Goal: Task Accomplishment & Management: Use online tool/utility

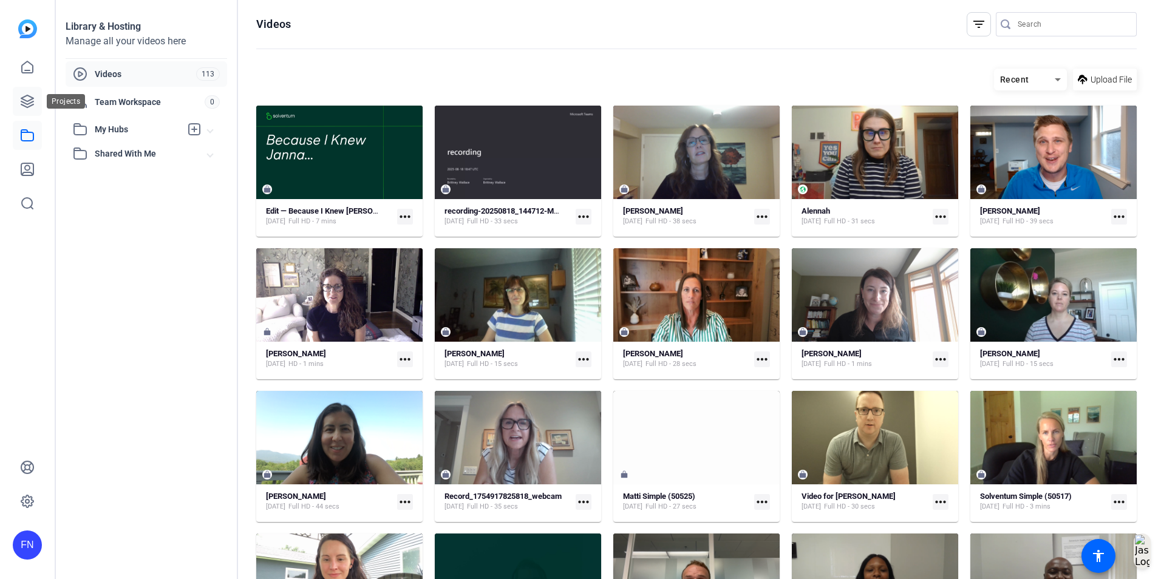
click at [23, 107] on icon at bounding box center [27, 101] width 15 height 15
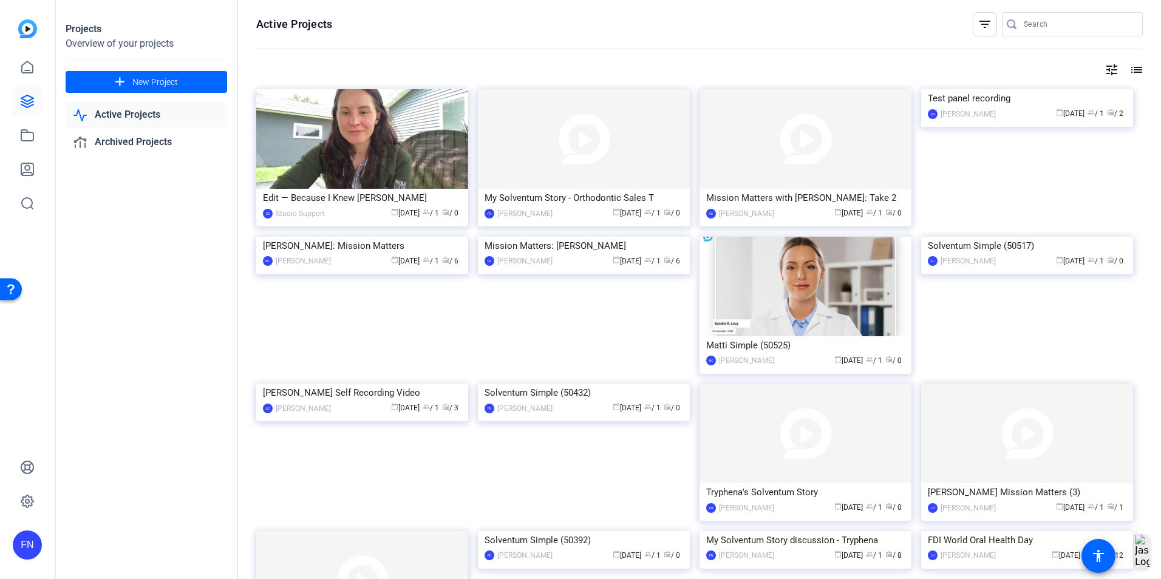
click at [13, 87] on link at bounding box center [27, 101] width 29 height 29
click at [540, 226] on mat-card-content "My Solventum Story - Orthodontic Sales T FN Fiona Nath calendar_today Aug 18 gr…" at bounding box center [584, 209] width 218 height 41
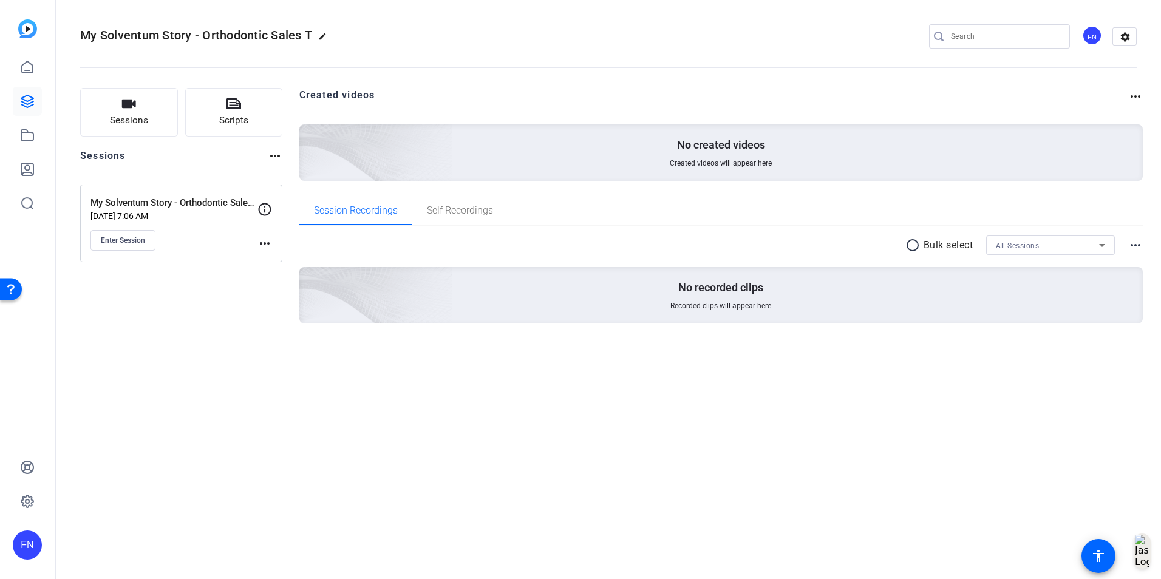
click at [160, 348] on div "Sessions Scripts Sessions more_horiz My Solventum Story - Orthodontic Sales Tra…" at bounding box center [181, 225] width 202 height 274
click at [28, 106] on icon at bounding box center [27, 101] width 15 height 15
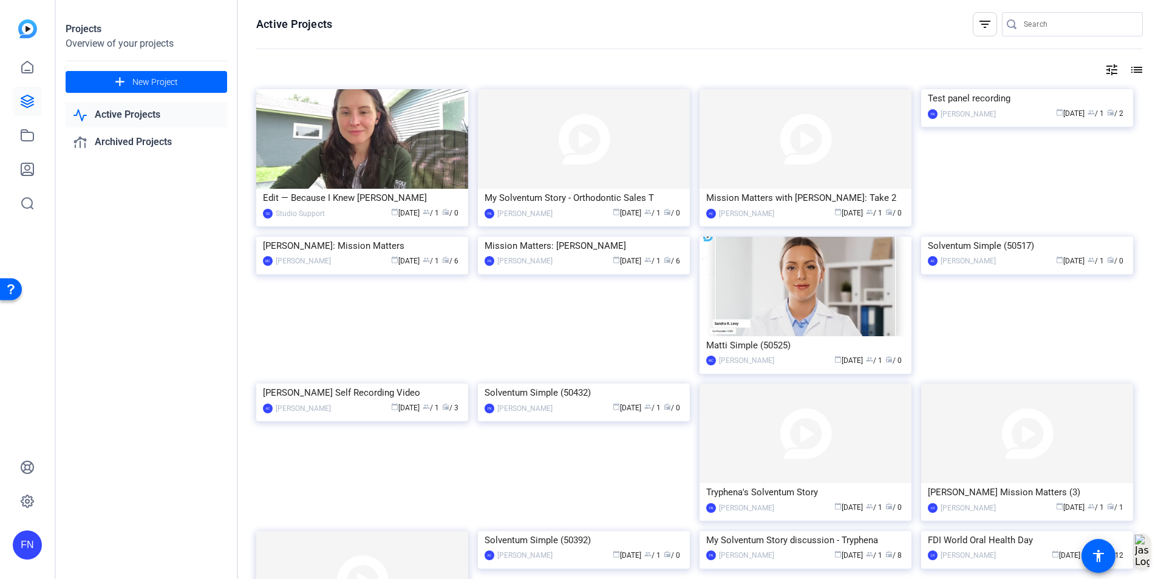
drag, startPoint x: 575, startPoint y: 151, endPoint x: 559, endPoint y: 148, distance: 16.1
click at [559, 148] on img at bounding box center [584, 139] width 212 height 100
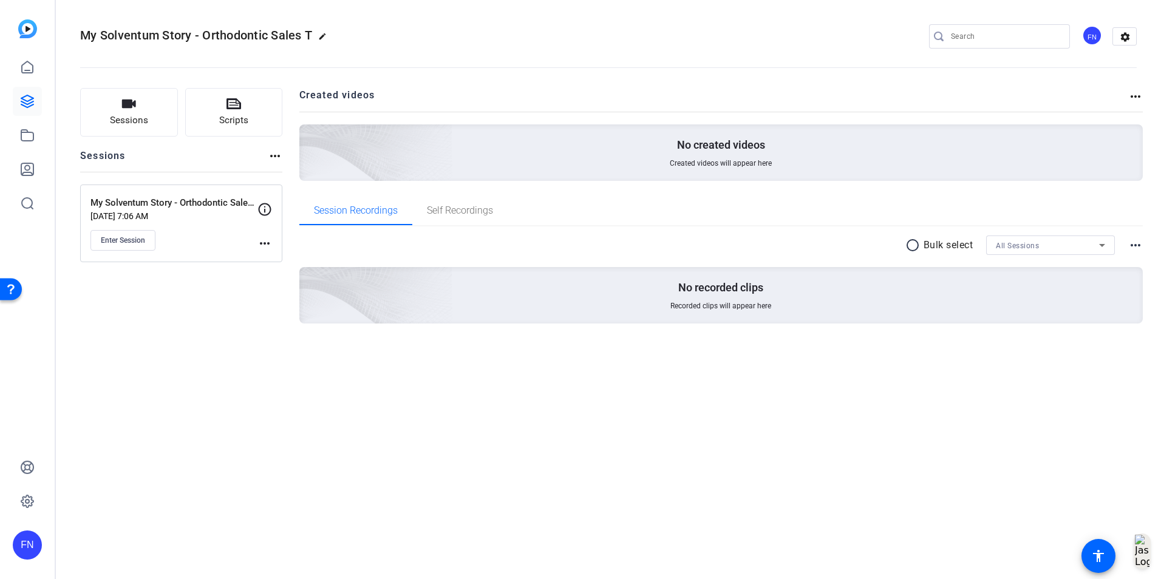
click at [1140, 90] on mat-icon "more_horiz" at bounding box center [1135, 96] width 15 height 15
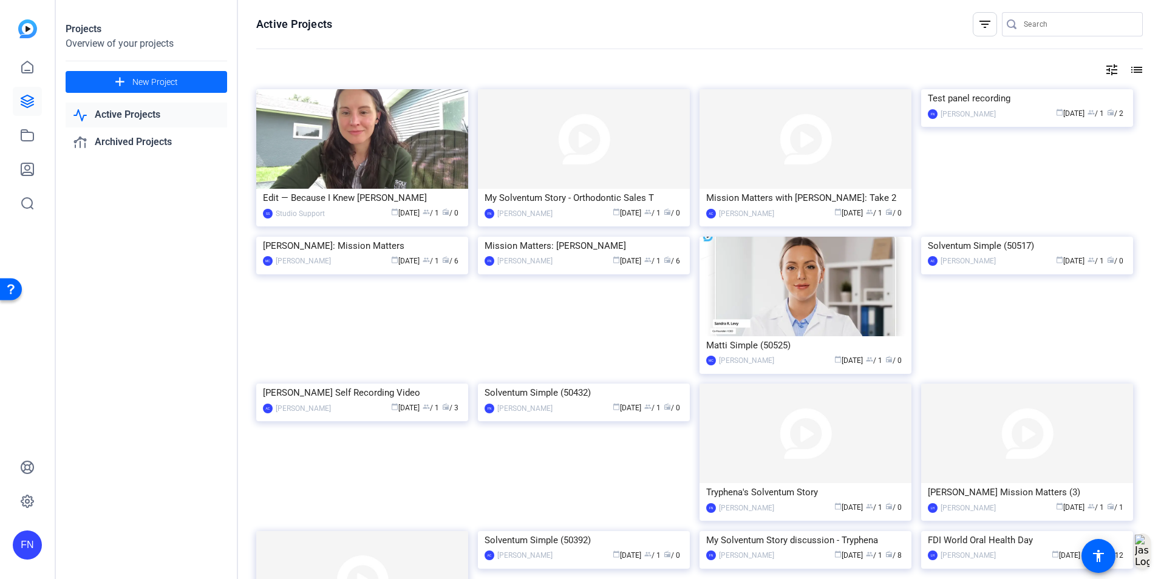
click at [145, 80] on span "New Project" at bounding box center [155, 82] width 46 height 13
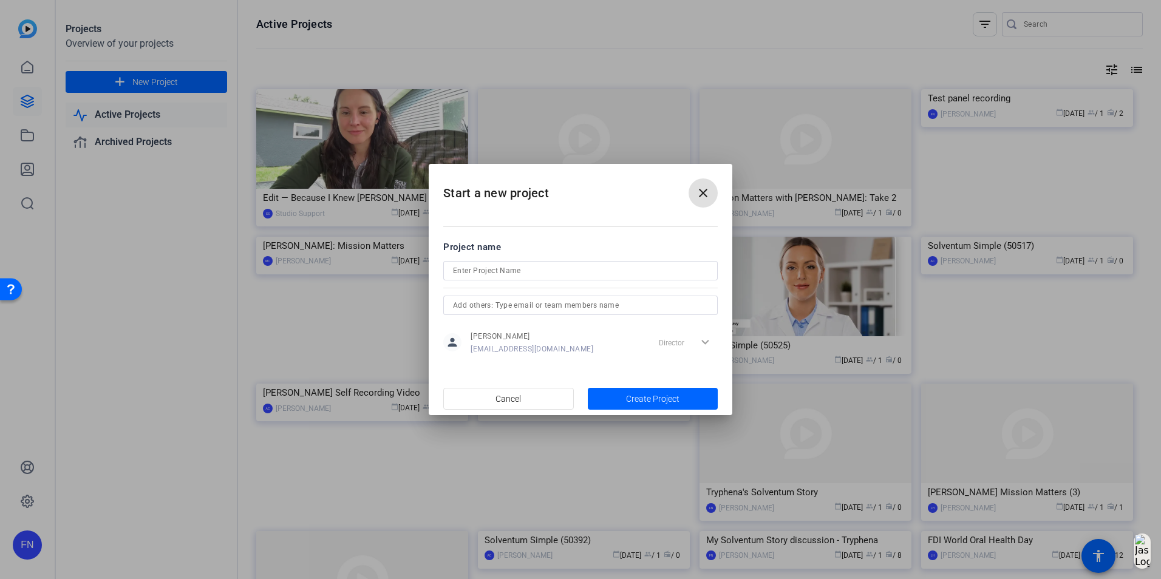
click at [556, 273] on input at bounding box center [580, 270] width 255 height 15
type input "My Solventum Story discussion: Ortho Sales Training (Maria)"
click at [639, 395] on span "Create Project" at bounding box center [652, 399] width 53 height 13
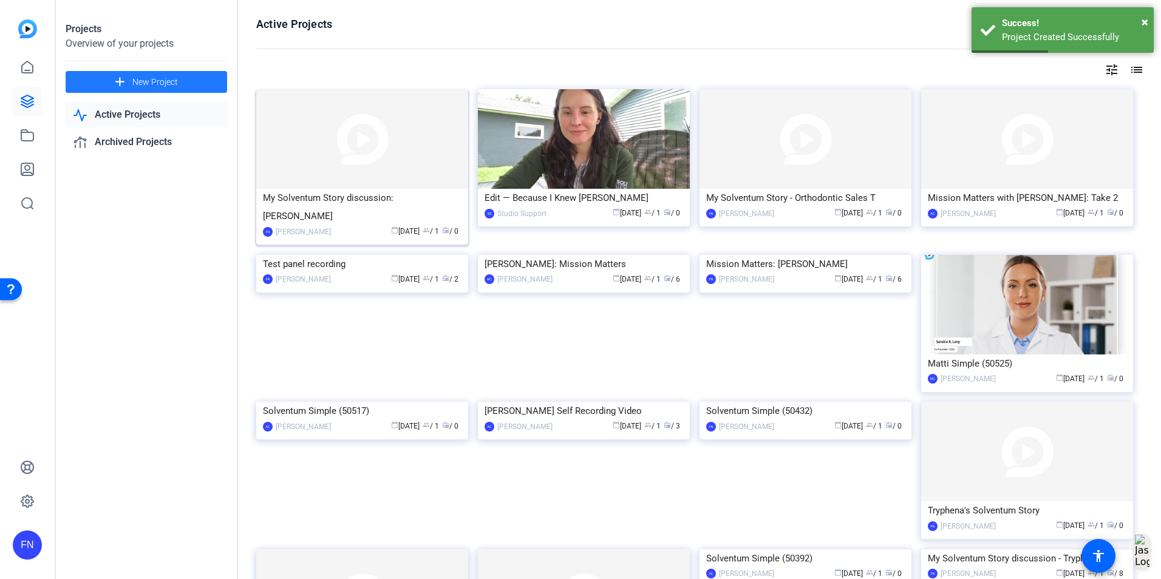
click at [341, 163] on img at bounding box center [362, 139] width 212 height 100
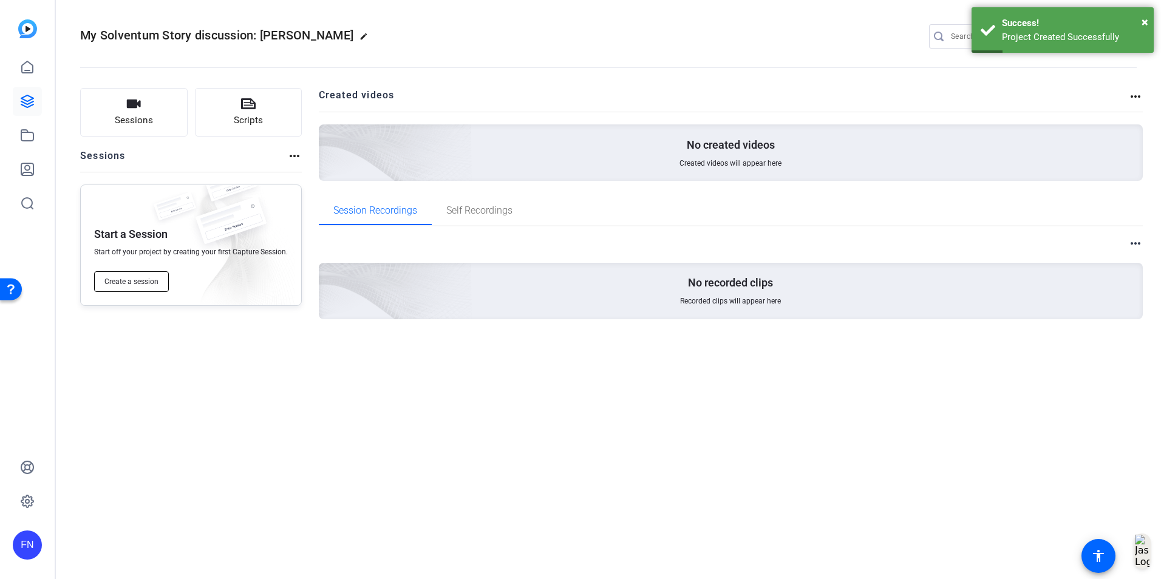
click at [128, 279] on span "Create a session" at bounding box center [131, 282] width 54 height 10
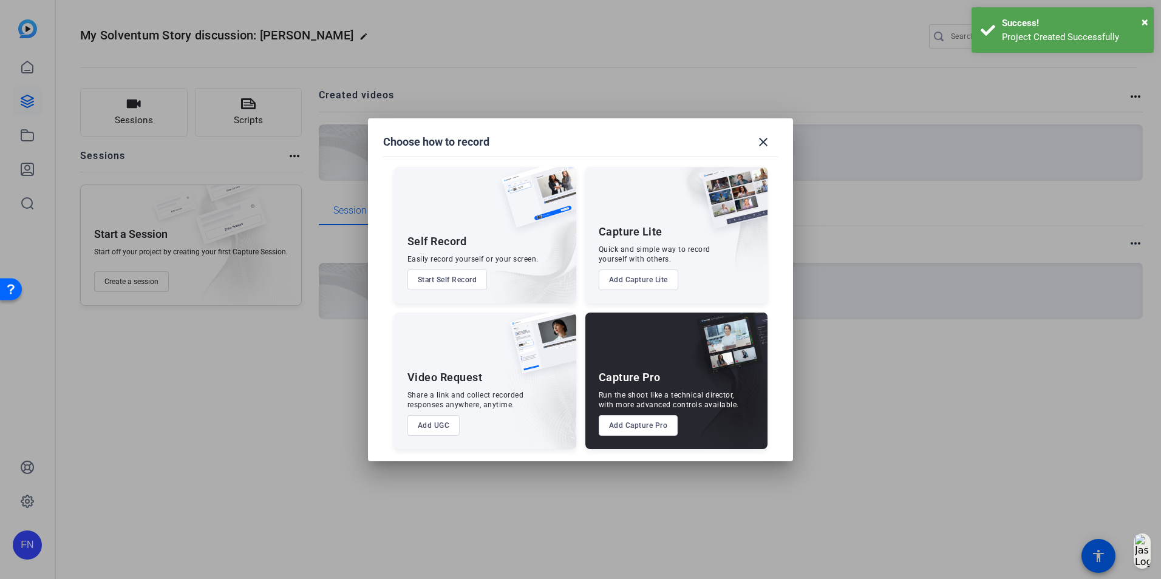
click at [655, 422] on button "Add Capture Pro" at bounding box center [638, 425] width 80 height 21
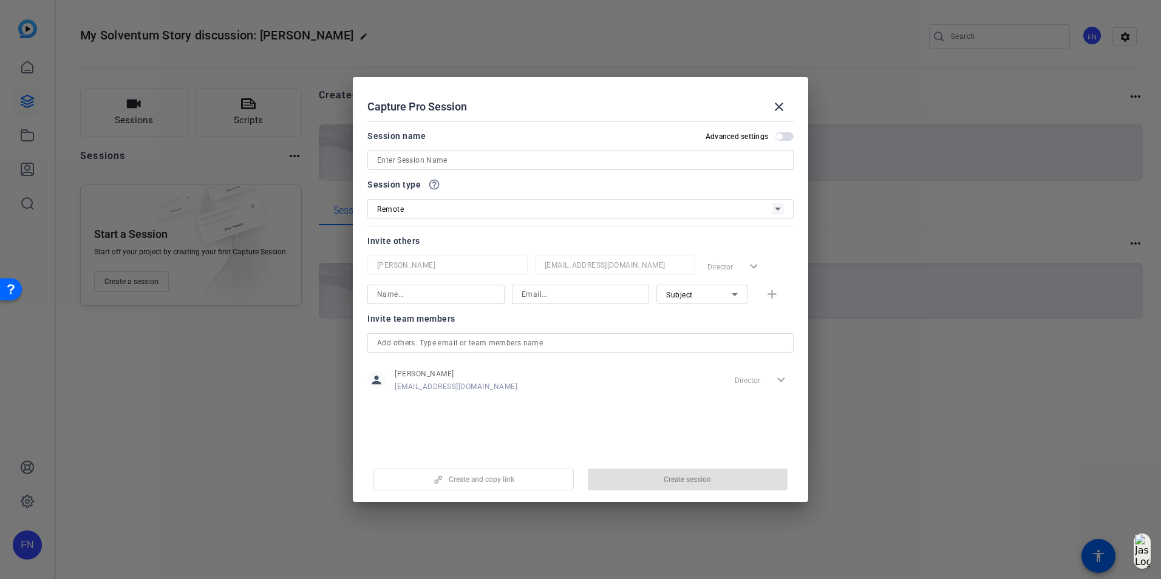
click at [502, 155] on input at bounding box center [580, 160] width 407 height 15
click at [775, 106] on mat-icon "close" at bounding box center [778, 107] width 15 height 15
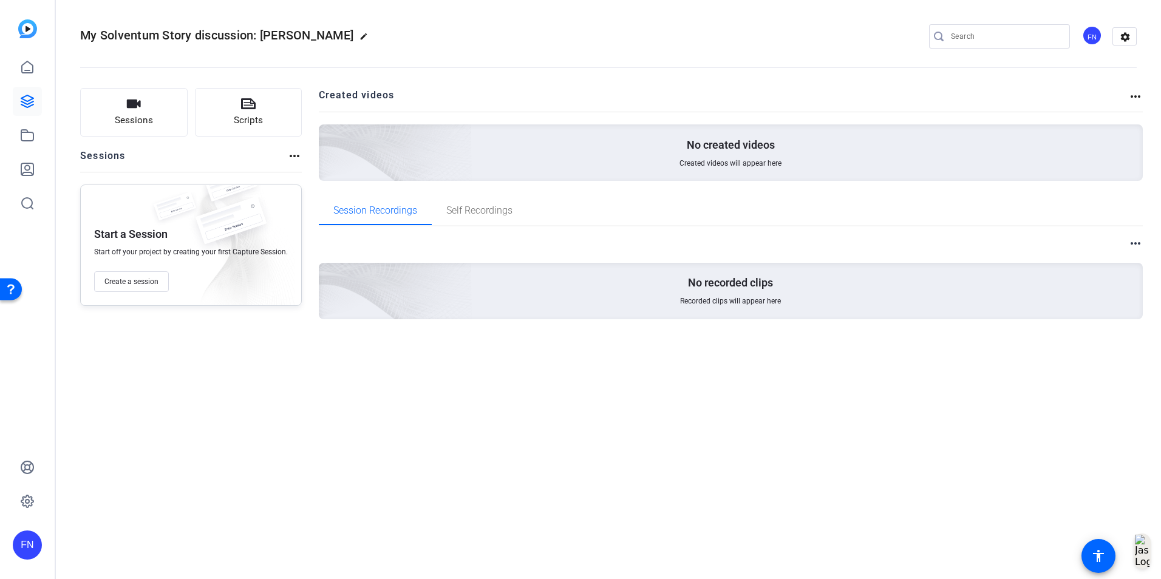
click at [253, 31] on span "My Solventum Story discussion: [PERSON_NAME]" at bounding box center [216, 35] width 273 height 15
drag, startPoint x: 253, startPoint y: 31, endPoint x: 414, endPoint y: 34, distance: 160.9
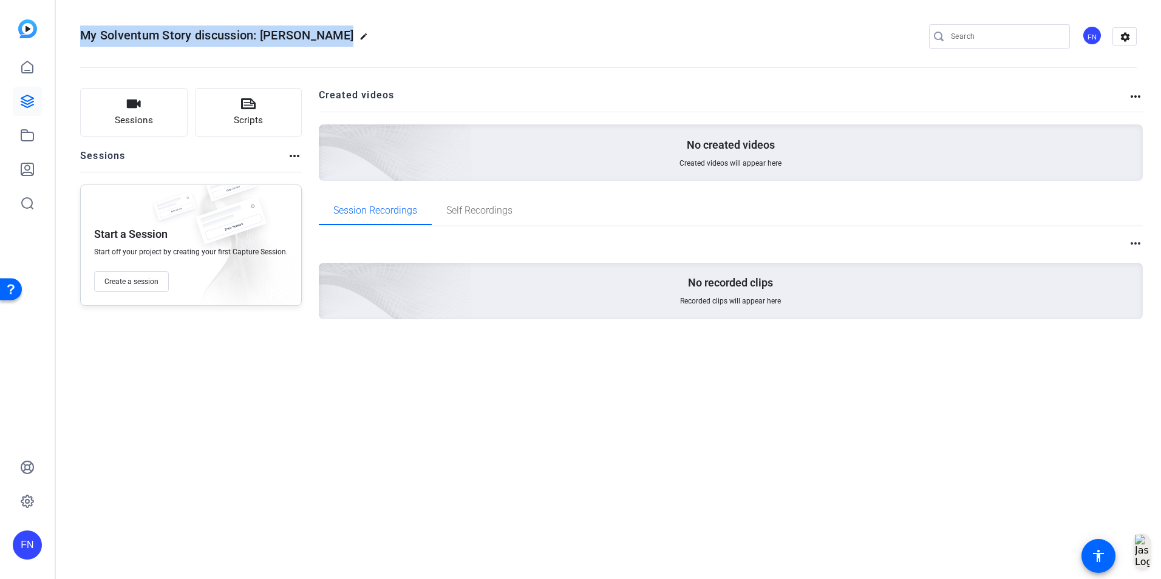
click at [414, 34] on div "My Solventum Story discussion: Ortho Sal edit FN settings" at bounding box center [608, 36] width 1056 height 18
click at [359, 35] on mat-icon "edit" at bounding box center [366, 39] width 15 height 15
click at [147, 35] on input "My Solventum Story discussion: [PERSON_NAME]" at bounding box center [130, 36] width 80 height 15
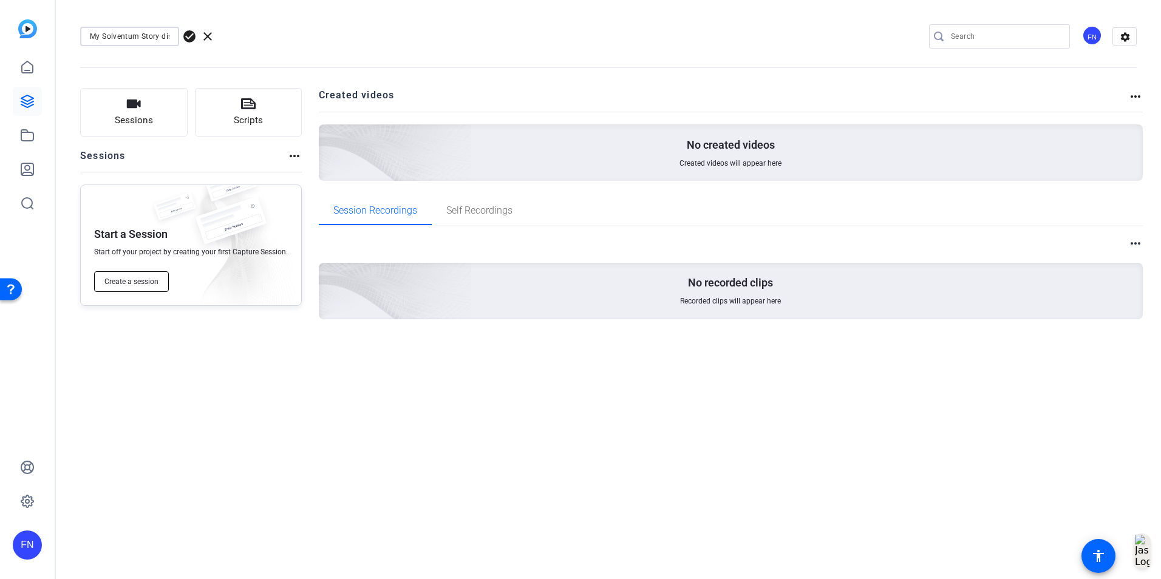
click at [162, 282] on button "Create a session" at bounding box center [131, 281] width 75 height 21
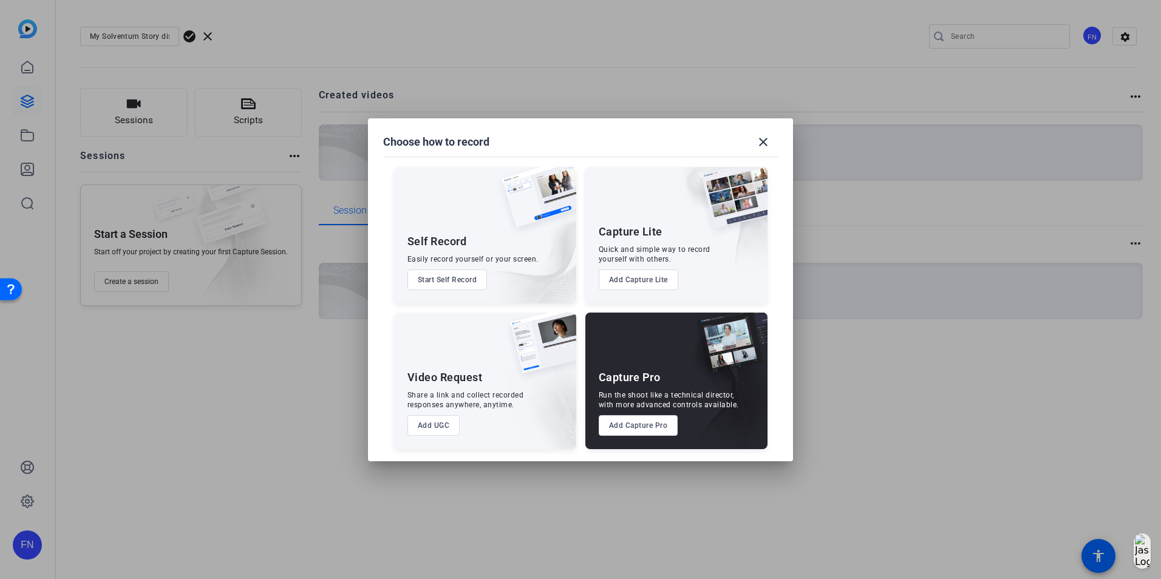
click at [618, 421] on button "Add Capture Pro" at bounding box center [638, 425] width 80 height 21
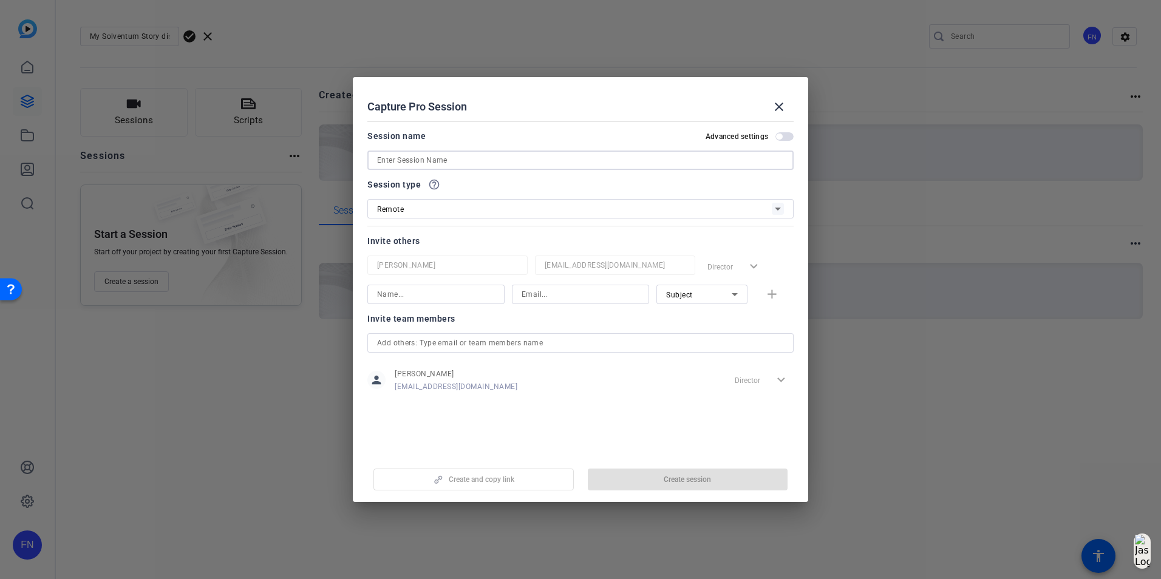
click at [442, 157] on input at bounding box center [580, 160] width 407 height 15
paste input "My Solventum Story discussion: [PERSON_NAME]"
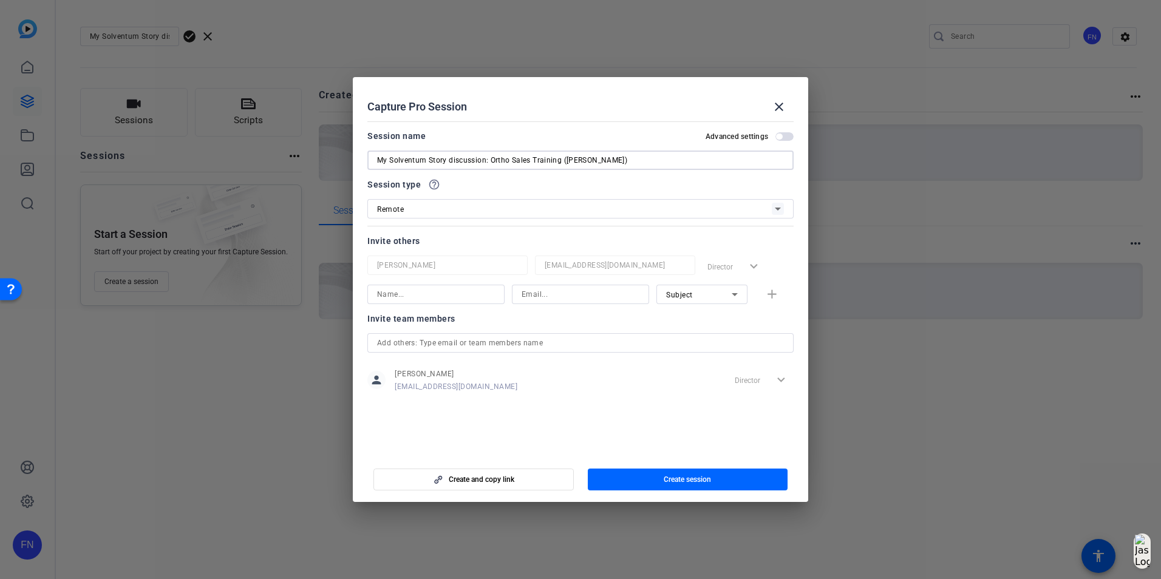
type input "My Solventum Story discussion: Ortho Sales Training ([PERSON_NAME])"
click at [608, 299] on input at bounding box center [580, 294] width 118 height 15
paste input "mcruz5@solventum.com"
type input "mcruz5@solventum.com"
click at [439, 284] on div at bounding box center [447, 281] width 160 height 13
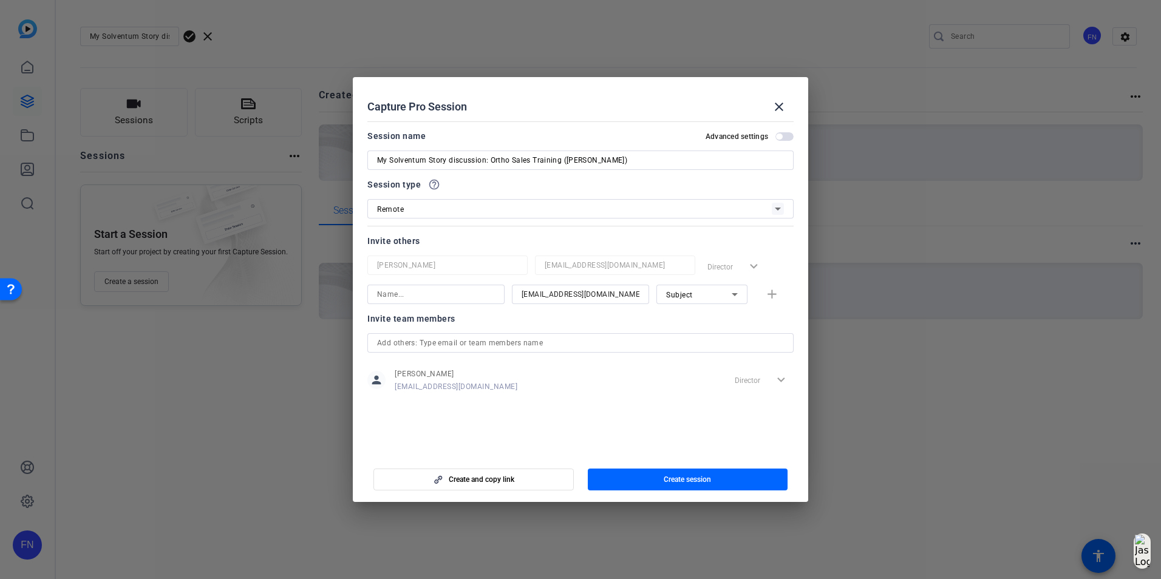
click at [435, 296] on input at bounding box center [436, 294] width 118 height 15
type input "Maria Cruz"
click at [771, 291] on mat-icon "add" at bounding box center [771, 294] width 15 height 15
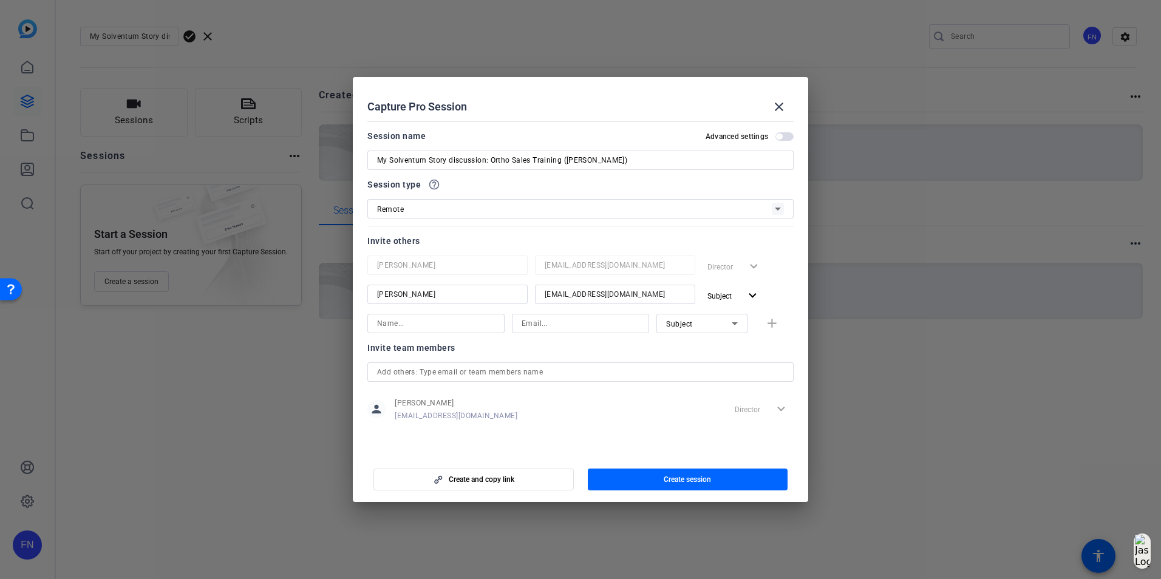
click at [571, 324] on input at bounding box center [580, 323] width 118 height 15
paste input "bcogle@solventum.com"
type input "bcogle@solventum.com"
click at [464, 323] on input at bounding box center [436, 323] width 118 height 15
type input "Brenna Cogle"
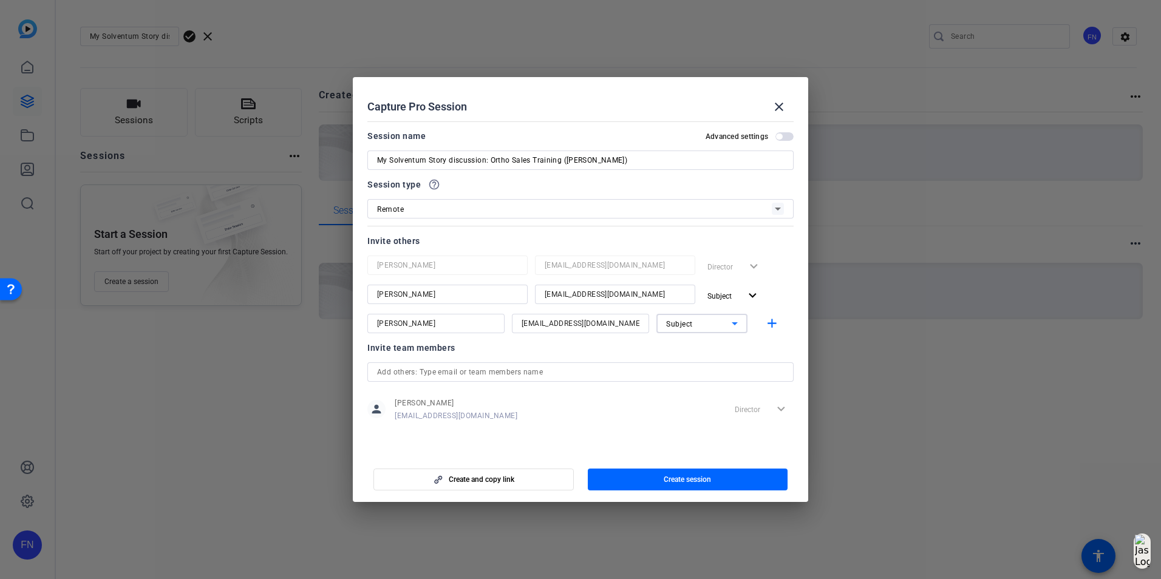
click at [679, 316] on div "Subject" at bounding box center [699, 323] width 66 height 15
click at [687, 342] on span "Collaborator" at bounding box center [688, 348] width 44 height 15
click at [682, 342] on div at bounding box center [701, 339] width 91 height 13
click at [677, 479] on span "Create session" at bounding box center [686, 480] width 47 height 10
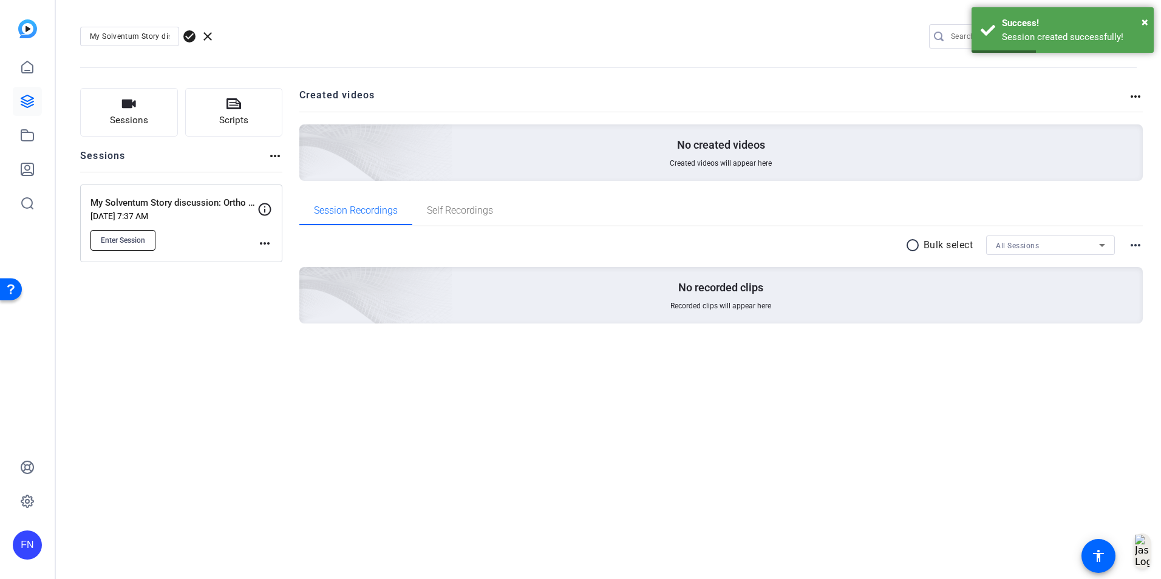
click at [138, 239] on span "Enter Session" at bounding box center [123, 241] width 44 height 10
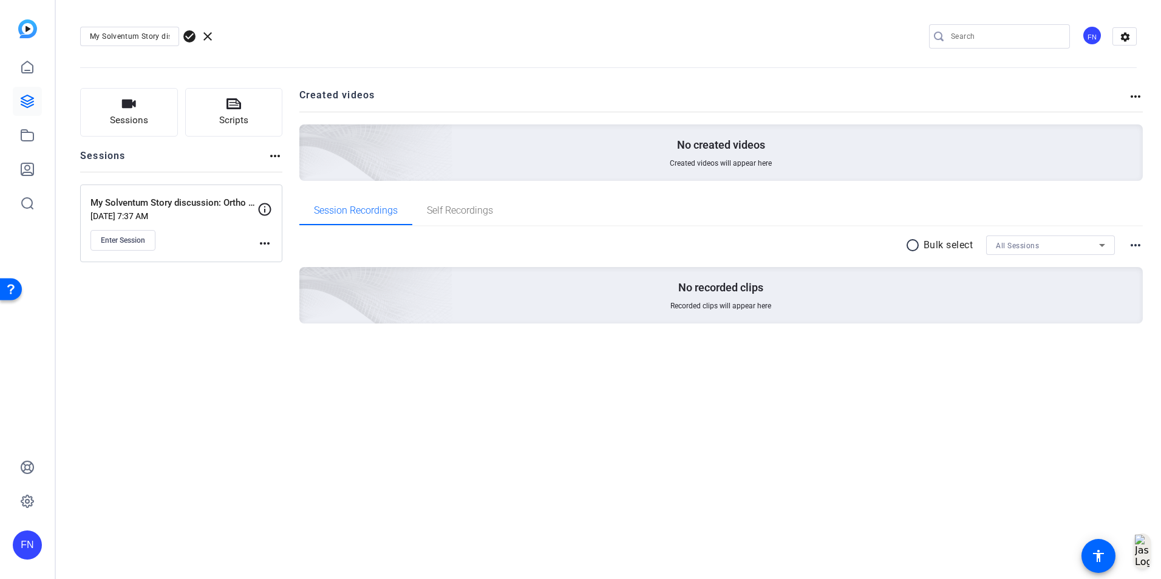
click at [221, 396] on div "My Solventum Story discussion: Ortho Sal check_circle clear FN settings Session…" at bounding box center [608, 289] width 1105 height 579
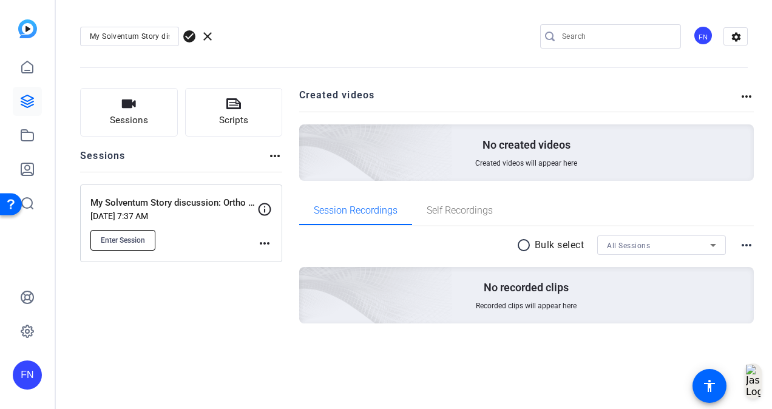
click at [140, 246] on button "Enter Session" at bounding box center [122, 240] width 65 height 21
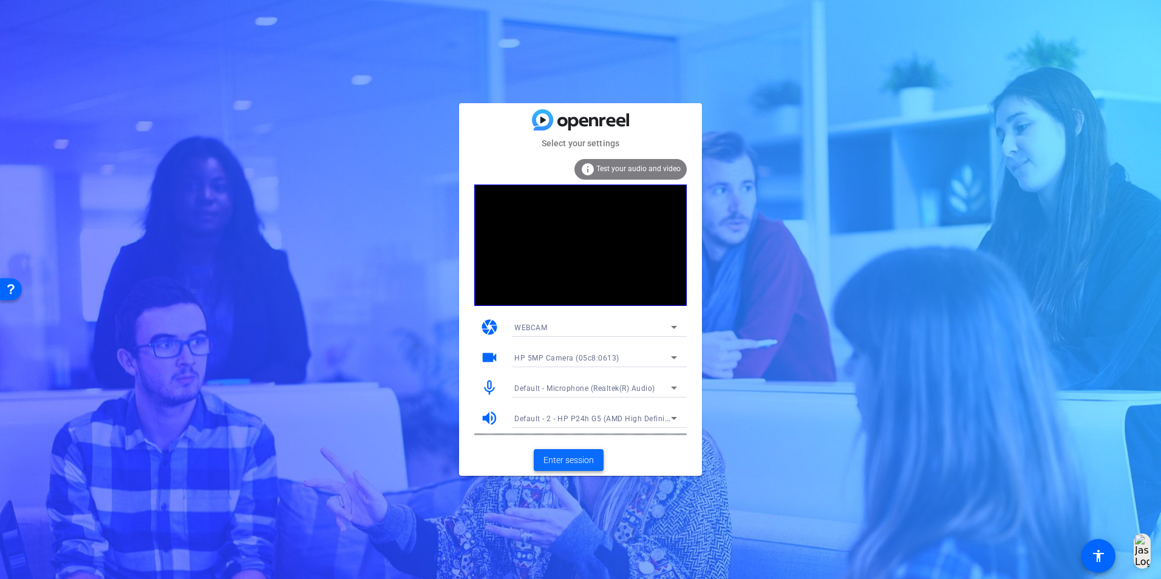
click at [564, 460] on span "Enter session" at bounding box center [568, 460] width 50 height 13
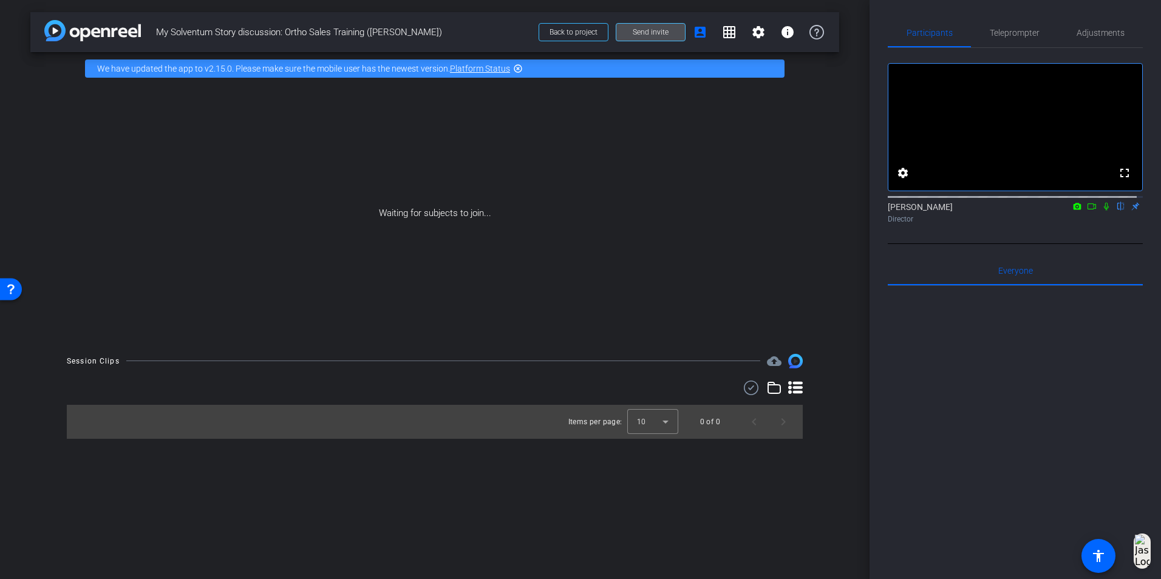
click at [648, 27] on span "Send invite" at bounding box center [650, 32] width 36 height 10
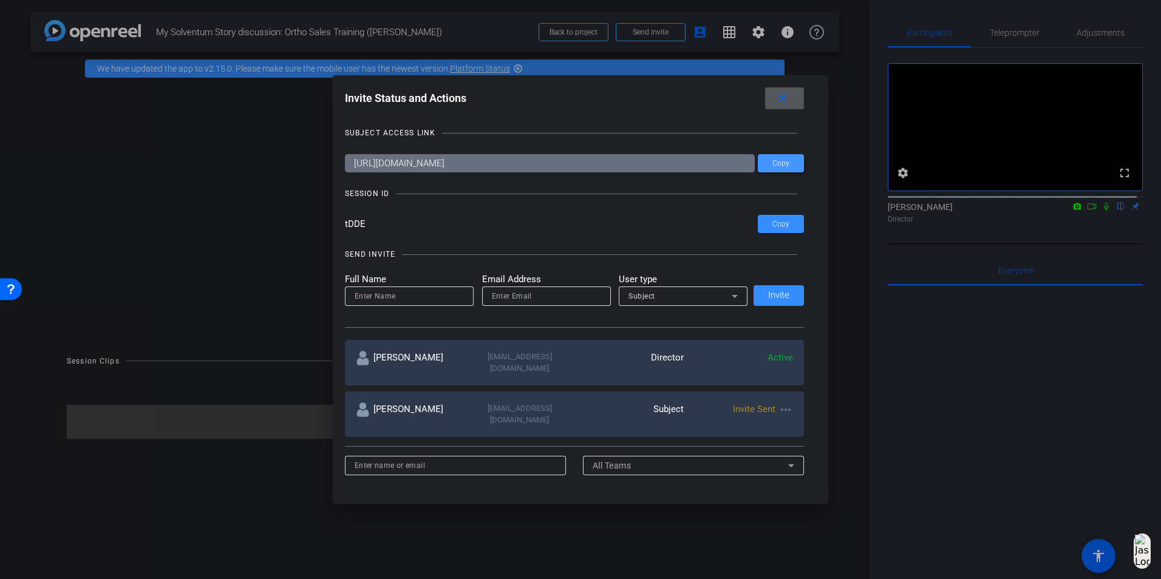
click at [772, 164] on span "Copy" at bounding box center [780, 163] width 17 height 9
click at [795, 222] on span at bounding box center [780, 223] width 46 height 29
click at [790, 99] on mat-icon "close" at bounding box center [781, 98] width 15 height 15
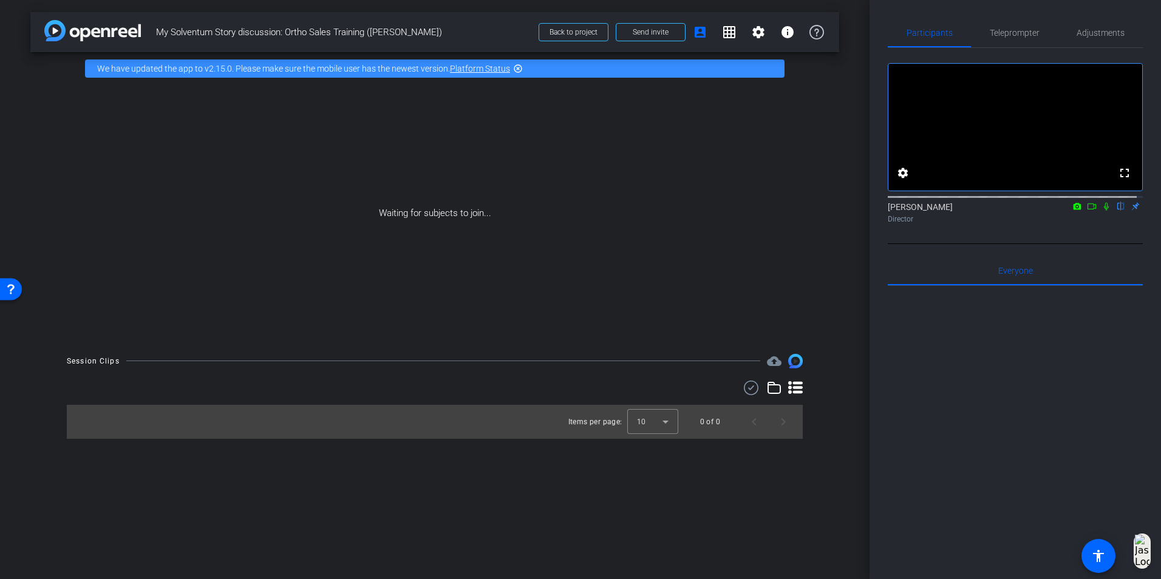
click at [227, 33] on span "My Solventum Story discussion: Ortho Sales Training (Maria)" at bounding box center [343, 32] width 375 height 24
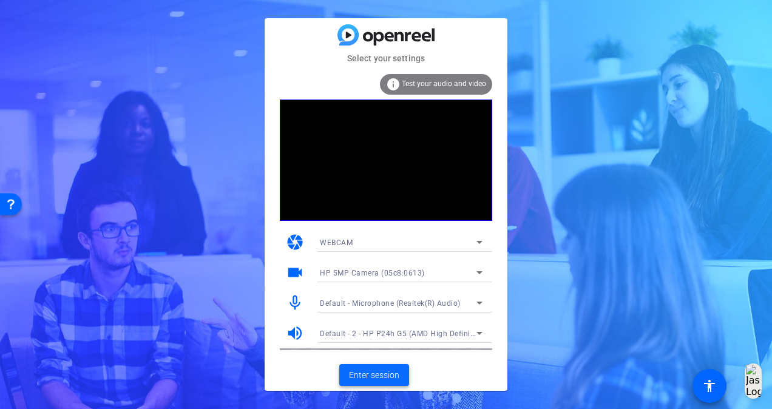
click at [381, 377] on span "Enter session" at bounding box center [374, 375] width 50 height 13
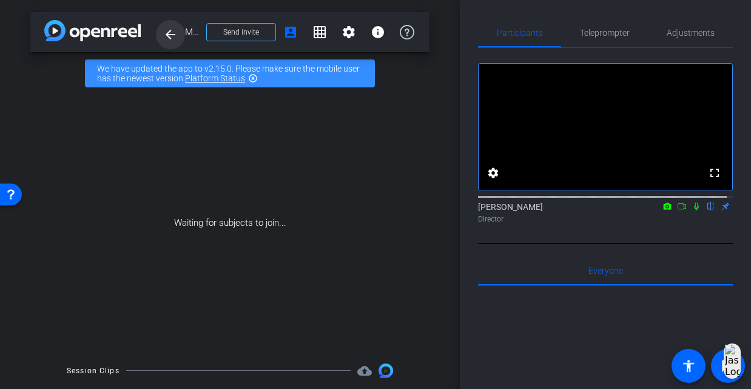
click at [175, 36] on mat-icon "arrow_back" at bounding box center [170, 34] width 15 height 15
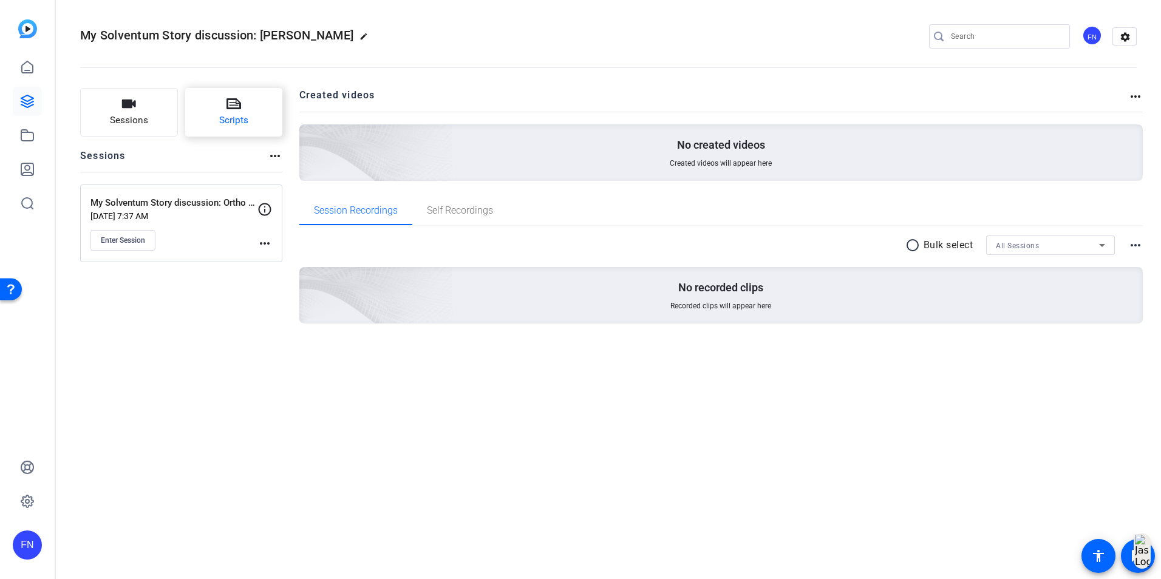
click at [248, 122] on span "Scripts" at bounding box center [233, 121] width 29 height 14
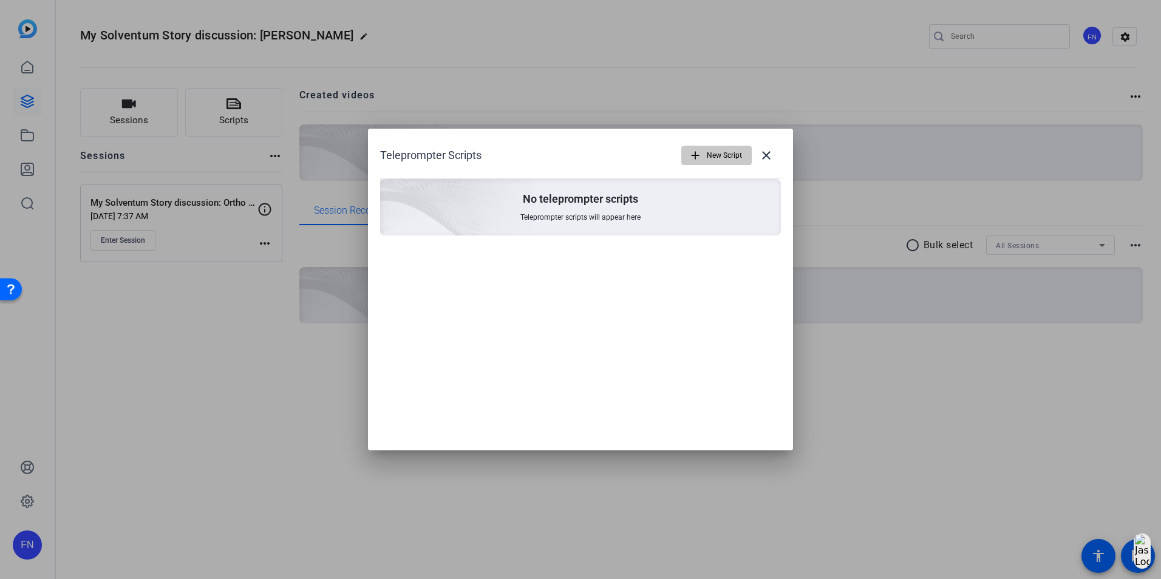
click at [718, 158] on span "New Script" at bounding box center [724, 155] width 35 height 23
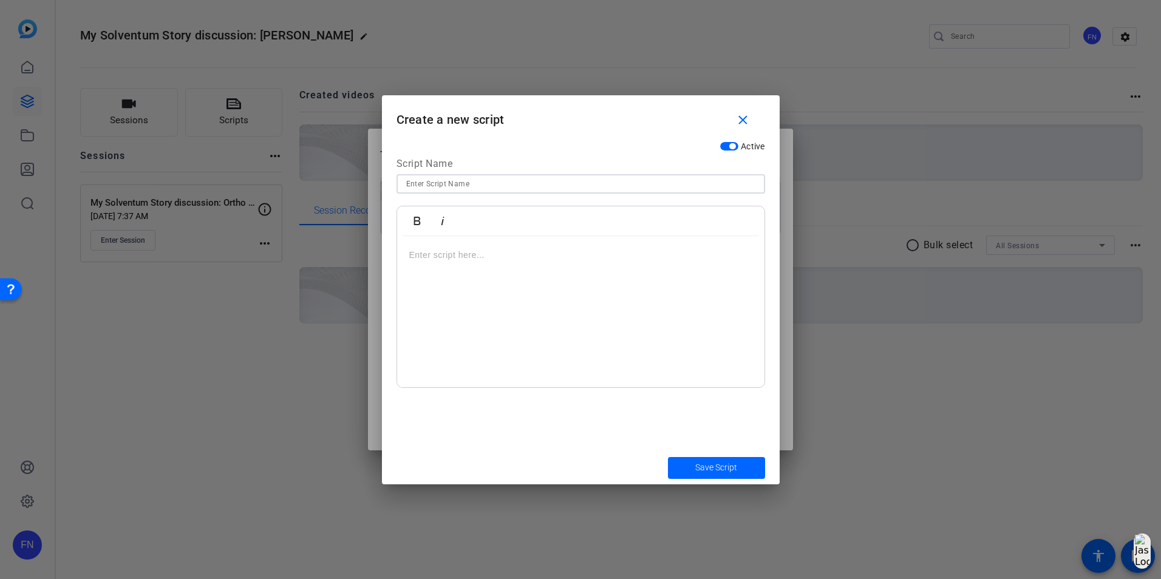
click at [456, 177] on input at bounding box center [580, 184] width 349 height 15
type input "Maria's intro"
click at [455, 272] on div at bounding box center [580, 312] width 367 height 152
click at [567, 273] on div at bounding box center [580, 312] width 367 height 152
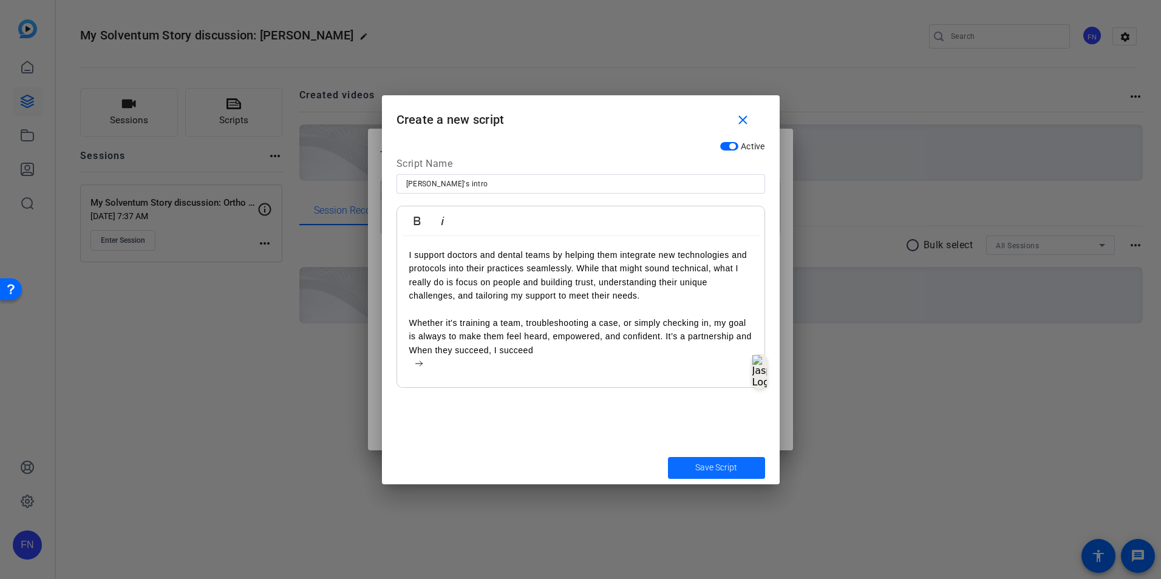
click at [707, 408] on span "Save Script" at bounding box center [716, 467] width 42 height 13
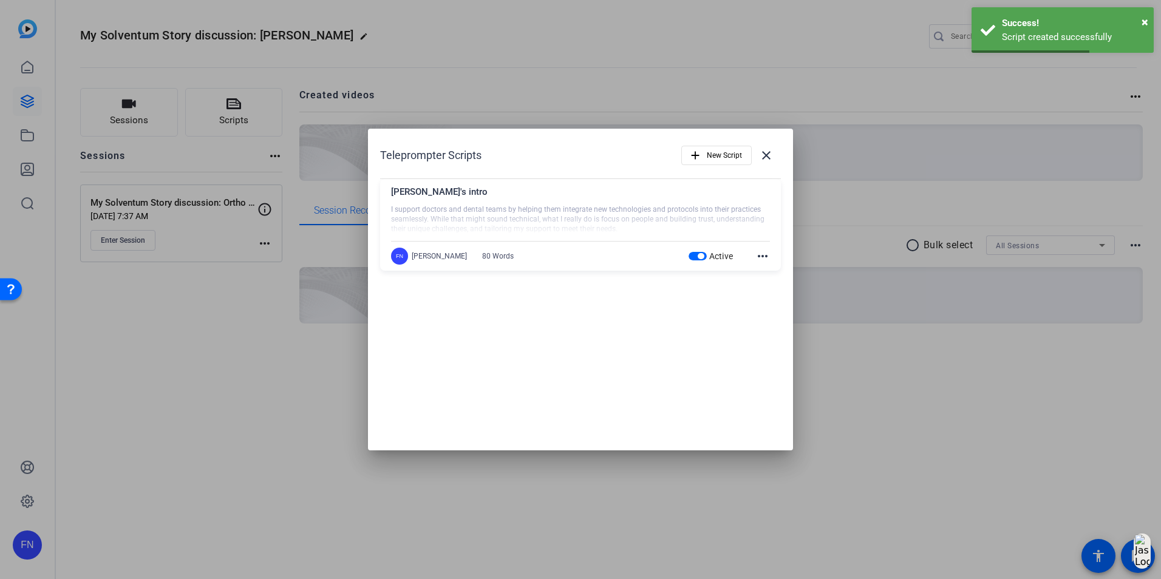
click at [771, 408] on div at bounding box center [580, 289] width 1161 height 579
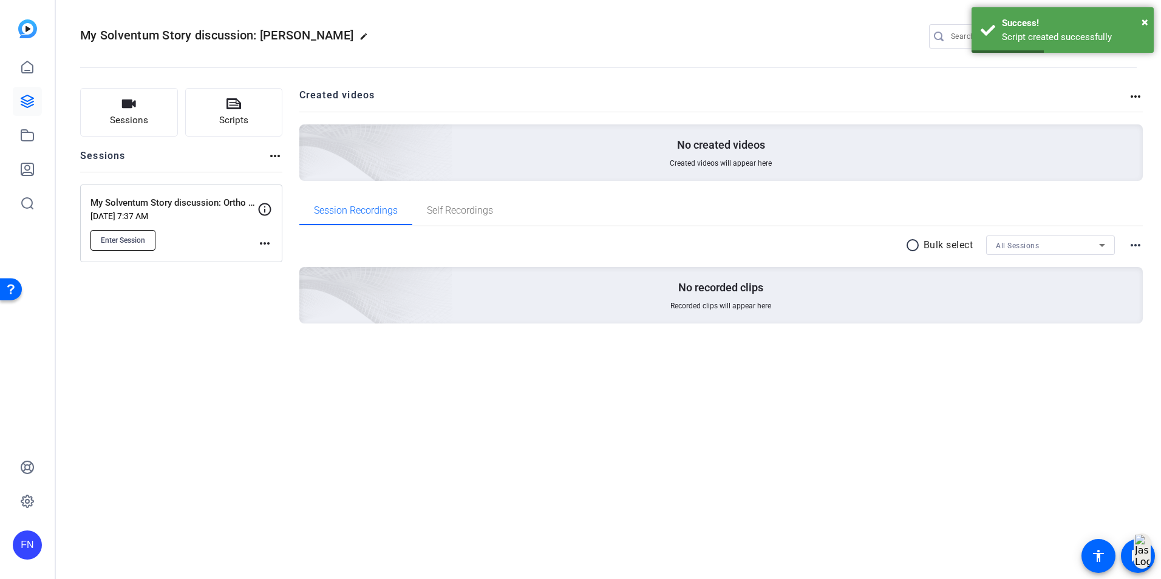
click at [124, 240] on span "Enter Session" at bounding box center [123, 241] width 44 height 10
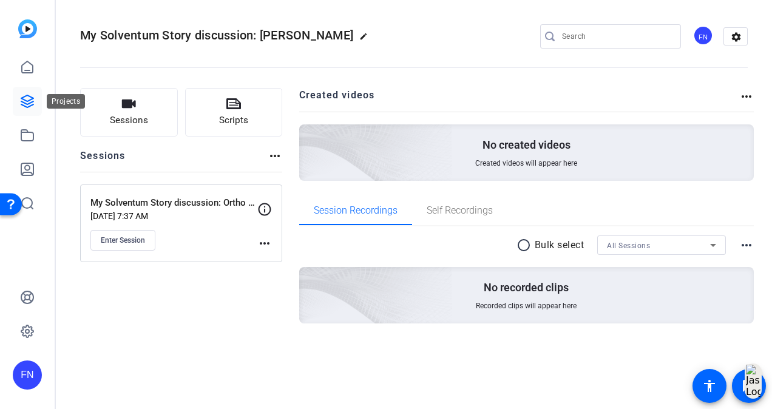
click at [30, 98] on icon at bounding box center [27, 101] width 15 height 15
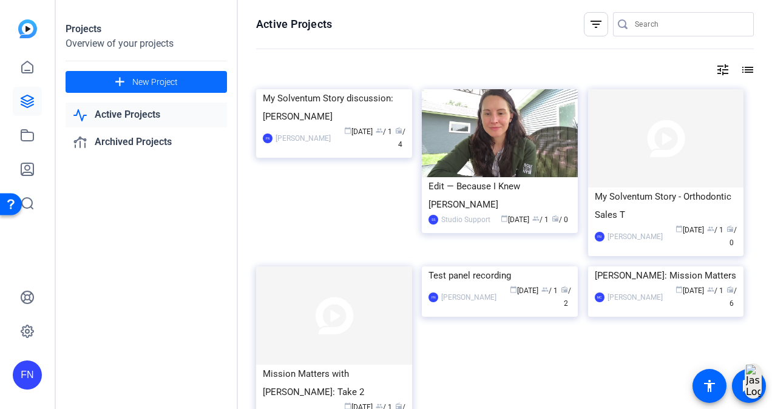
click at [174, 76] on span "New Project" at bounding box center [155, 82] width 46 height 13
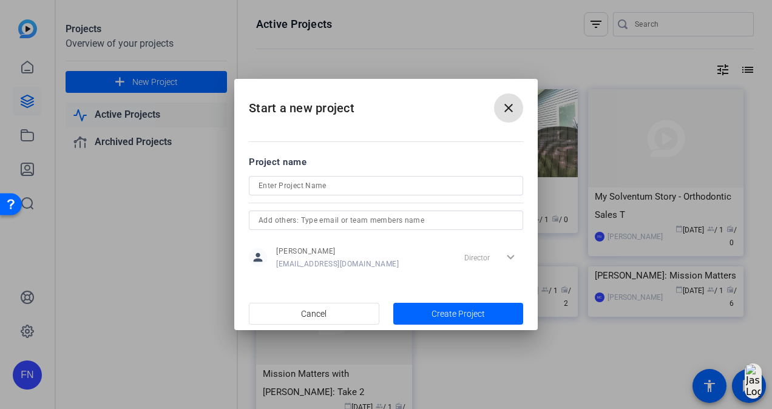
click at [415, 188] on input at bounding box center [386, 185] width 255 height 15
click at [407, 186] on input "My S" at bounding box center [386, 185] width 255 height 15
click at [456, 185] on input "My S" at bounding box center [386, 185] width 255 height 15
click at [469, 186] on input "My S" at bounding box center [386, 185] width 255 height 15
drag, startPoint x: 458, startPoint y: 188, endPoint x: 427, endPoint y: 192, distance: 31.2
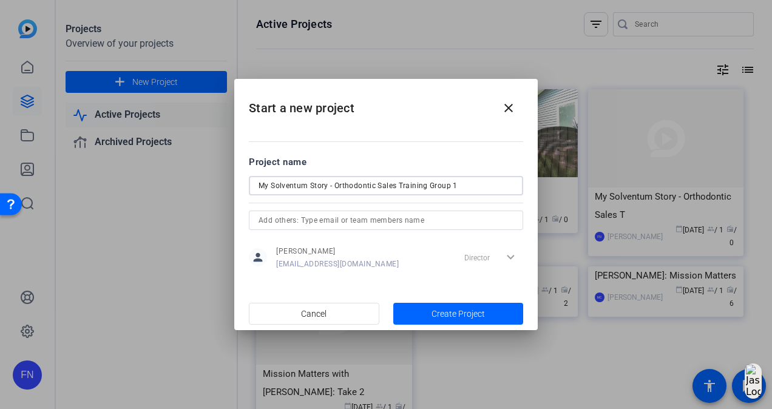
click at [427, 192] on input "My Solventum Story - Orthodontic Sales Training Group 1" at bounding box center [386, 185] width 255 height 15
click at [478, 191] on input "My Solventum Story - Orthodontic Sales Training (Karli &" at bounding box center [386, 185] width 255 height 15
click at [482, 180] on input "My Solventum Story - Orthodontic Sales Training (Karli & Valerie)" at bounding box center [386, 185] width 255 height 15
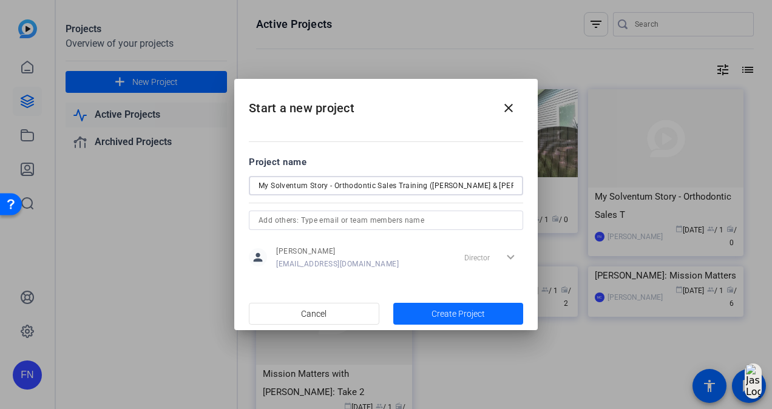
type input "My Solventum Story - Orthodontic Sales Training (Karli & Valerie)"
click at [472, 317] on span "Create Project" at bounding box center [458, 314] width 53 height 13
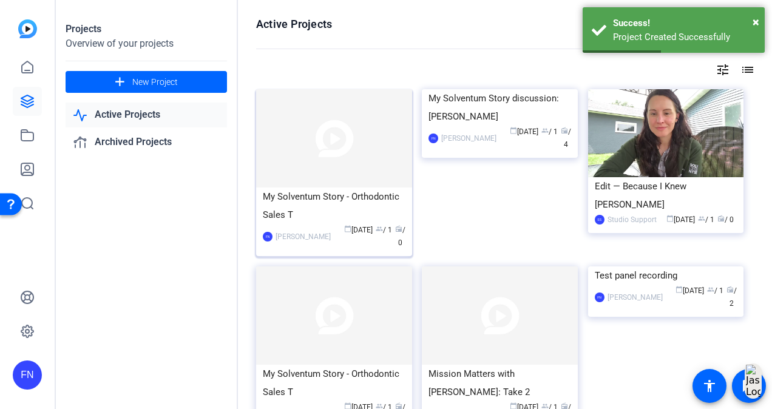
click at [341, 159] on img at bounding box center [334, 138] width 156 height 98
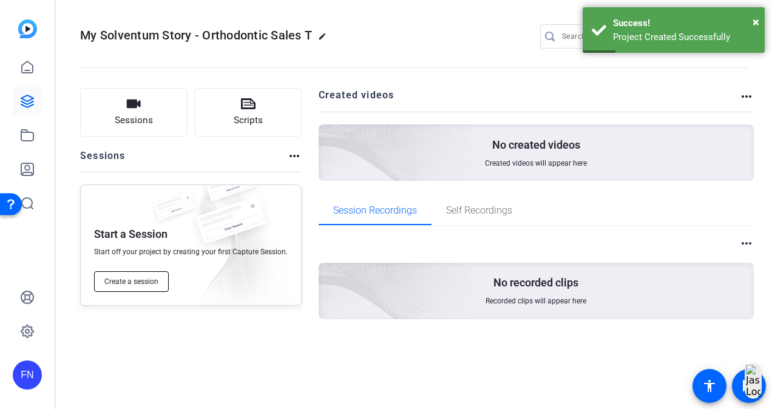
click at [134, 291] on button "Create a session" at bounding box center [131, 281] width 75 height 21
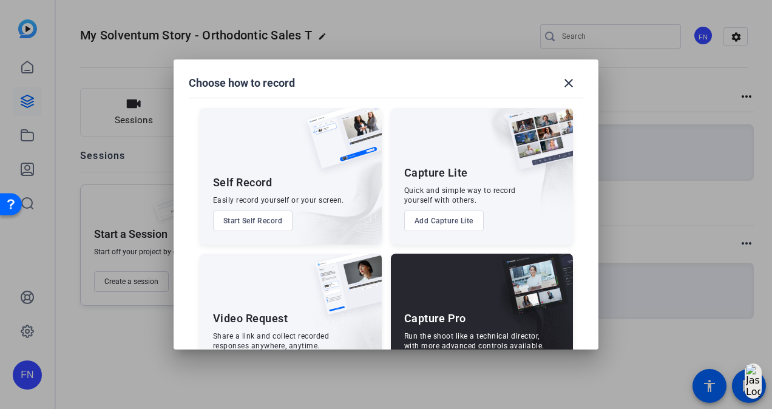
click at [458, 320] on div "Capture Pro" at bounding box center [435, 318] width 62 height 15
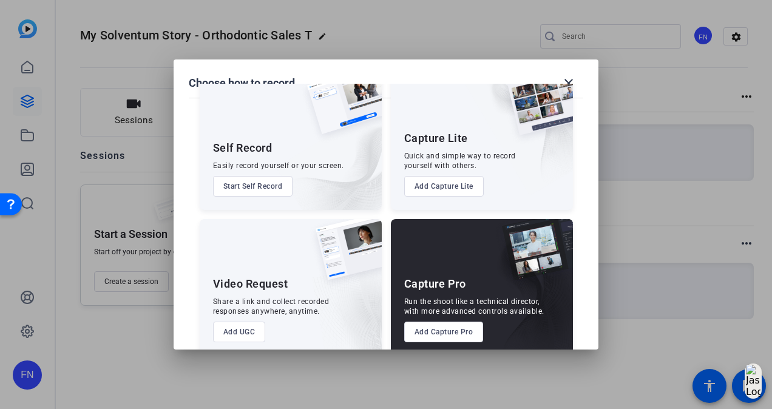
scroll to position [52, 0]
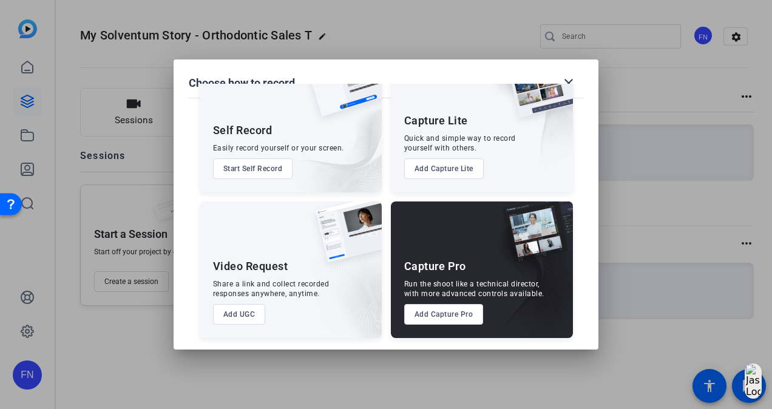
click at [458, 320] on button "Add Capture Pro" at bounding box center [444, 314] width 80 height 21
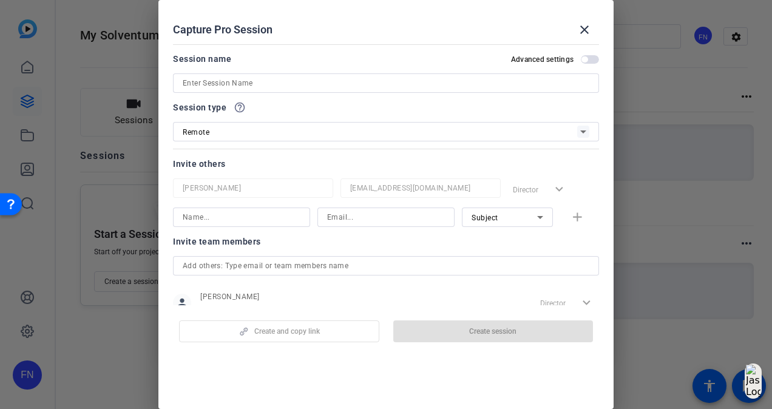
click at [327, 86] on input at bounding box center [386, 83] width 407 height 15
paste input "My Solventum Story - Orthodontic Sales Training ([PERSON_NAME] & [PERSON_NAME])"
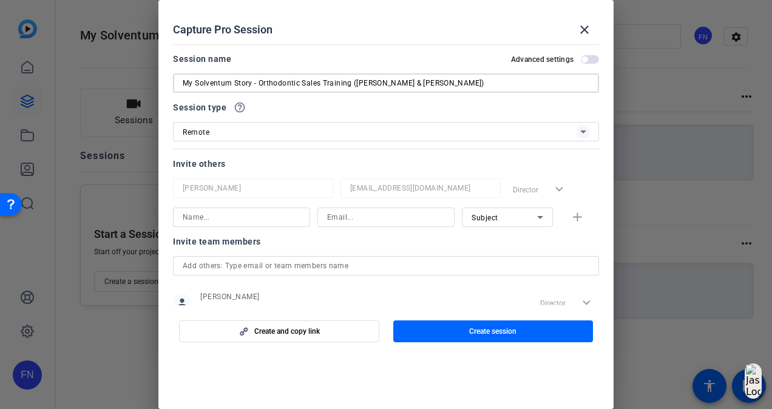
type input "My Solventum Story - Orthodontic Sales Training ([PERSON_NAME] & [PERSON_NAME])"
click at [368, 217] on input at bounding box center [386, 217] width 118 height 15
paste input "[EMAIL_ADDRESS][DOMAIN_NAME]"
type input "[EMAIL_ADDRESS][DOMAIN_NAME]"
click at [249, 220] on input at bounding box center [242, 217] width 118 height 15
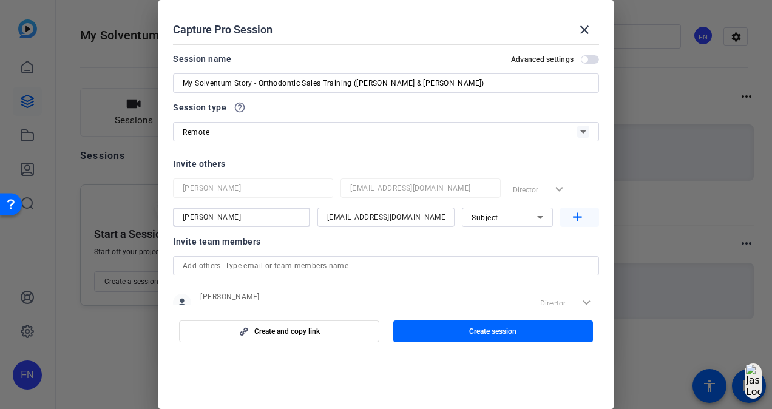
type input "[PERSON_NAME]"
click at [574, 217] on mat-icon "add" at bounding box center [577, 217] width 15 height 15
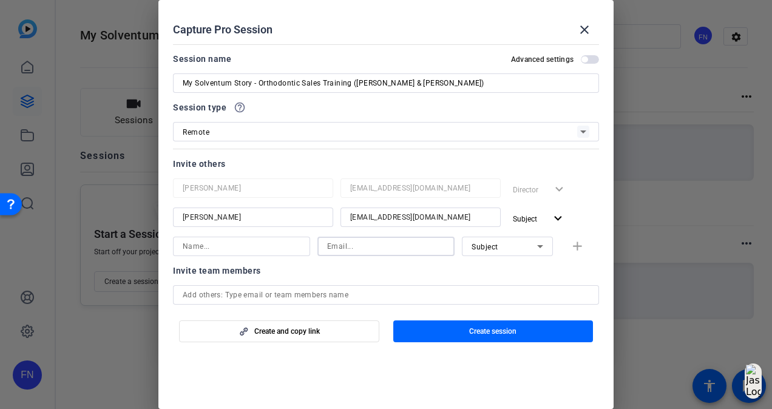
click at [395, 243] on input at bounding box center [386, 246] width 118 height 15
paste input "kmcglone@solventum.com"
type input "kmcglone@solventum.com"
click at [270, 248] on input at bounding box center [242, 246] width 118 height 15
type input "Karli McGlone"
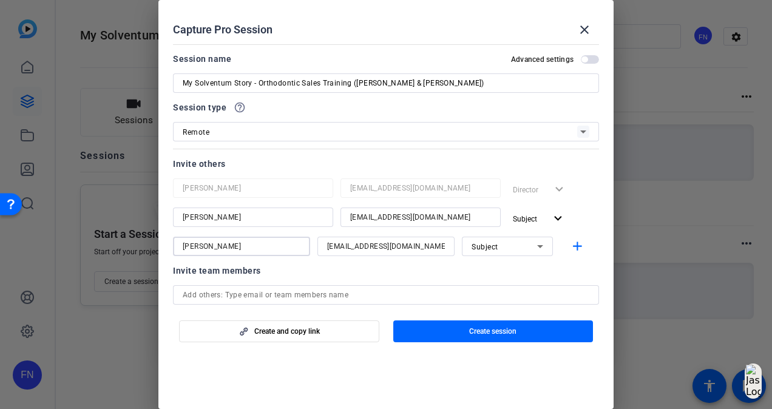
click at [351, 267] on div at bounding box center [385, 262] width 137 height 13
click at [427, 333] on span "button" at bounding box center [493, 331] width 200 height 29
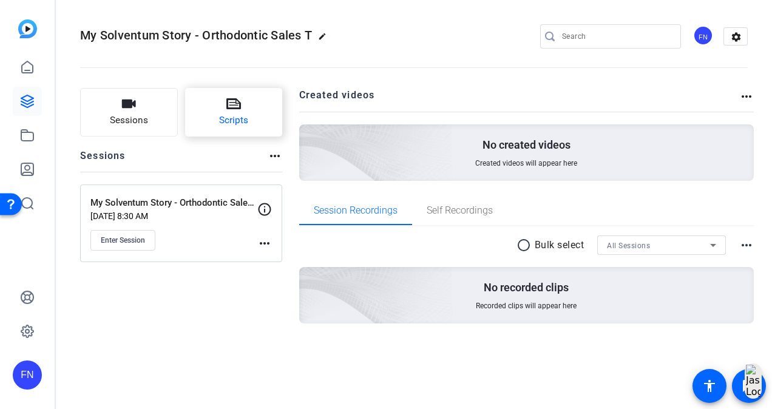
click at [214, 123] on button "Scripts" at bounding box center [234, 112] width 98 height 49
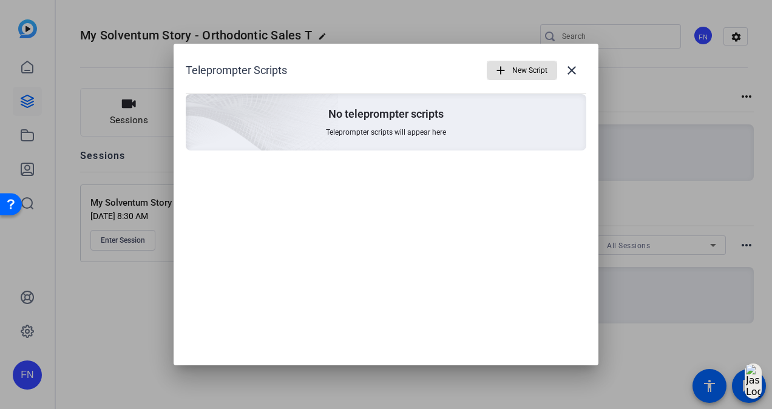
click at [504, 73] on mat-icon "add" at bounding box center [500, 70] width 13 height 13
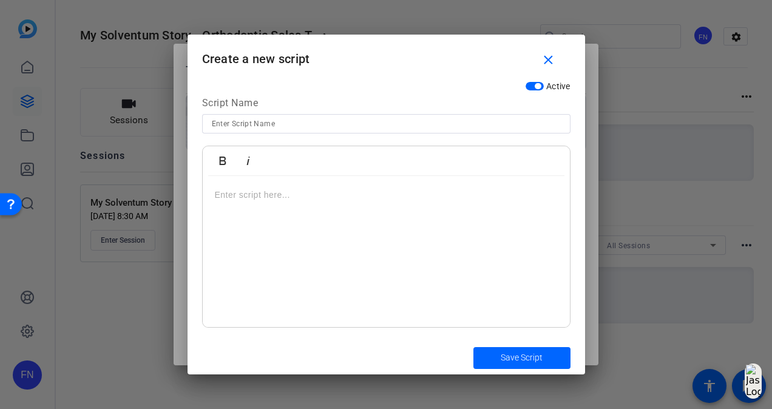
click at [473, 124] on input at bounding box center [386, 124] width 349 height 15
type input "[PERSON_NAME]'s Script"
click at [422, 193] on p at bounding box center [386, 194] width 343 height 13
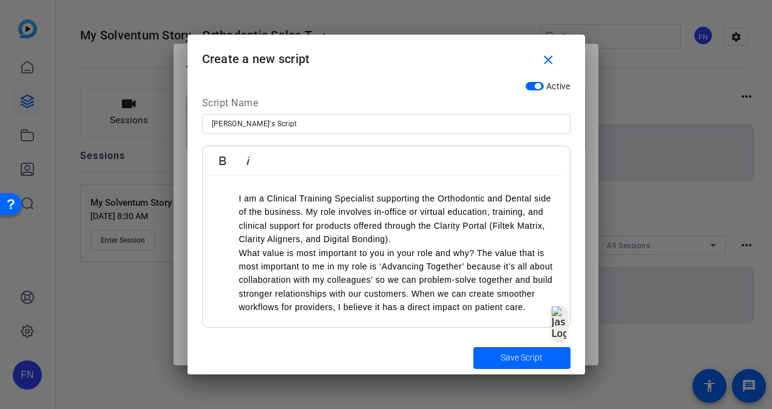
scroll to position [0, 0]
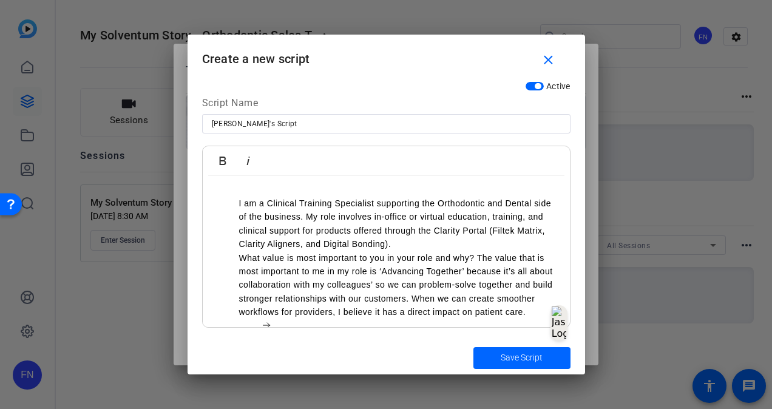
click at [237, 198] on ul "I am a Clinical Training Specialist supporting the Orthodontic and Dental side …" at bounding box center [386, 258] width 343 height 123
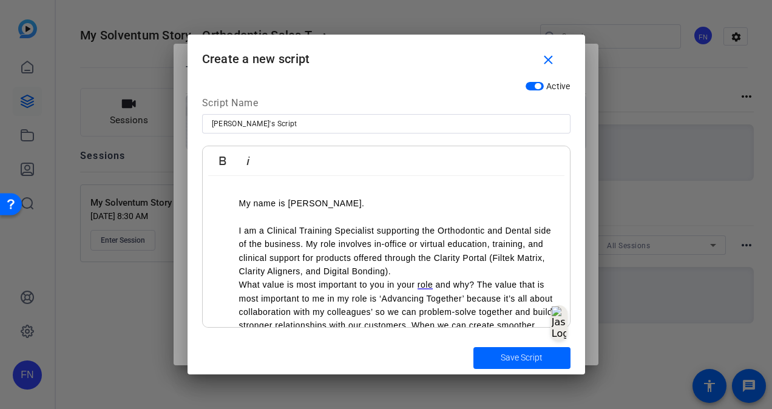
click at [409, 266] on li "My name is Karli McGlone. I am a Clinical Training Specialist supporting the Or…" at bounding box center [398, 237] width 319 height 81
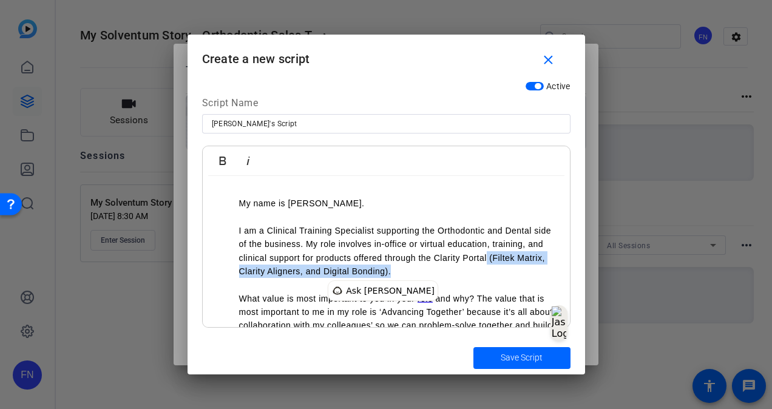
drag, startPoint x: 445, startPoint y: 272, endPoint x: 487, endPoint y: 261, distance: 43.3
click at [487, 261] on li "My name is Karli McGlone. I am a Clinical Training Specialist supporting the Or…" at bounding box center [398, 244] width 319 height 95
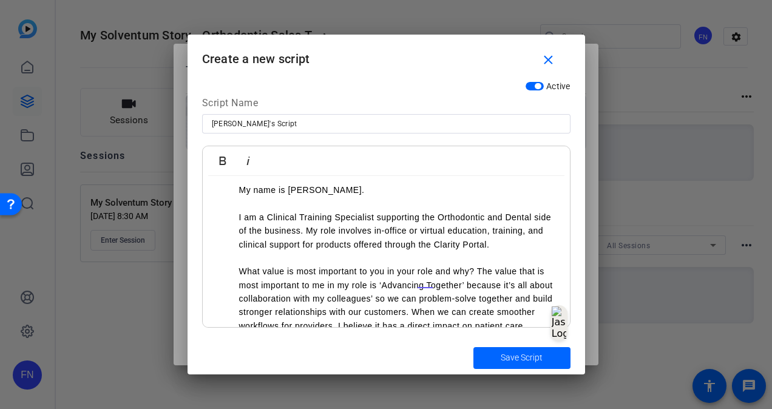
scroll to position [52, 0]
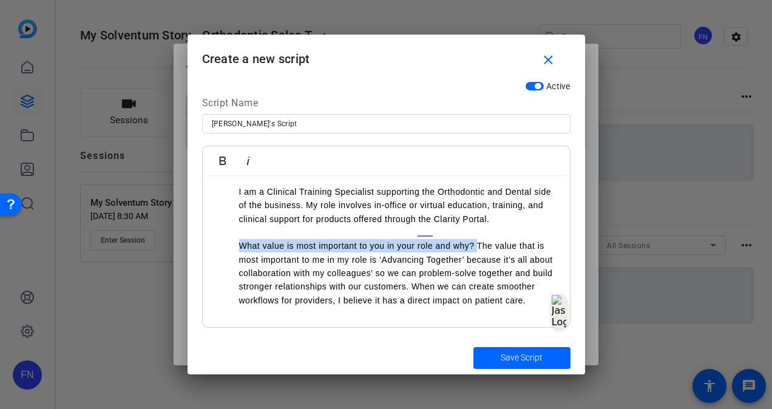
drag, startPoint x: 477, startPoint y: 231, endPoint x: 222, endPoint y: 227, distance: 254.9
click at [222, 227] on ul "My name is Karli McGlone. I am a Clinical Training Specialist supporting the Or…" at bounding box center [386, 232] width 343 height 149
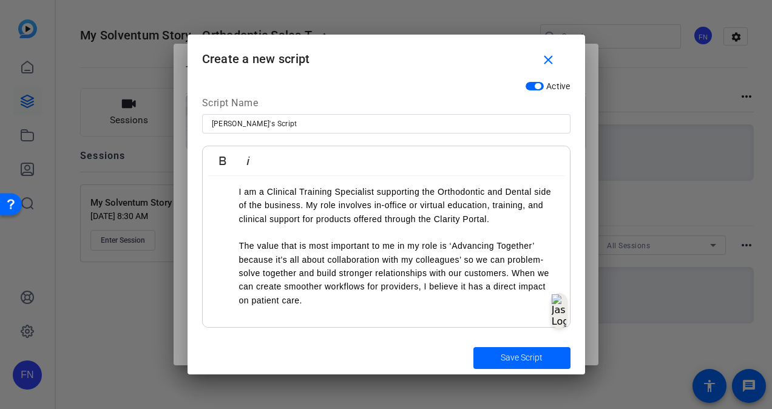
scroll to position [39, 0]
click at [378, 304] on li "The value that is most important to me in my role is ‘Advancing Together’ becau…" at bounding box center [398, 273] width 319 height 68
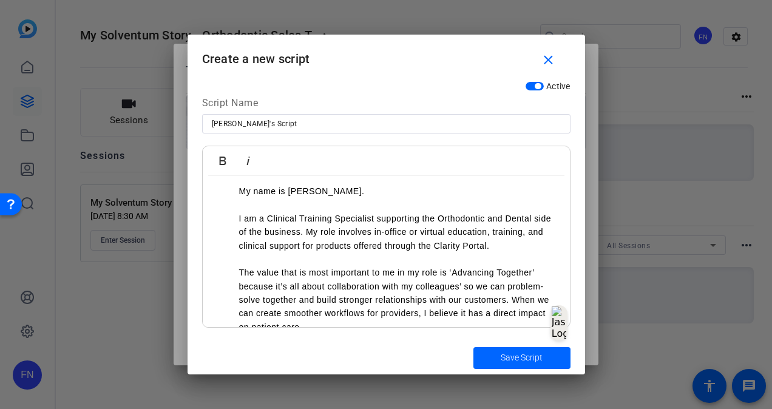
scroll to position [0, 0]
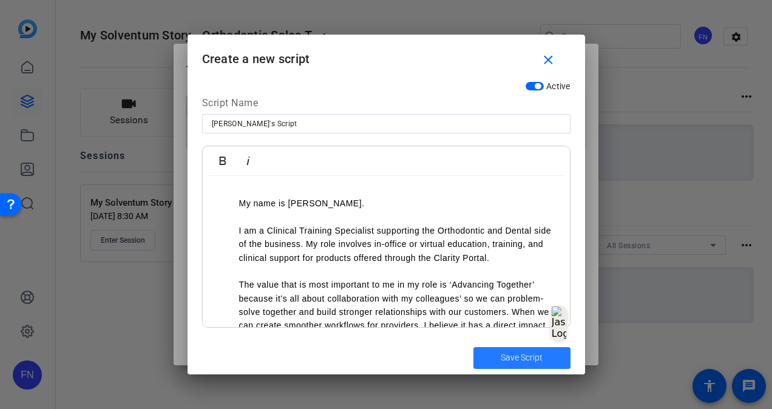
click at [490, 357] on span "submit" at bounding box center [521, 358] width 97 height 29
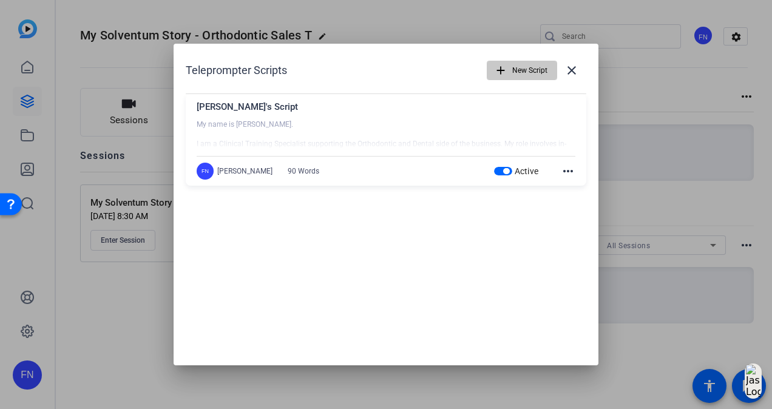
click at [532, 65] on span "New Script" at bounding box center [529, 70] width 35 height 23
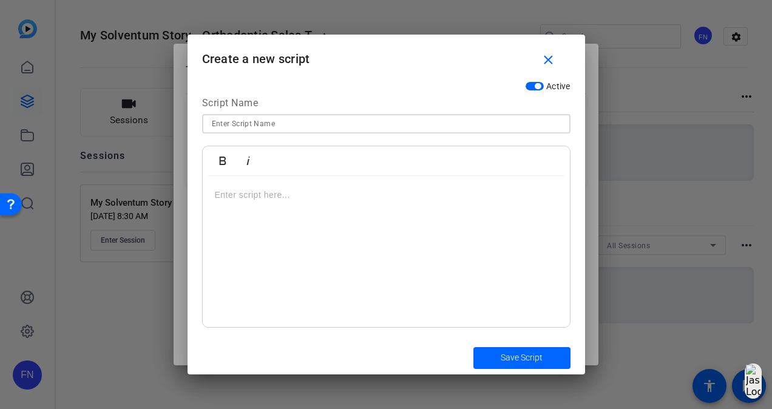
click at [499, 121] on input at bounding box center [386, 124] width 349 height 15
type input "[PERSON_NAME]'s Script"
click at [391, 194] on p at bounding box center [386, 194] width 343 height 13
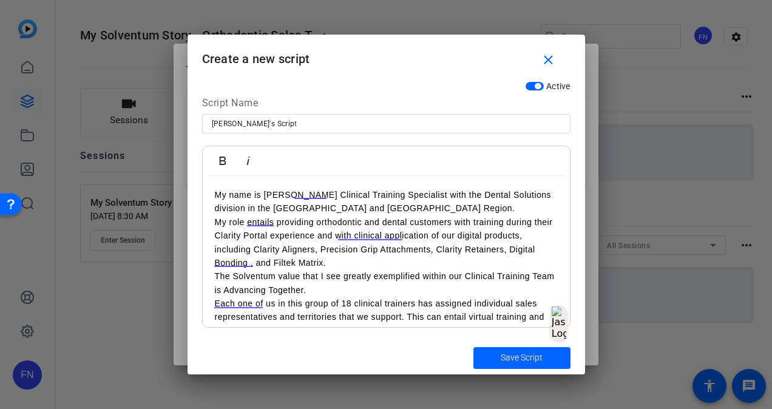
click at [328, 195] on span "My name is Valerie Cormier Clinical Training Specialist with the Dental Solutio…" at bounding box center [383, 201] width 337 height 23
click at [415, 210] on p "My name is [PERSON_NAME]. I am a Clinical Training Specialist with the Dental S…" at bounding box center [386, 201] width 343 height 27
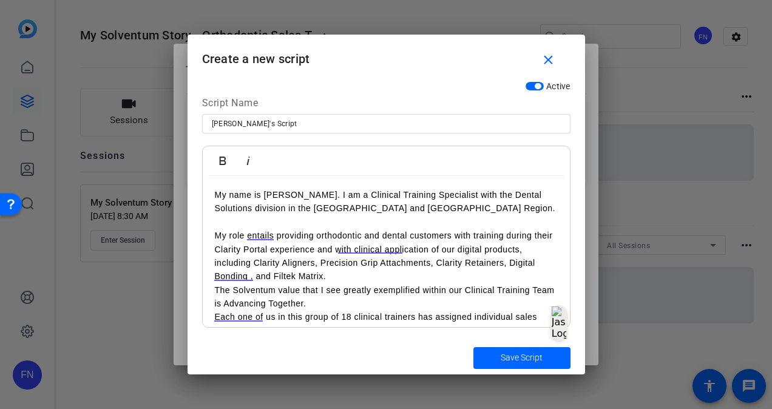
click at [354, 276] on p "My role entails providing orthodontic and dental customers with training during…" at bounding box center [386, 256] width 343 height 55
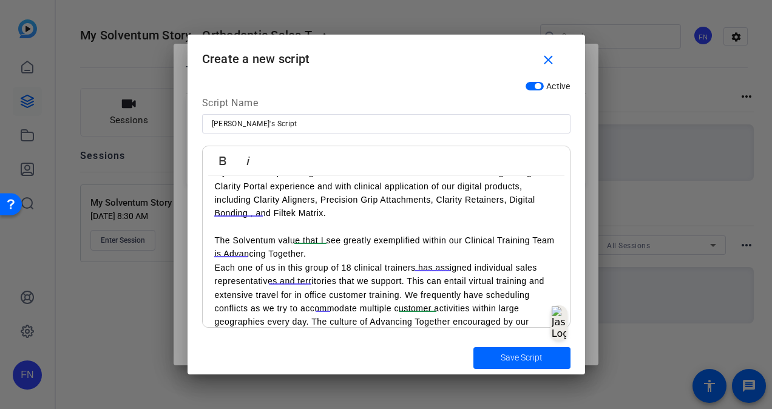
scroll to position [121, 0]
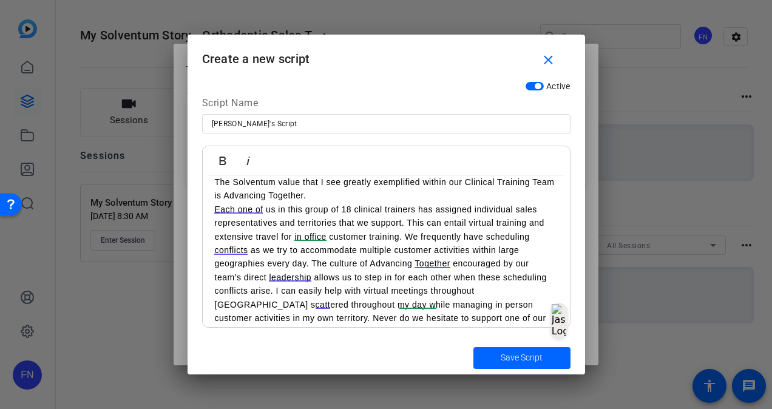
click at [383, 197] on p "The Solventum value that I see greatly exemplified within our Clinical Training…" at bounding box center [386, 188] width 343 height 27
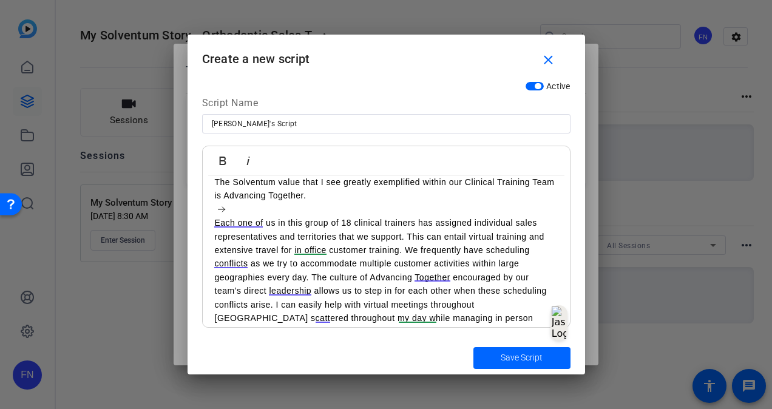
click at [311, 277] on p "Each one of us in this group of 18 clinical trainers has assigned individual sa…" at bounding box center [386, 284] width 343 height 136
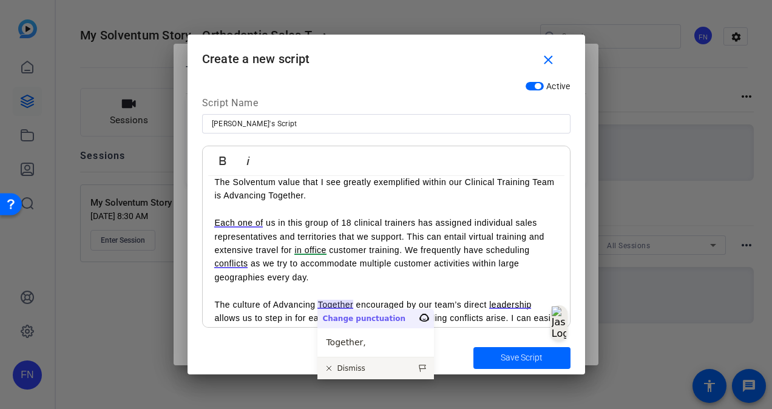
scroll to position [171, 0]
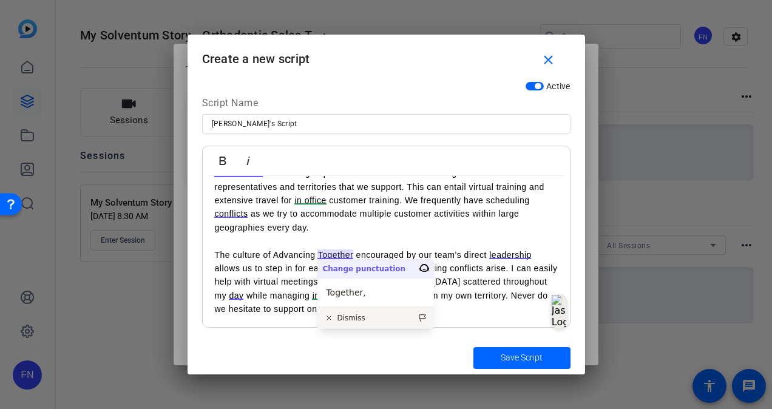
click at [512, 295] on p "Each one of us in this group of 18 clinical trainers has assigned individual sa…" at bounding box center [386, 240] width 343 height 149
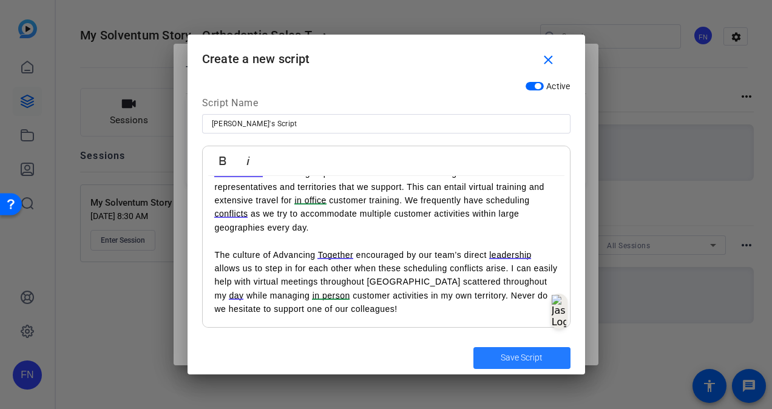
click at [518, 356] on span "Save Script" at bounding box center [522, 357] width 42 height 13
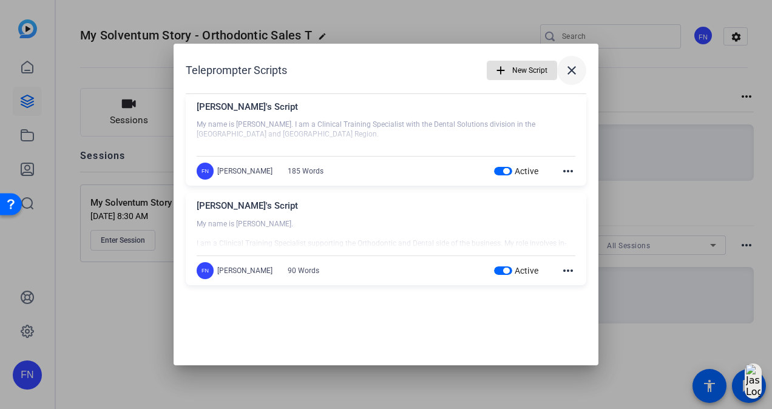
click at [577, 70] on mat-icon "close" at bounding box center [571, 70] width 15 height 15
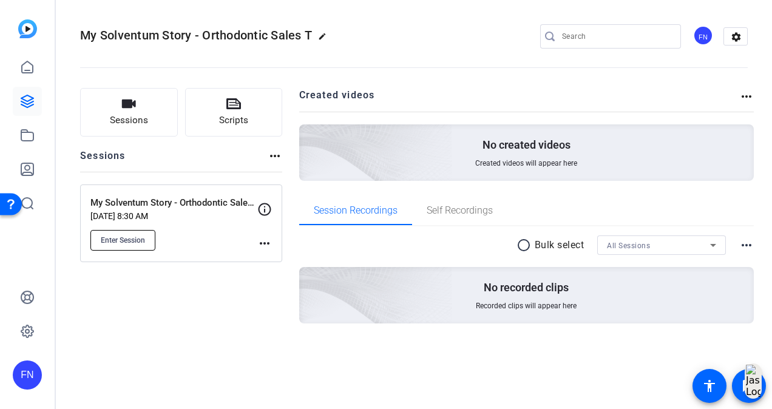
click at [110, 239] on span "Enter Session" at bounding box center [123, 241] width 44 height 10
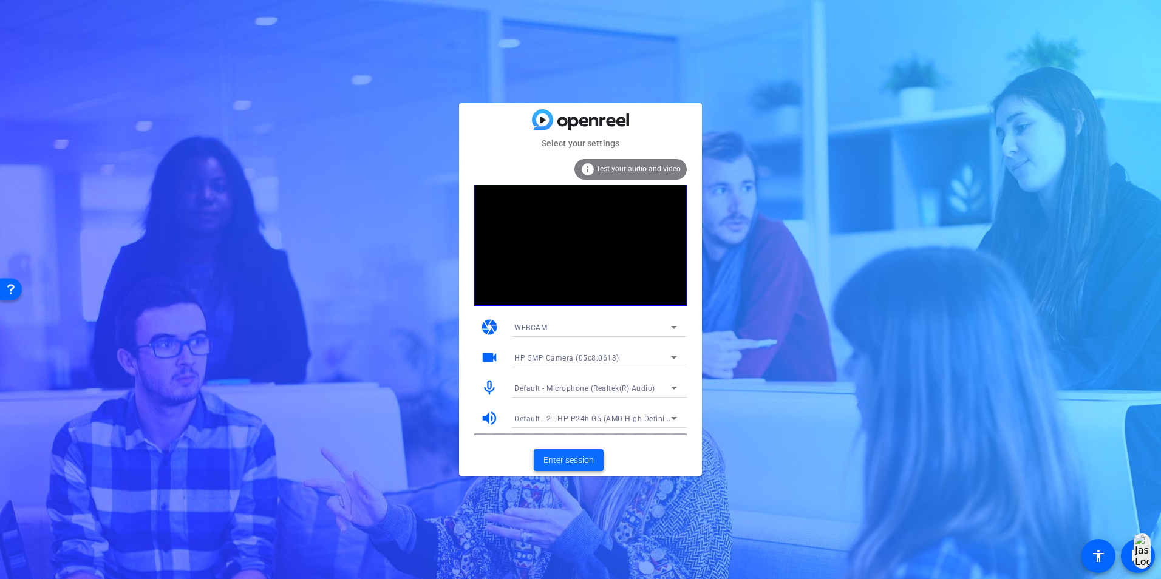
click at [589, 465] on span "Enter session" at bounding box center [568, 460] width 50 height 13
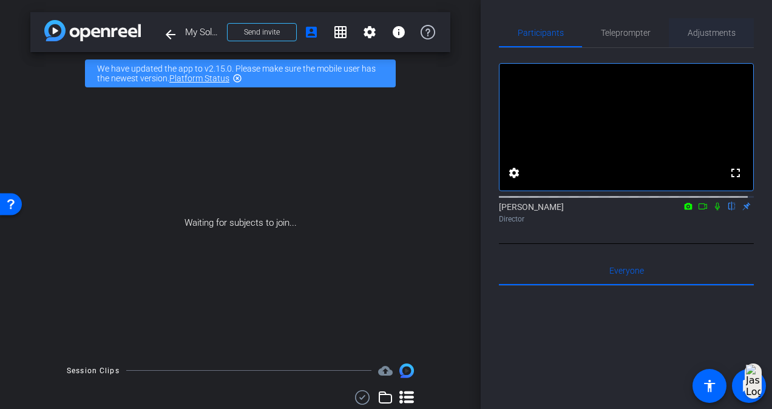
click at [720, 27] on span "Adjustments" at bounding box center [712, 32] width 48 height 29
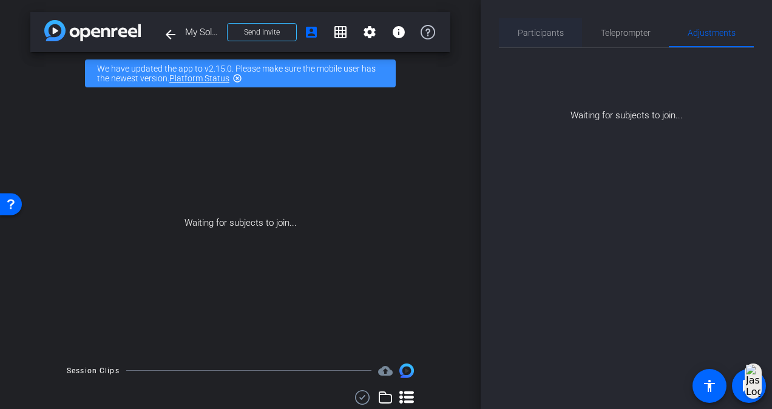
click at [563, 36] on div "Participants" at bounding box center [540, 32] width 83 height 29
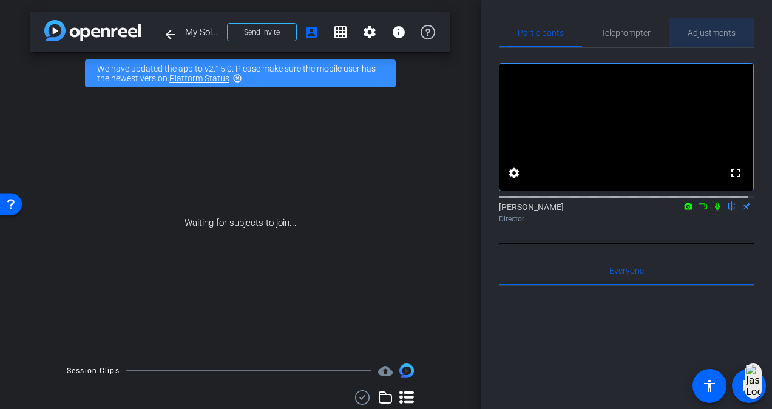
click at [713, 36] on span "Adjustments" at bounding box center [712, 33] width 48 height 8
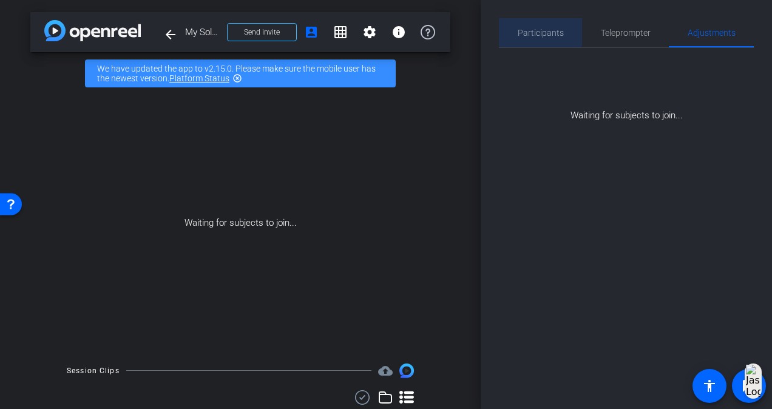
drag, startPoint x: 567, startPoint y: 38, endPoint x: 534, endPoint y: 29, distance: 33.9
click at [534, 29] on span "Participants" at bounding box center [541, 33] width 46 height 8
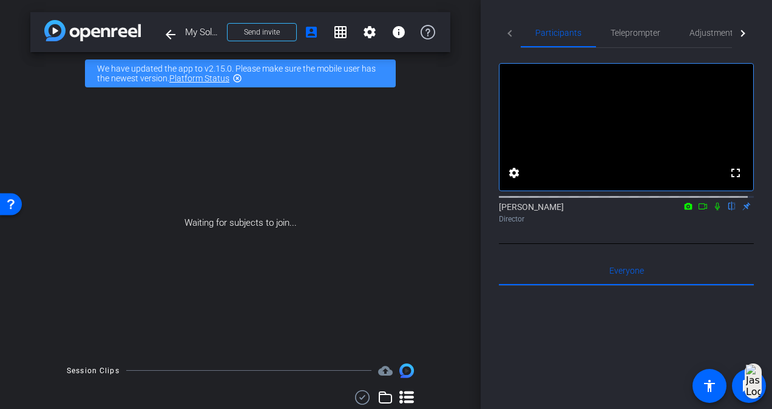
click at [720, 201] on div at bounding box center [626, 196] width 255 height 10
click at [713, 211] on icon at bounding box center [718, 206] width 10 height 8
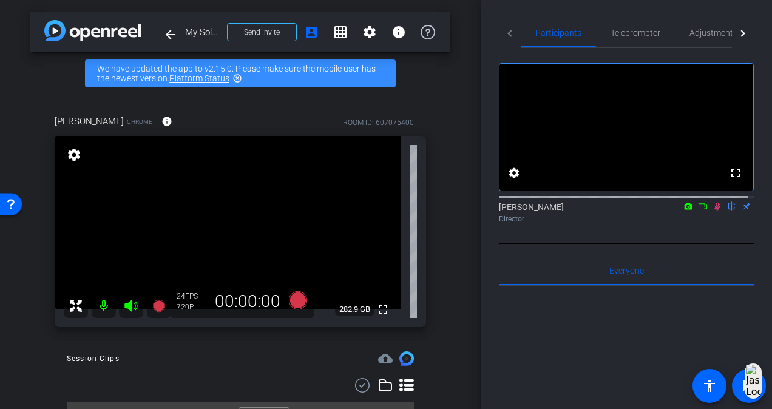
click at [713, 211] on icon at bounding box center [718, 206] width 10 height 8
click at [704, 30] on span "Adjustments" at bounding box center [714, 33] width 48 height 8
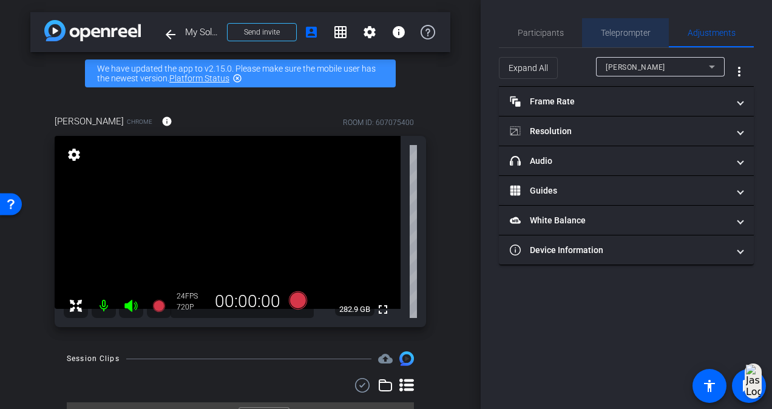
click at [614, 34] on span "Teleprompter" at bounding box center [626, 33] width 50 height 8
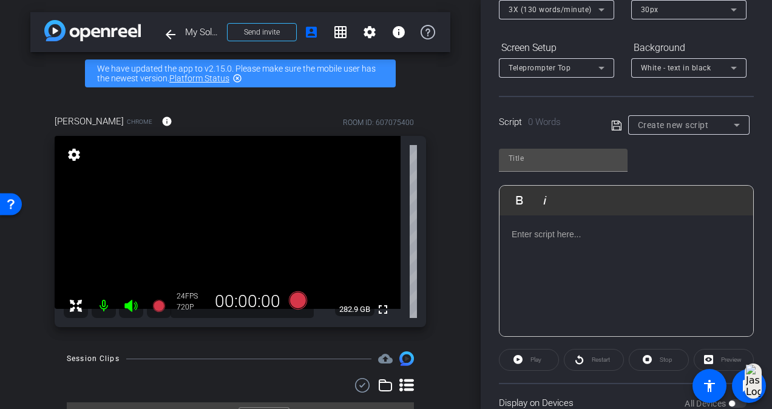
scroll to position [243, 0]
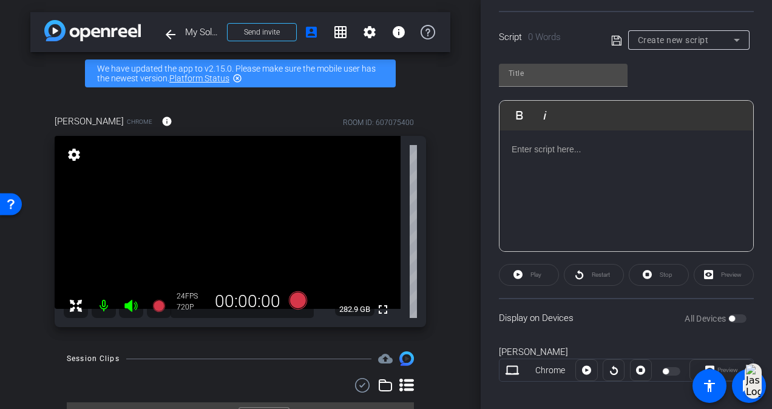
click at [725, 313] on div "All Devices" at bounding box center [716, 319] width 62 height 12
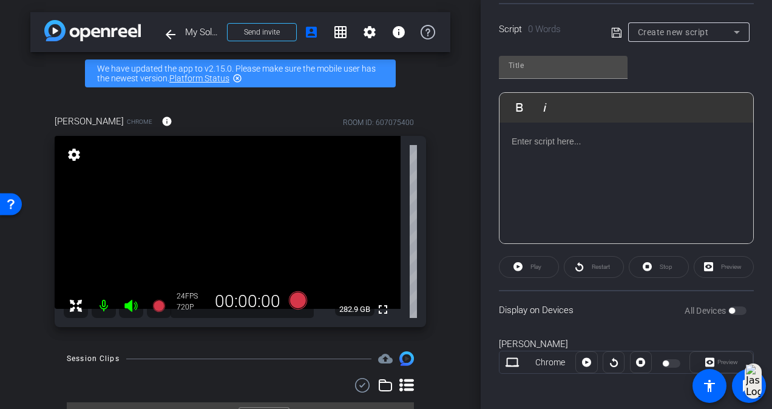
scroll to position [253, 0]
click at [666, 359] on div at bounding box center [672, 361] width 21 height 8
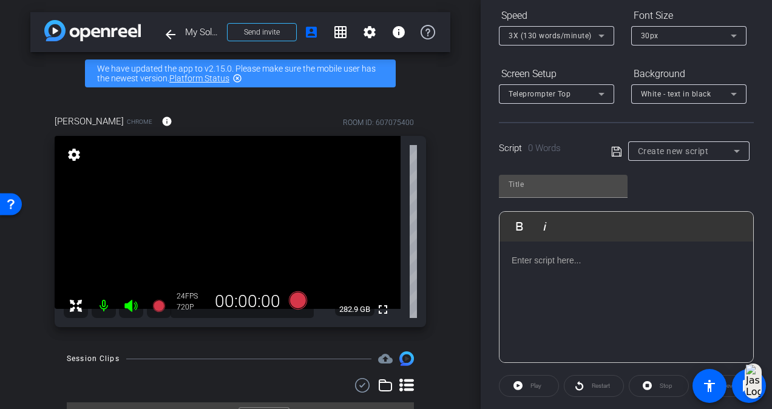
click at [584, 274] on div at bounding box center [627, 302] width 254 height 121
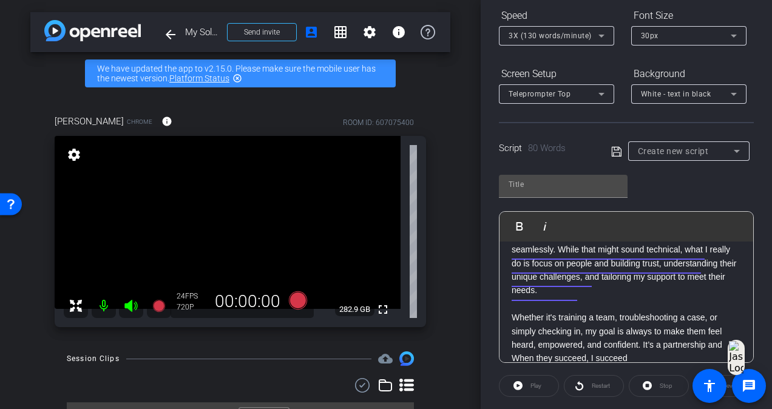
scroll to position [0, 0]
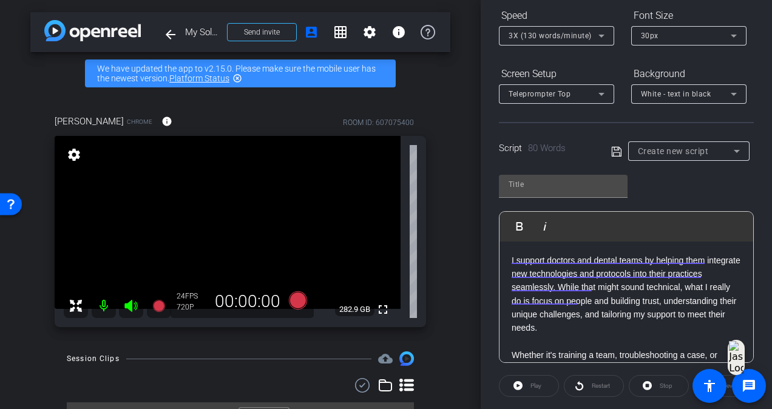
click at [453, 259] on div "arrow_back My Solventum Story discussion: Ortho Sales Training ([PERSON_NAME]) …" at bounding box center [240, 204] width 481 height 409
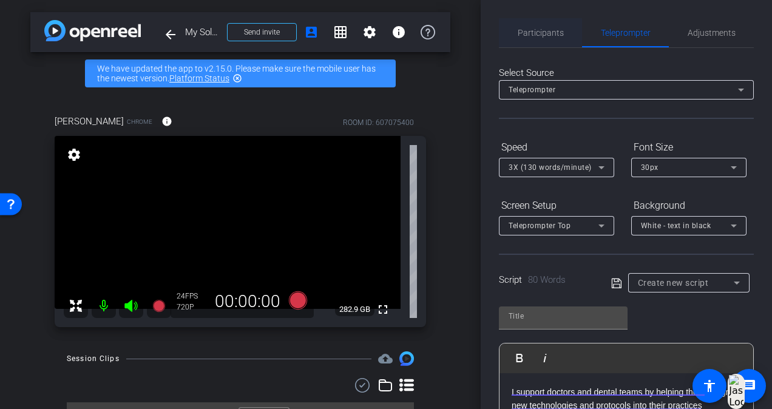
click at [539, 29] on span "Participants" at bounding box center [541, 33] width 46 height 8
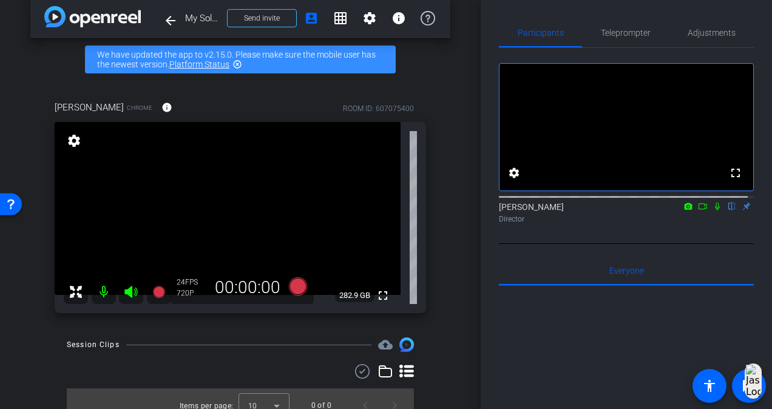
scroll to position [27, 0]
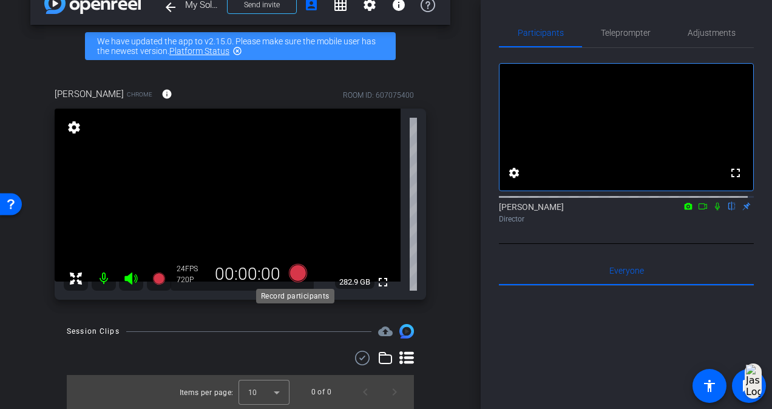
click at [297, 273] on icon at bounding box center [298, 273] width 18 height 18
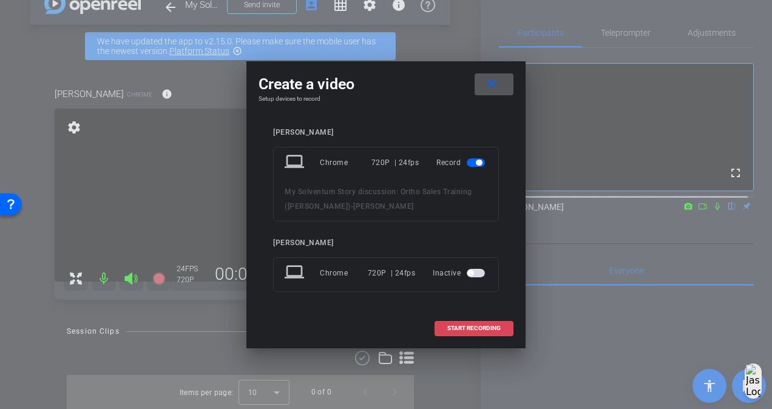
click at [464, 324] on span at bounding box center [474, 328] width 78 height 29
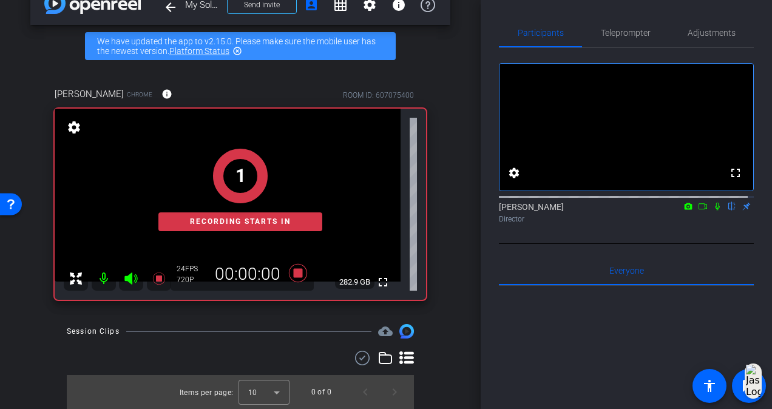
click at [714, 211] on icon at bounding box center [718, 206] width 10 height 8
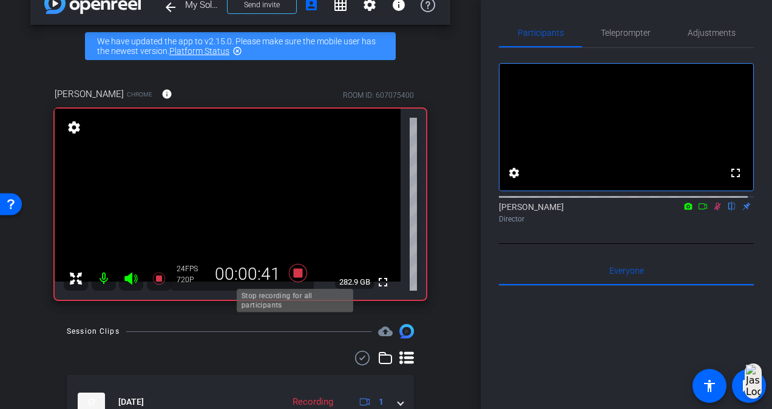
click at [293, 273] on icon at bounding box center [298, 273] width 18 height 18
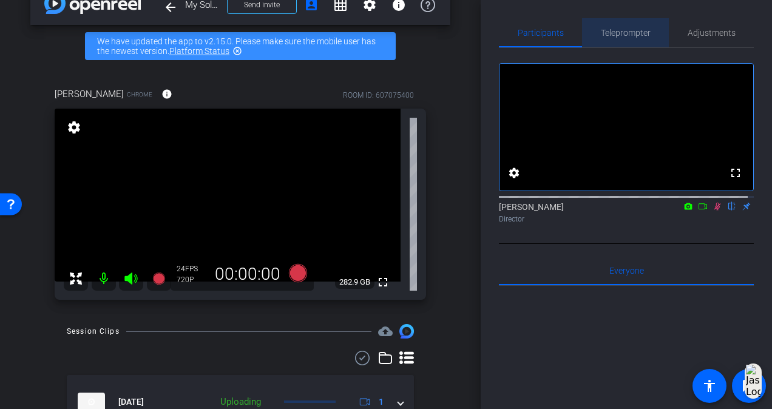
click at [651, 32] on div "Teleprompter" at bounding box center [625, 32] width 87 height 29
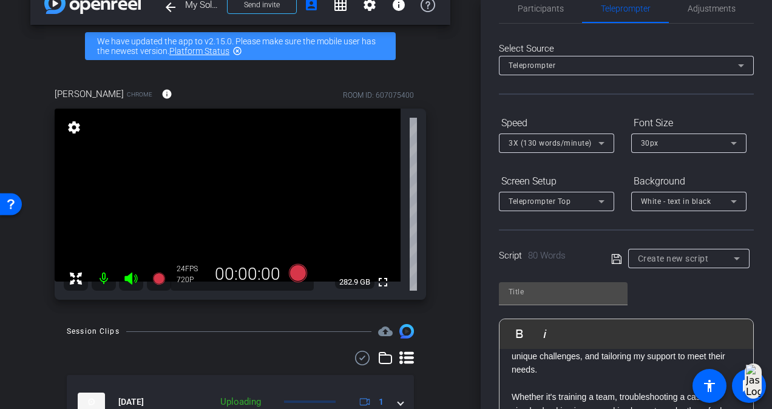
scroll to position [0, 0]
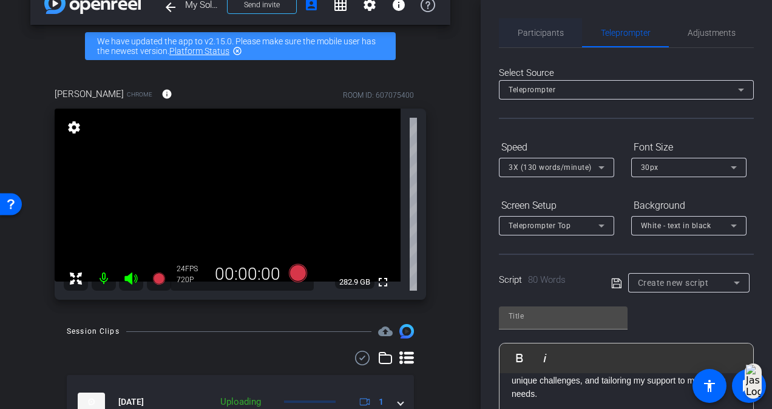
click at [549, 30] on span "Participants" at bounding box center [541, 33] width 46 height 8
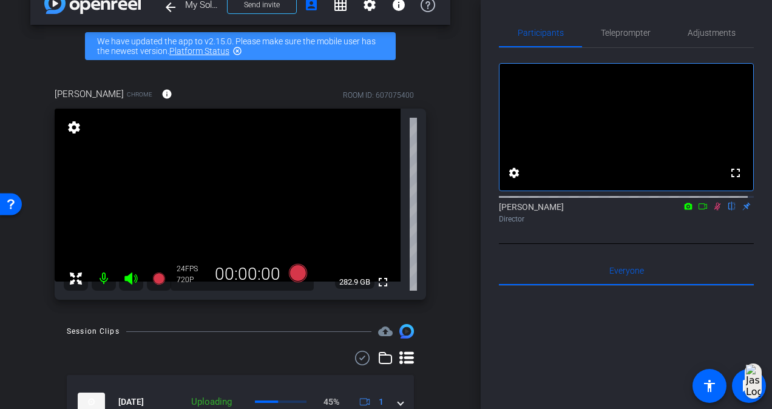
click at [714, 211] on icon at bounding box center [717, 207] width 7 height 8
click at [631, 31] on span "Teleprompter" at bounding box center [626, 33] width 50 height 8
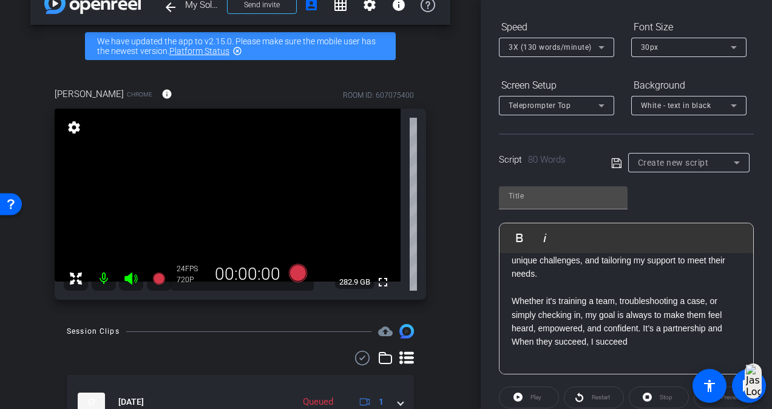
scroll to position [121, 0]
click at [581, 192] on input "text" at bounding box center [563, 195] width 109 height 15
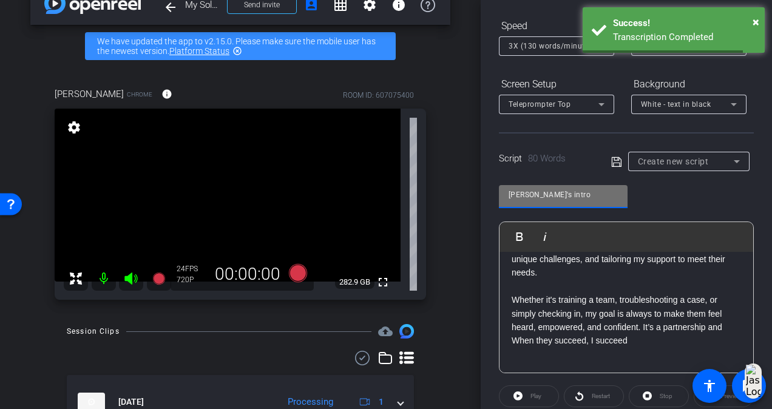
type input "Maria's intro"
click at [656, 190] on div "Maria's intro Play Play from this location Play Selected Play and display the s…" at bounding box center [626, 274] width 255 height 197
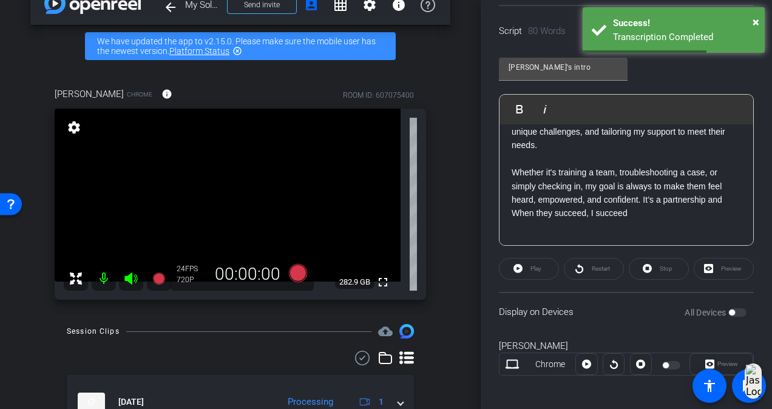
scroll to position [253, 0]
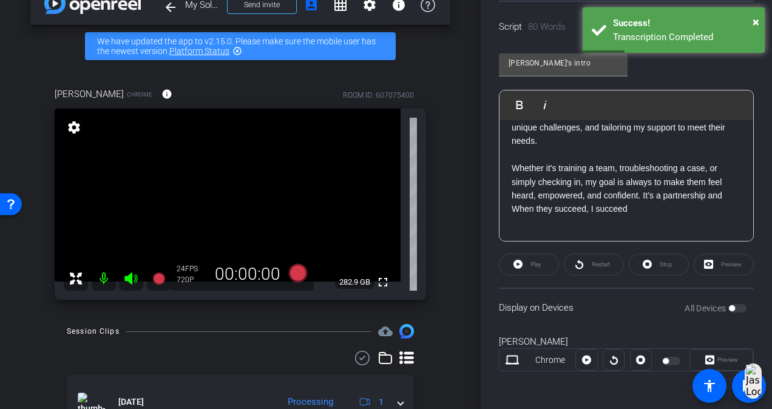
click at [665, 359] on div at bounding box center [672, 361] width 21 height 8
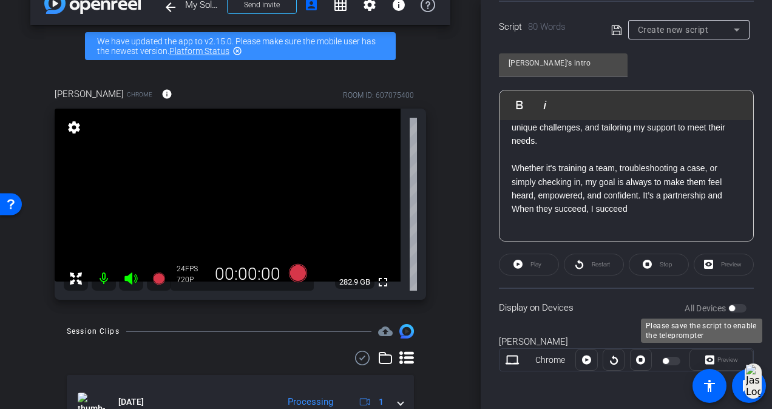
click at [722, 302] on label "All Devices" at bounding box center [707, 308] width 44 height 12
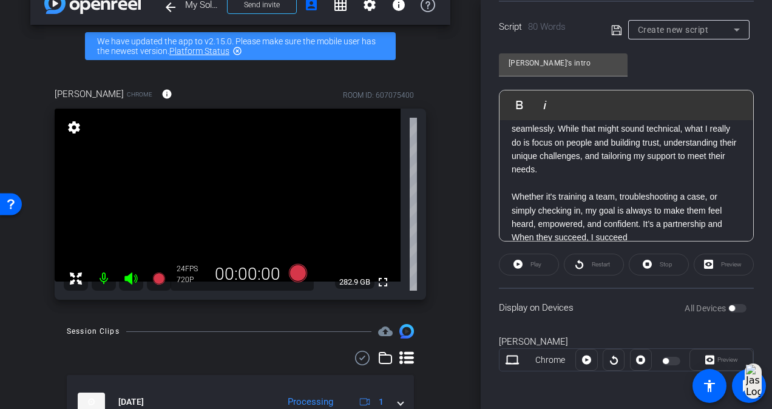
scroll to position [0, 0]
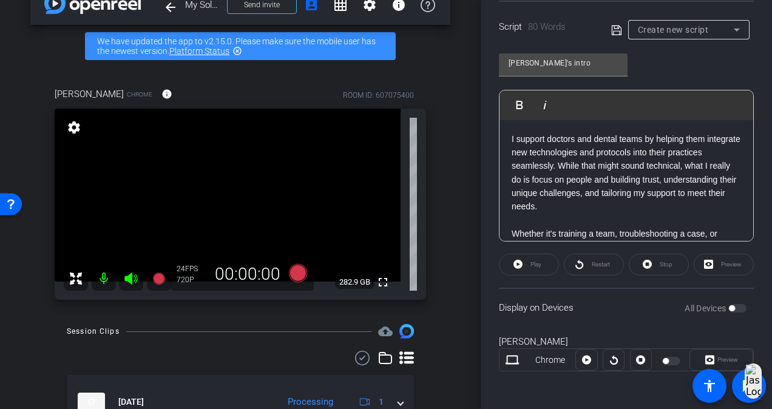
click at [682, 23] on div "Create new script" at bounding box center [686, 29] width 96 height 15
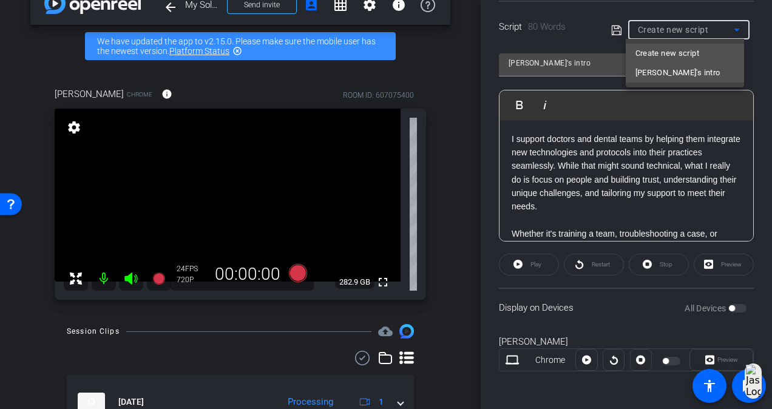
click at [670, 79] on span "Maria's intro" at bounding box center [677, 73] width 85 height 15
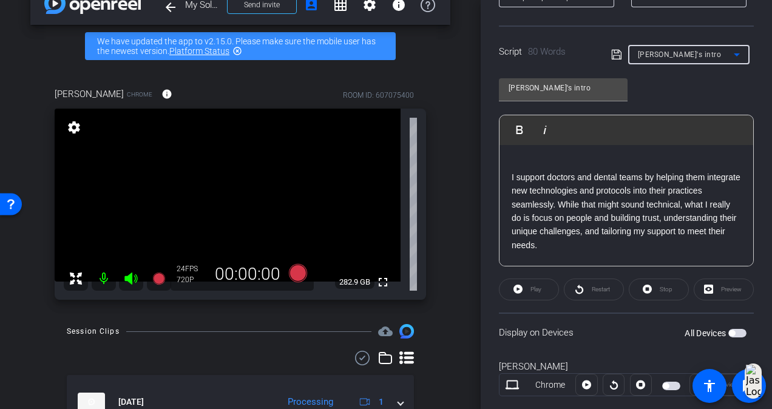
scroll to position [253, 0]
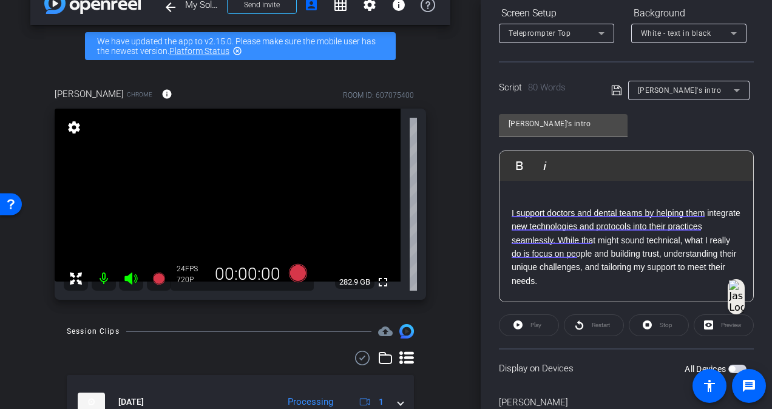
click at [630, 219] on p "I support doctors and dental teams by helping them integrate new technologies a…" at bounding box center [626, 280] width 229 height 149
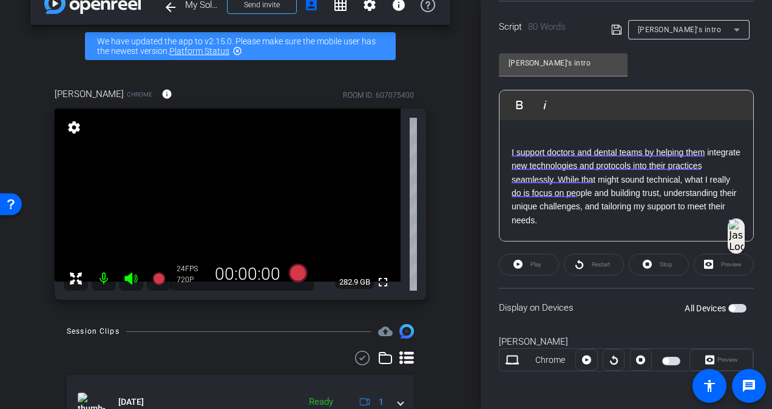
click at [729, 307] on span "button" at bounding box center [732, 308] width 6 height 6
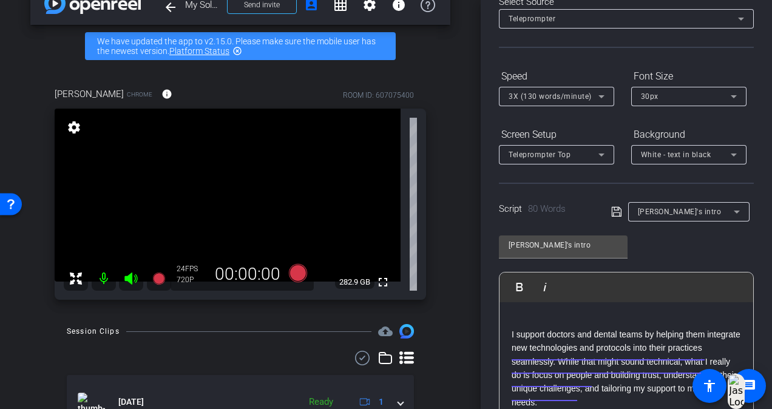
scroll to position [0, 0]
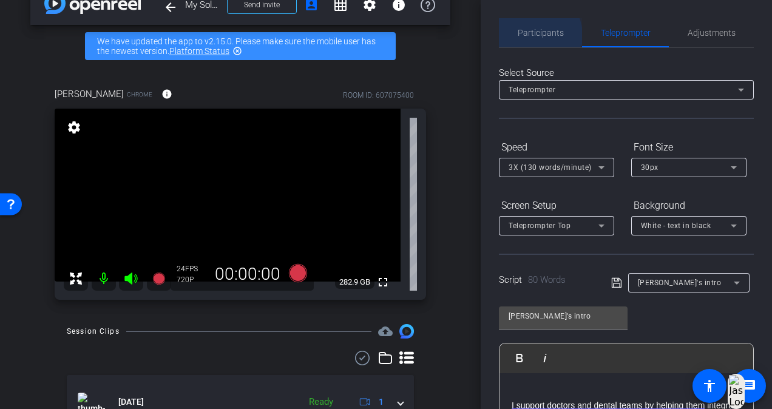
click at [532, 36] on span "Participants" at bounding box center [541, 33] width 46 height 8
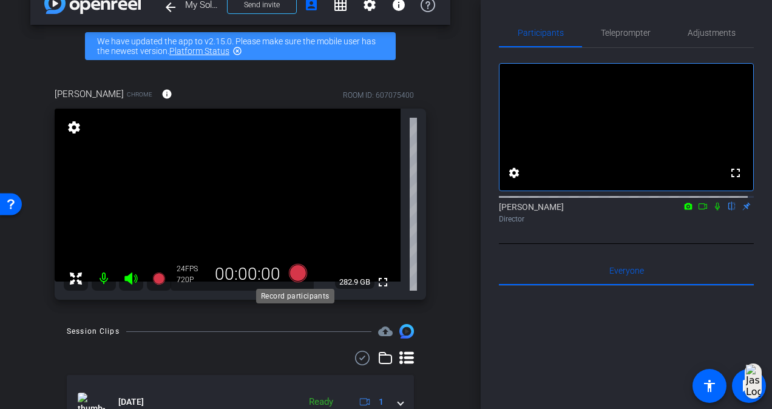
click at [296, 273] on icon at bounding box center [298, 273] width 18 height 18
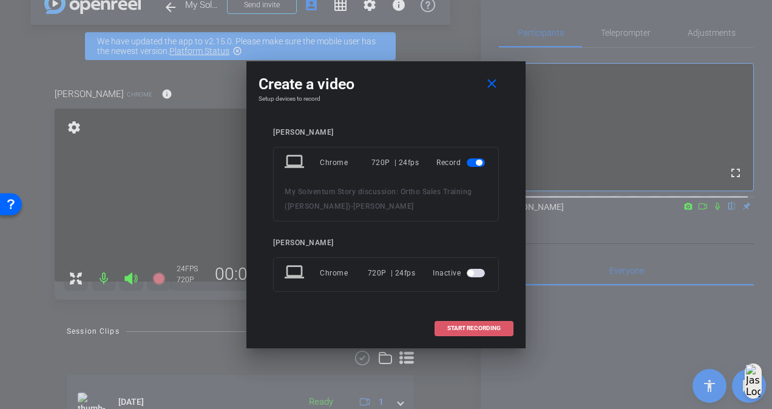
click at [494, 330] on span "START RECORDING" at bounding box center [473, 328] width 53 height 6
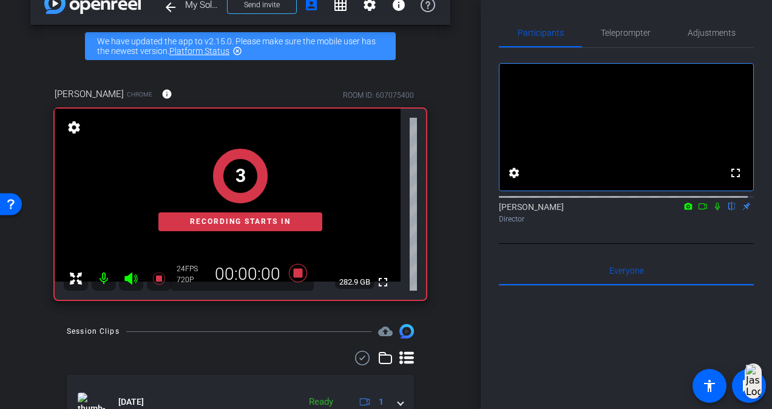
click at [714, 211] on icon at bounding box center [718, 206] width 10 height 8
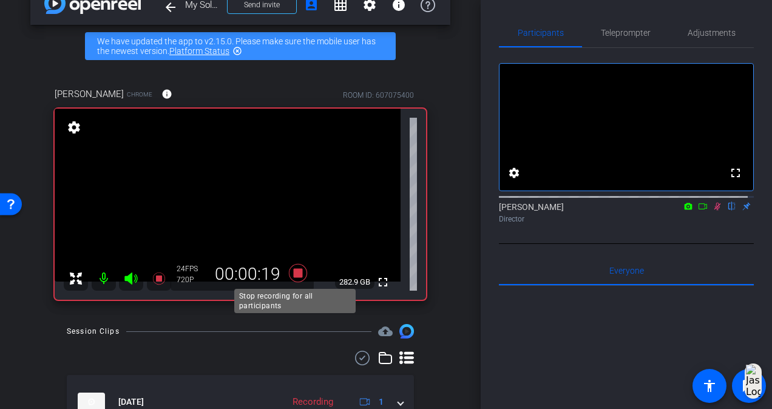
click at [296, 273] on icon at bounding box center [298, 273] width 18 height 18
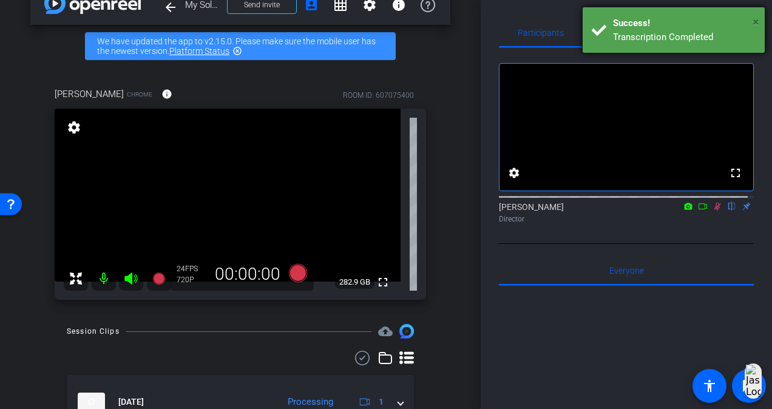
click at [756, 22] on span "×" at bounding box center [756, 22] width 7 height 15
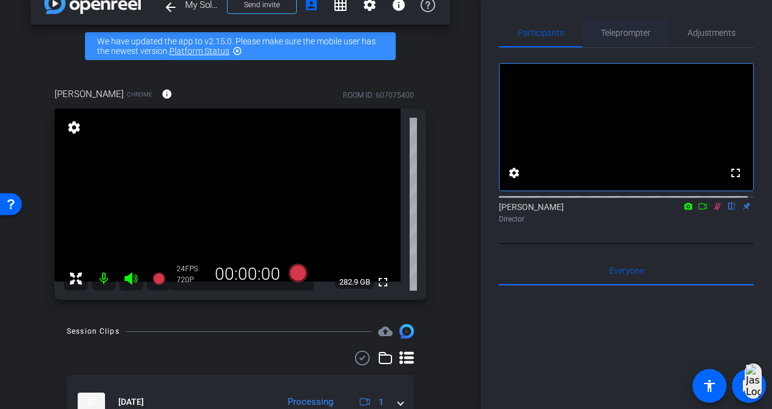
click at [622, 30] on span "Teleprompter" at bounding box center [626, 33] width 50 height 8
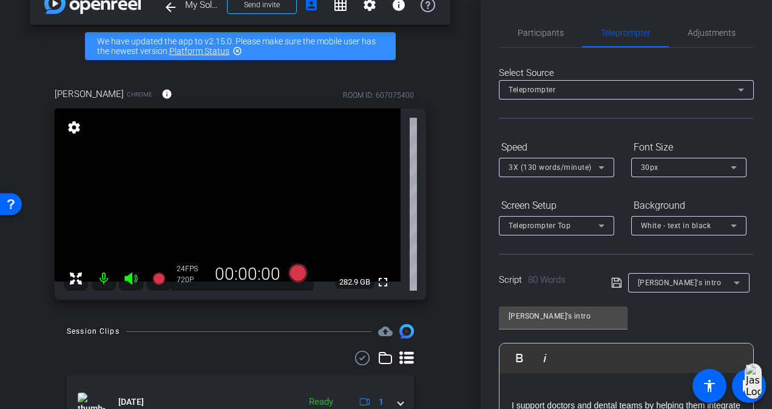
scroll to position [182, 0]
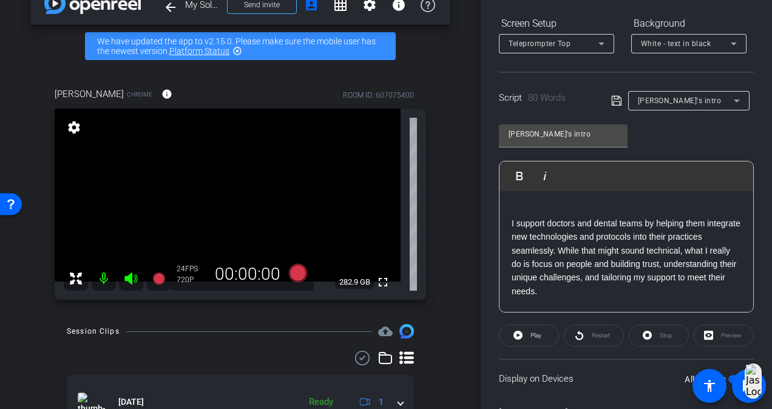
click at [624, 300] on p "I support doctors and dental teams by helping them integrate new technologies a…" at bounding box center [626, 291] width 229 height 149
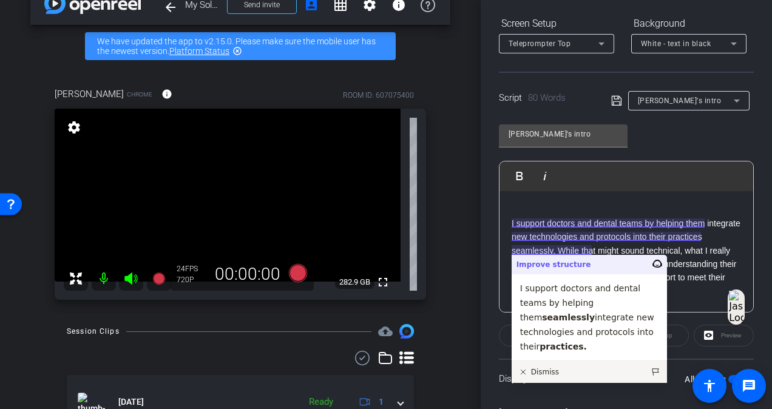
click at [712, 287] on p "I support doctors and dental teams by helping them integrate new technologies a…" at bounding box center [626, 291] width 229 height 149
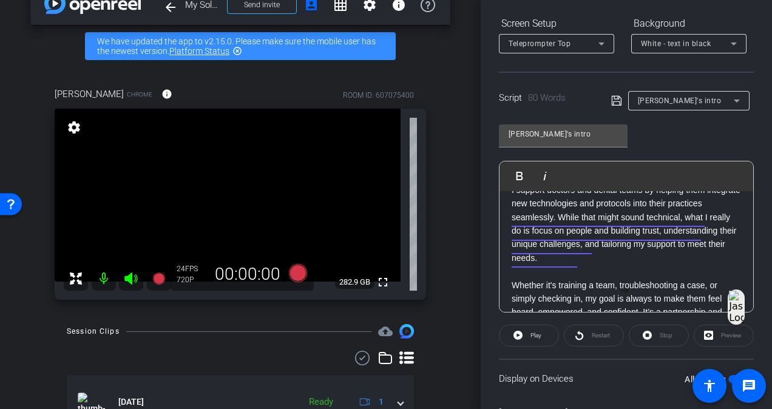
scroll to position [0, 0]
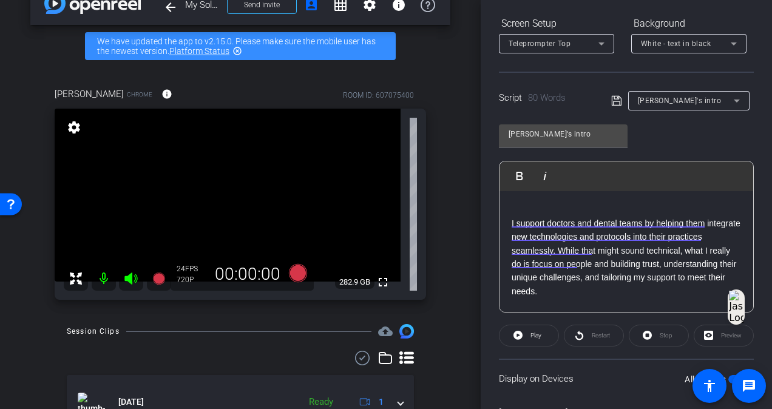
click at [507, 220] on div "I support doctors and dental teams by helping them integrate new technologies a…" at bounding box center [627, 298] width 254 height 214
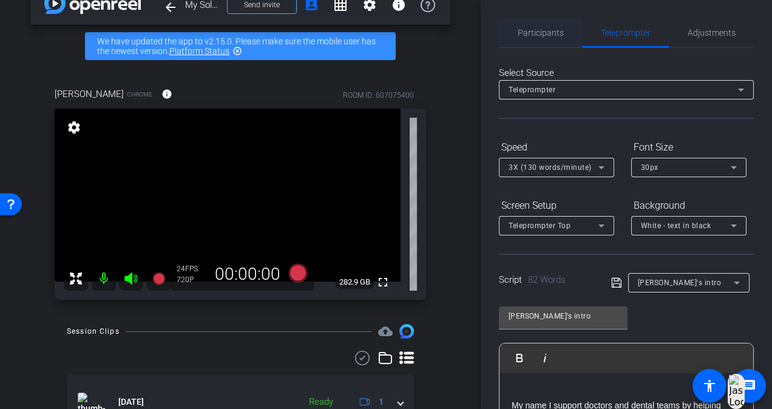
click at [543, 29] on span "Participants" at bounding box center [541, 33] width 46 height 8
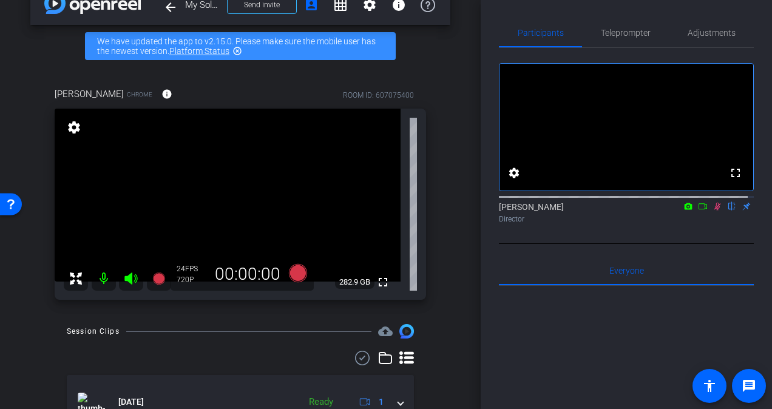
click at [710, 212] on mat-icon at bounding box center [717, 206] width 15 height 11
click at [611, 35] on span "Teleprompter" at bounding box center [626, 33] width 50 height 8
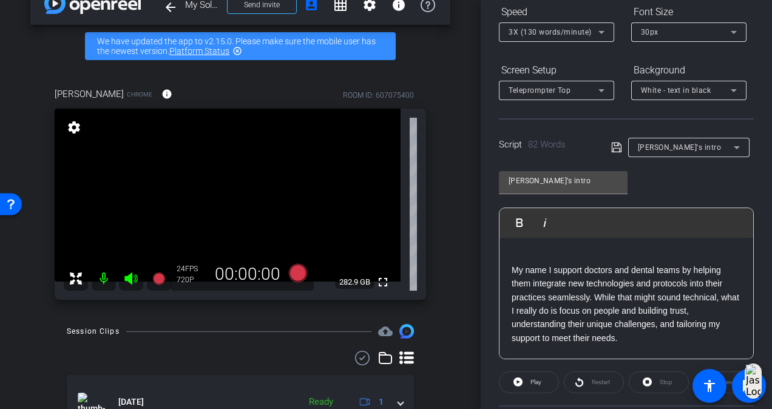
scroll to position [182, 0]
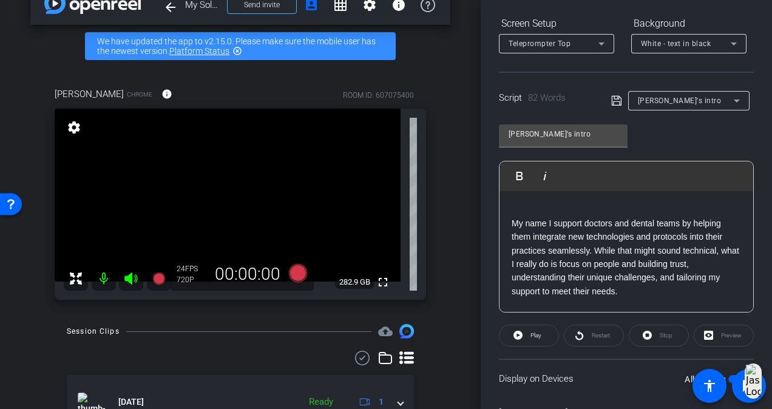
click at [549, 226] on p "My name I support doctors and dental teams by helping them integrate new techno…" at bounding box center [626, 291] width 229 height 149
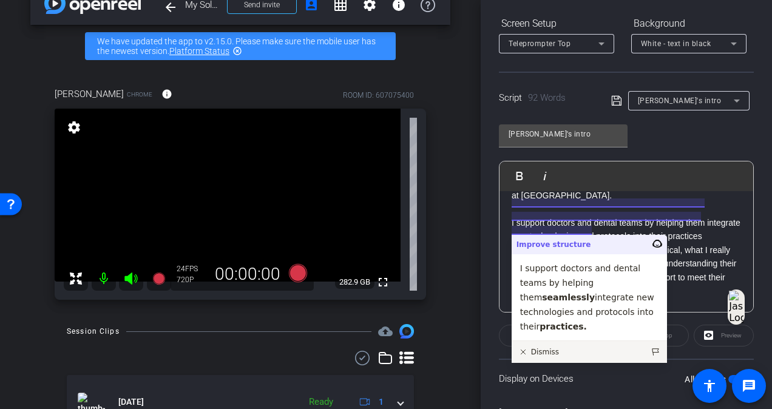
scroll to position [61, 0]
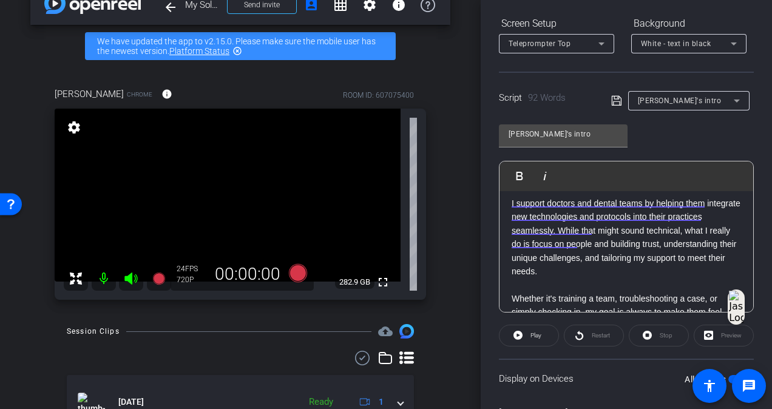
click at [646, 370] on div "Display on Devices All Devices" at bounding box center [626, 378] width 255 height 39
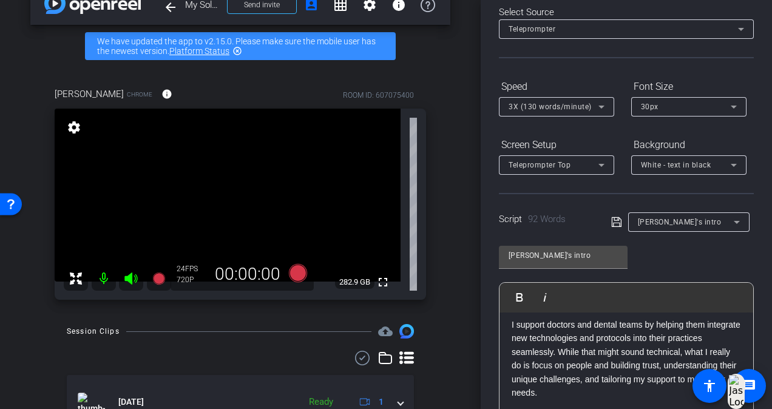
click at [585, 105] on span "3X (130 words/minute)" at bounding box center [550, 107] width 83 height 8
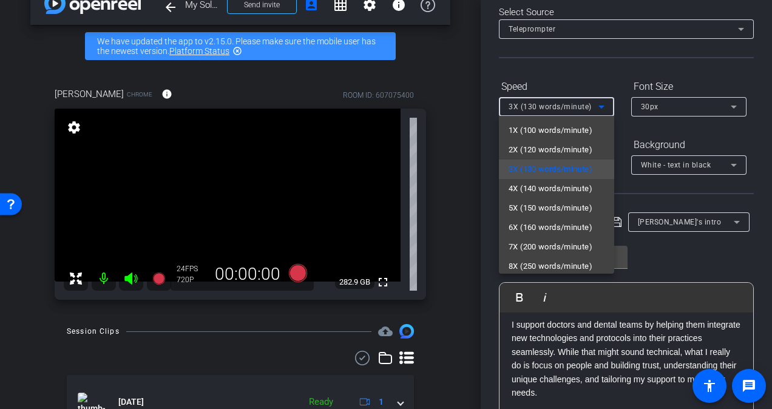
click at [679, 257] on div at bounding box center [386, 204] width 772 height 409
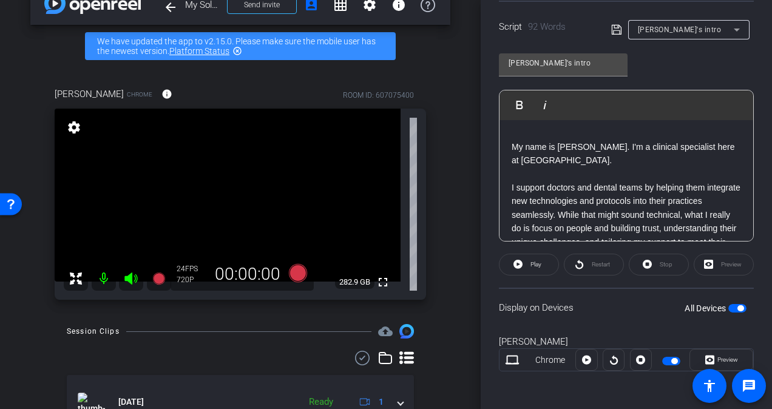
scroll to position [0, 0]
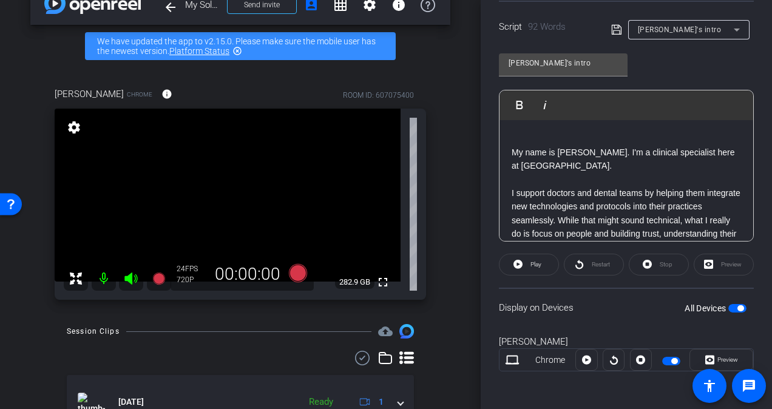
click at [632, 320] on div "Display on Devices All Devices" at bounding box center [626, 307] width 255 height 39
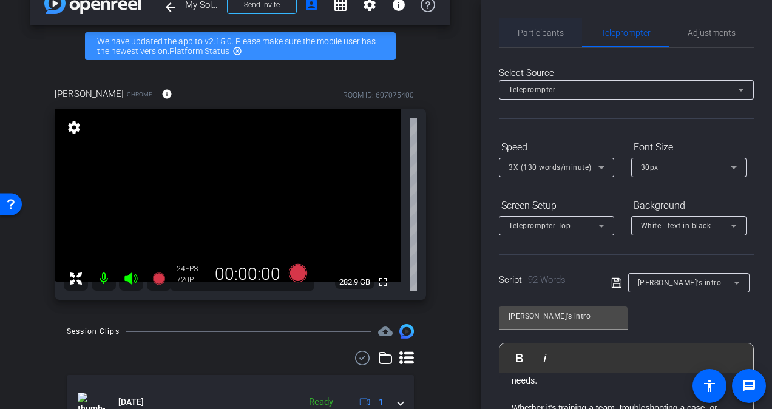
click at [532, 37] on span "Participants" at bounding box center [541, 33] width 46 height 8
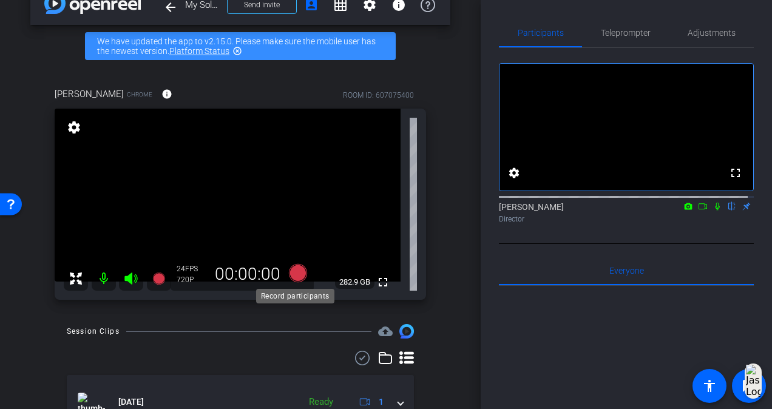
click at [291, 271] on icon at bounding box center [298, 273] width 18 height 18
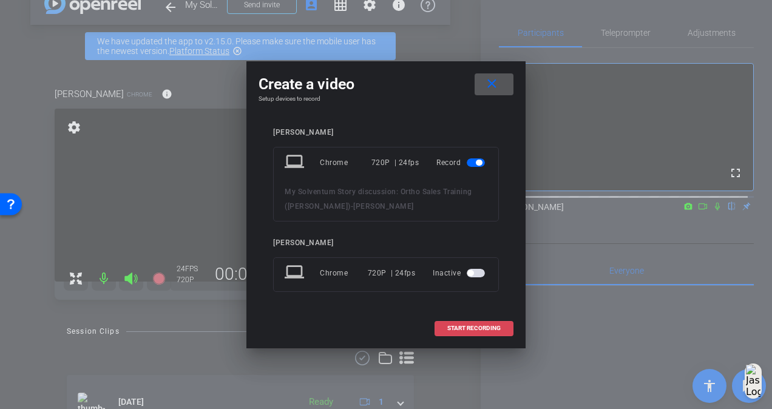
click at [482, 332] on span at bounding box center [474, 328] width 78 height 29
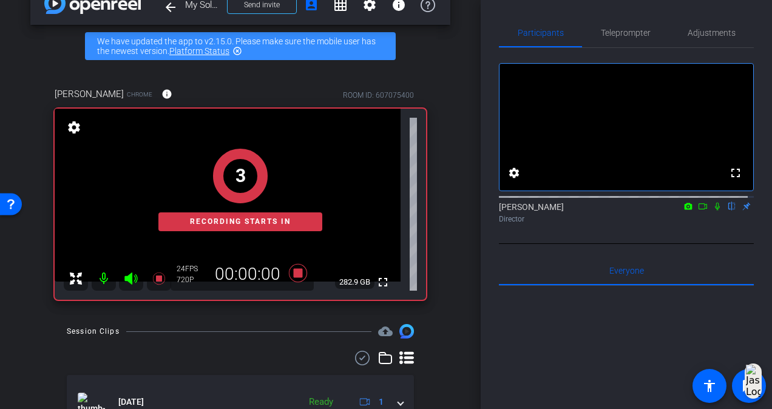
click at [713, 211] on icon at bounding box center [718, 206] width 10 height 8
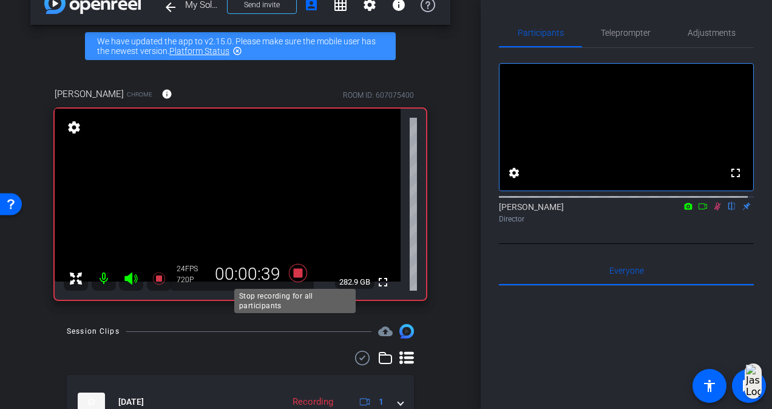
click at [299, 276] on icon at bounding box center [298, 273] width 18 height 18
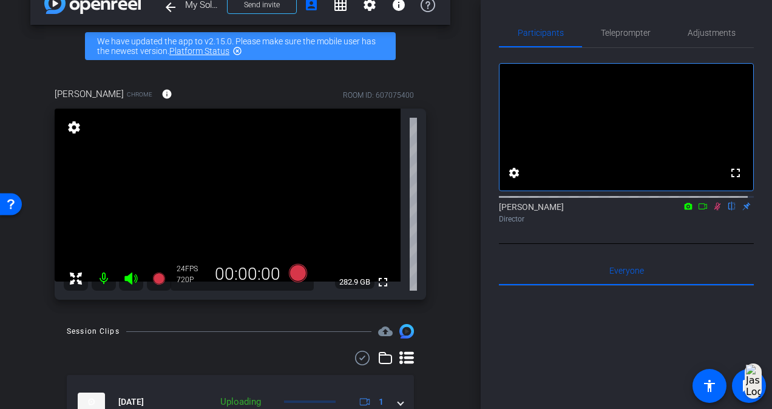
click at [713, 211] on icon at bounding box center [718, 206] width 10 height 8
click at [294, 274] on icon at bounding box center [298, 273] width 18 height 18
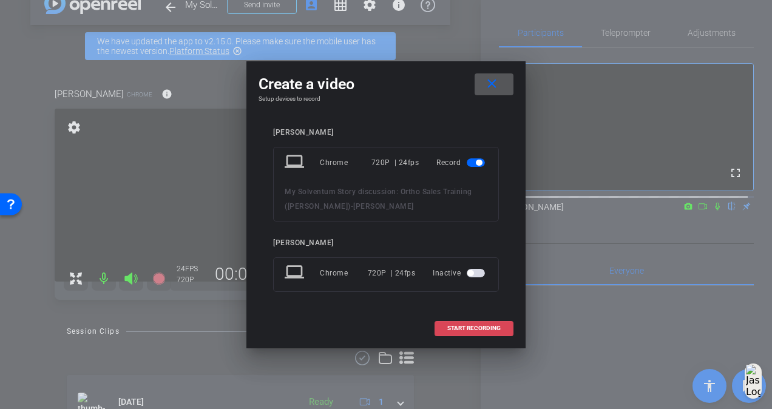
click at [459, 325] on span "START RECORDING" at bounding box center [473, 328] width 53 height 6
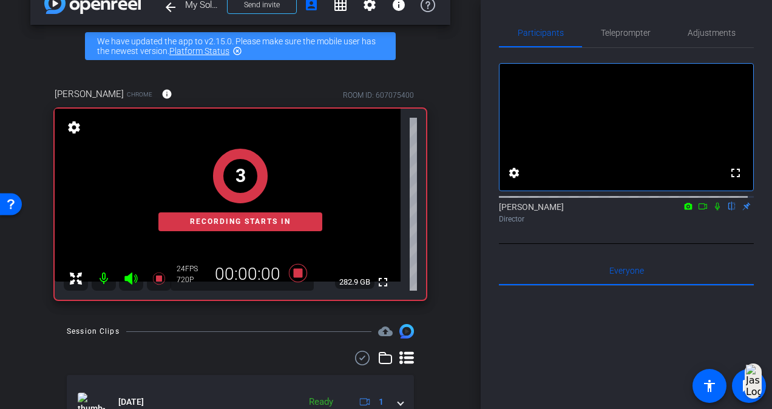
click at [713, 211] on icon at bounding box center [718, 206] width 10 height 8
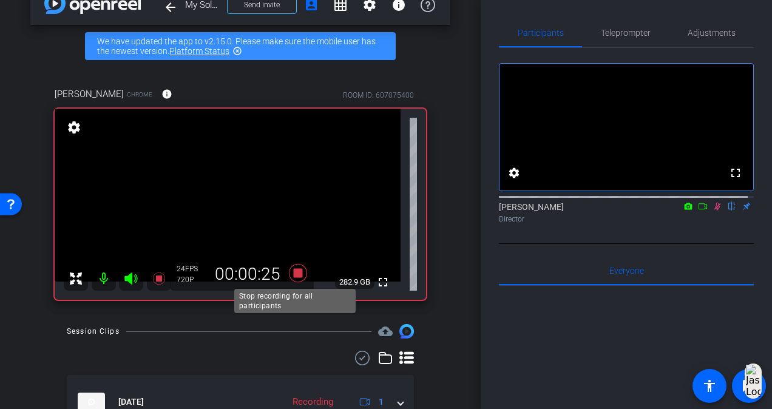
click at [299, 274] on icon at bounding box center [298, 273] width 18 height 18
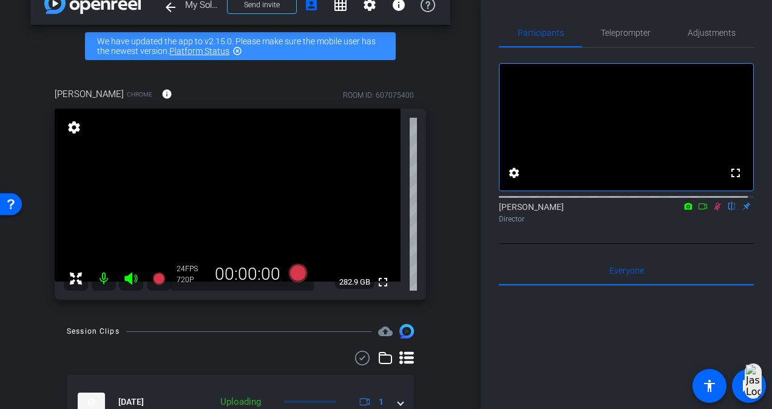
click at [713, 211] on icon at bounding box center [718, 206] width 10 height 8
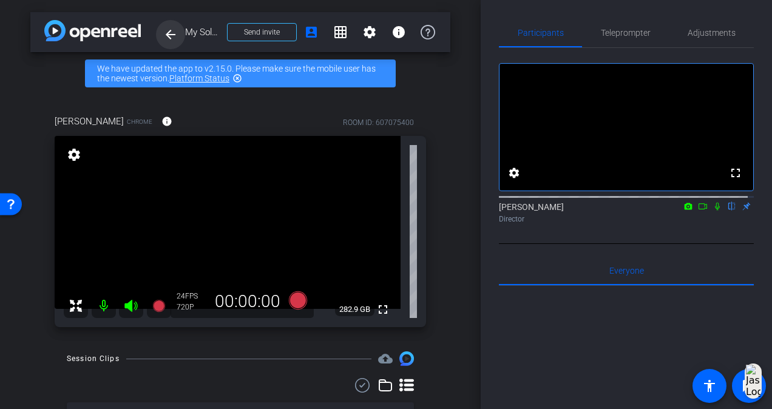
click at [167, 35] on mat-icon "arrow_back" at bounding box center [170, 34] width 15 height 15
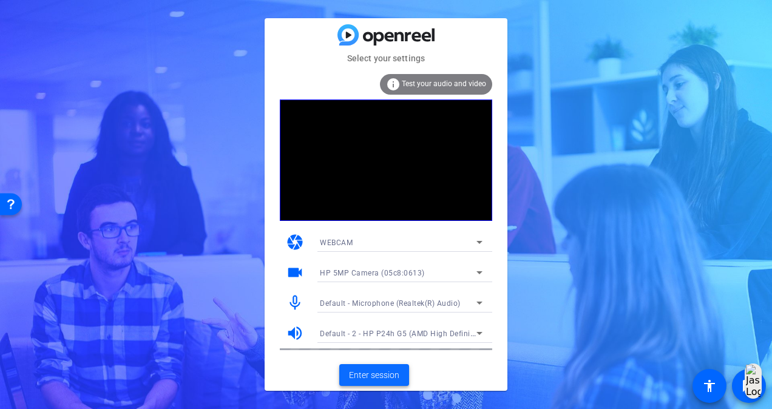
click at [384, 378] on span "Enter session" at bounding box center [374, 375] width 50 height 13
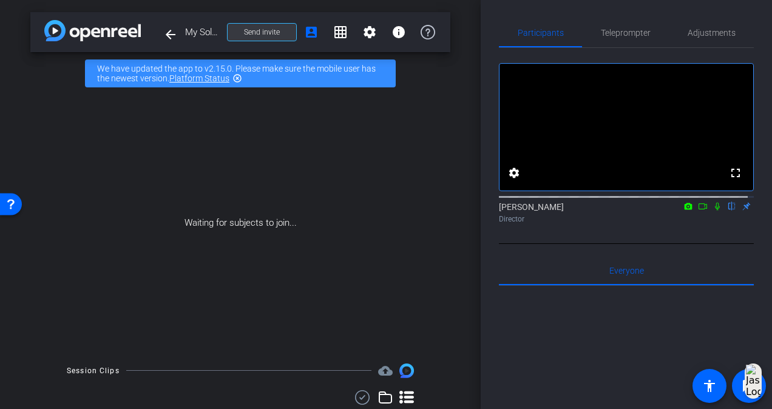
click at [273, 33] on span "Send invite" at bounding box center [262, 32] width 36 height 10
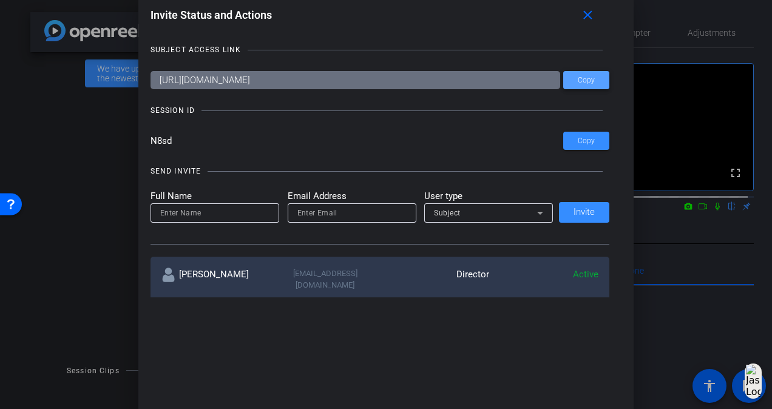
click at [589, 84] on span "Copy" at bounding box center [586, 80] width 17 height 9
click at [585, 138] on span "Copy" at bounding box center [586, 141] width 17 height 9
click at [595, 17] on mat-icon "close" at bounding box center [587, 15] width 15 height 15
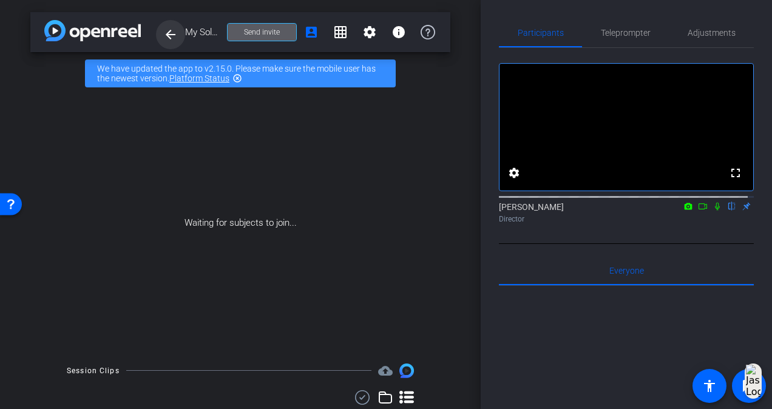
click at [178, 35] on span at bounding box center [170, 34] width 29 height 29
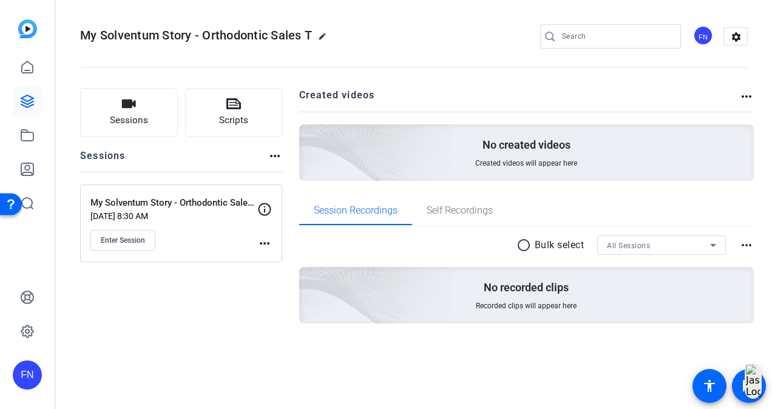
click at [180, 266] on div "Sessions Scripts Sessions more_horiz My Solventum Story - Orthodontic Sales Tra…" at bounding box center [181, 225] width 202 height 274
click at [129, 244] on span "Enter Session" at bounding box center [123, 241] width 44 height 10
click at [20, 103] on icon at bounding box center [27, 101] width 15 height 15
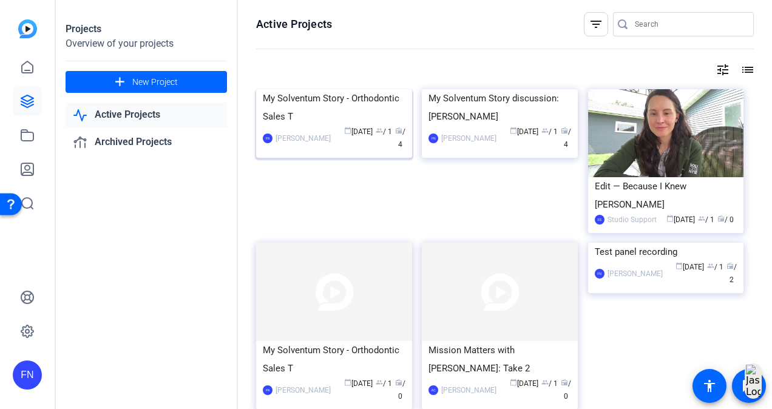
click at [343, 89] on img at bounding box center [334, 89] width 156 height 0
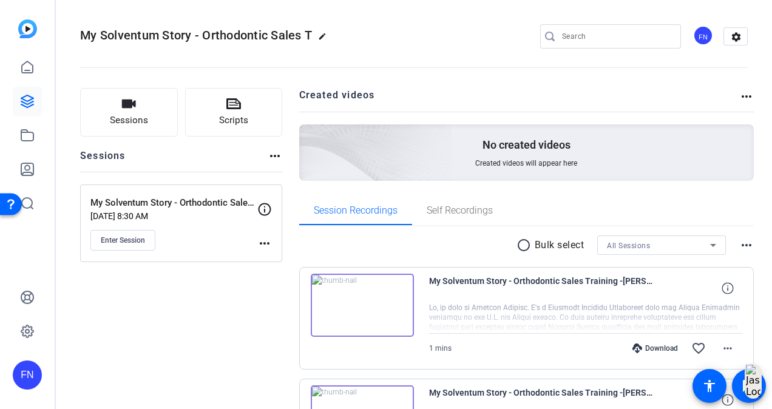
click at [12, 98] on div "FN" at bounding box center [27, 204] width 55 height 409
click at [25, 97] on icon at bounding box center [27, 101] width 15 height 15
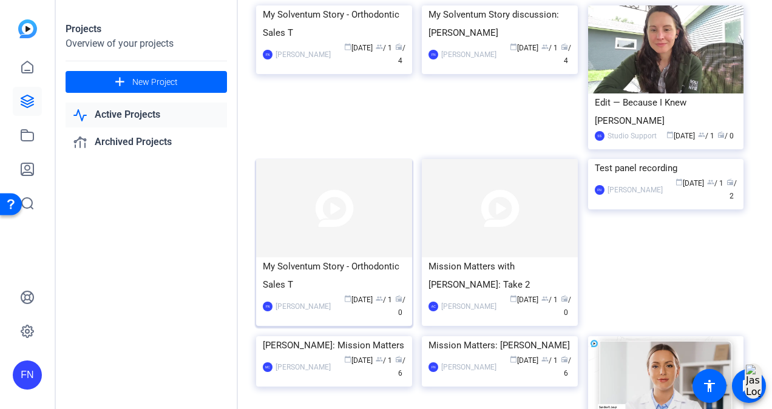
scroll to position [84, 0]
click at [363, 206] on img at bounding box center [334, 207] width 156 height 98
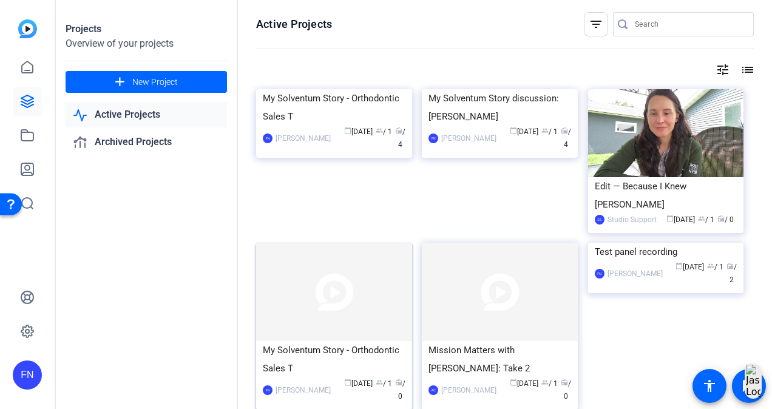
click at [303, 292] on img at bounding box center [334, 292] width 156 height 98
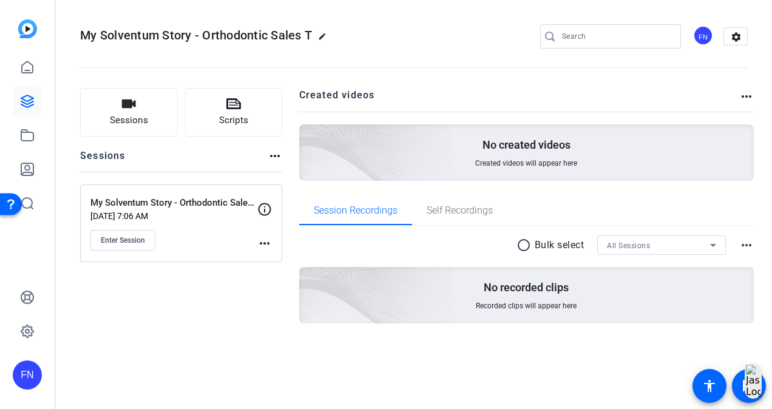
click at [269, 245] on mat-icon "more_horiz" at bounding box center [264, 243] width 15 height 15
click at [277, 278] on span "Archive Session" at bounding box center [294, 275] width 55 height 15
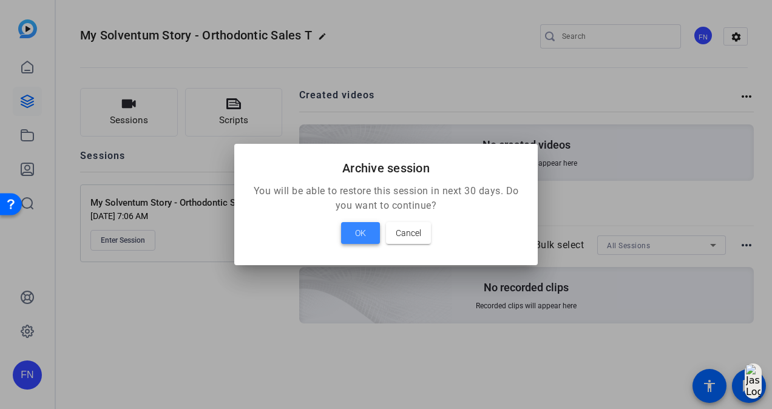
click at [351, 236] on span at bounding box center [360, 233] width 39 height 29
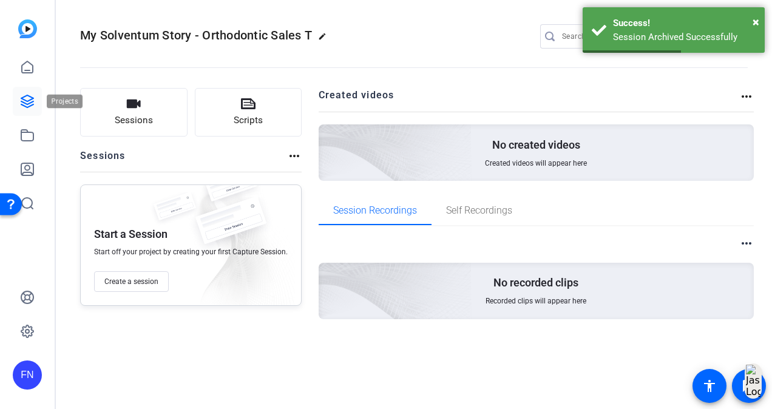
click at [28, 109] on link at bounding box center [27, 101] width 29 height 29
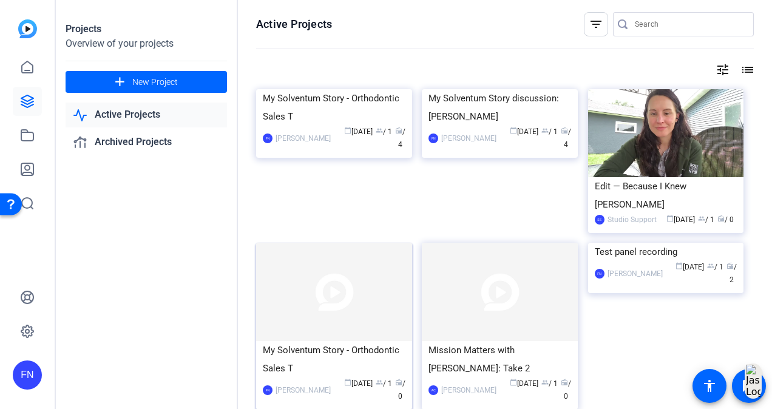
click at [305, 297] on img at bounding box center [334, 292] width 156 height 98
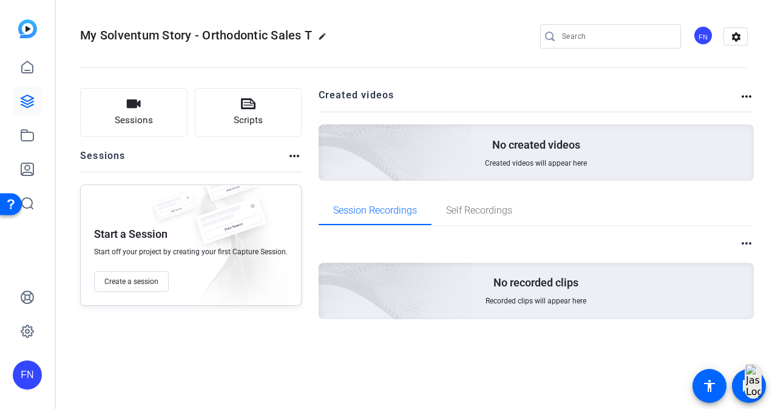
click at [288, 157] on mat-icon "more_horiz" at bounding box center [294, 156] width 15 height 15
click at [747, 96] on div at bounding box center [386, 204] width 772 height 409
click at [745, 96] on mat-icon "more_horiz" at bounding box center [746, 96] width 15 height 15
click at [741, 38] on div at bounding box center [386, 204] width 772 height 409
click at [740, 35] on mat-icon "settings" at bounding box center [736, 37] width 24 height 18
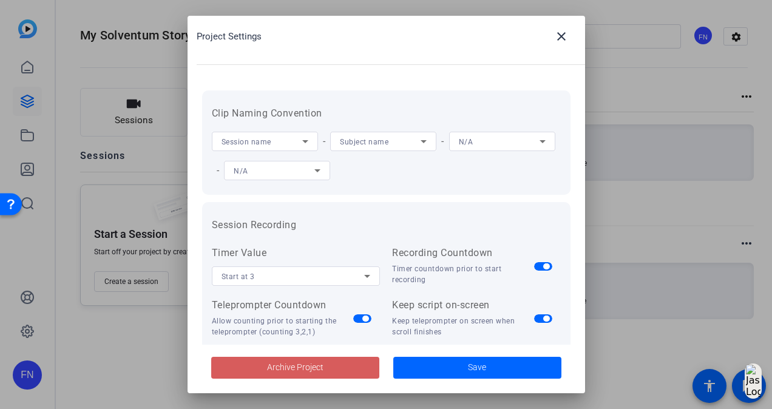
click at [348, 365] on span at bounding box center [295, 367] width 168 height 29
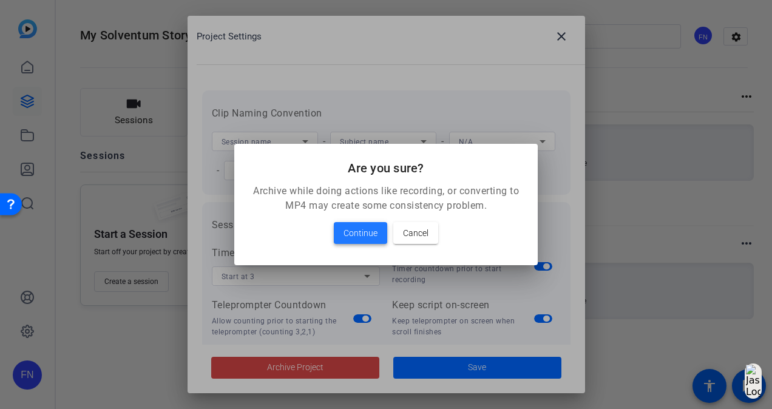
click at [363, 232] on span "Continue" at bounding box center [361, 233] width 34 height 15
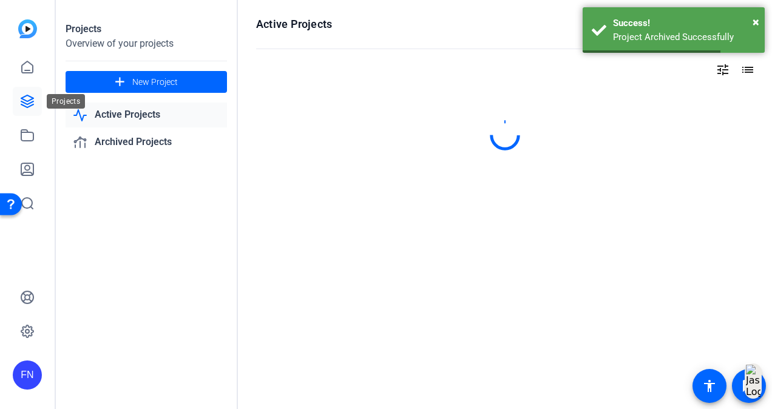
click at [25, 105] on icon at bounding box center [27, 101] width 15 height 15
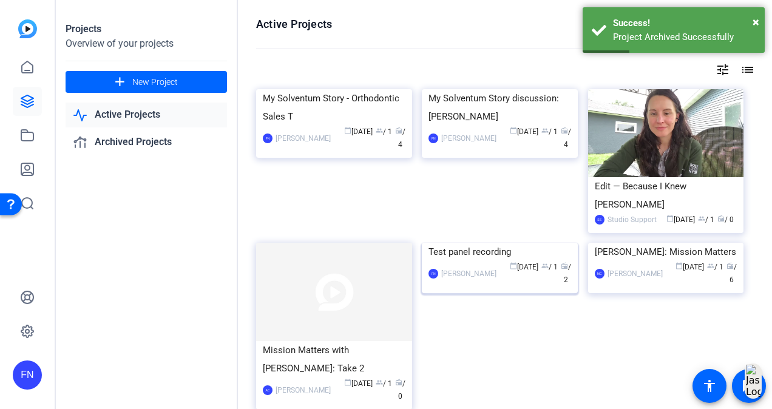
click at [467, 243] on img at bounding box center [500, 243] width 156 height 0
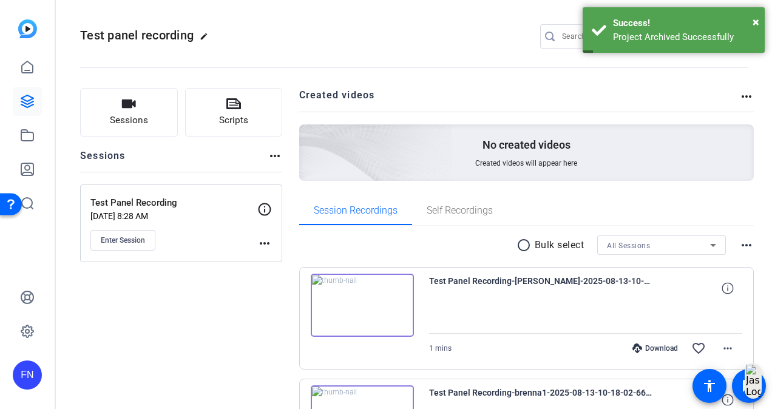
click at [743, 96] on mat-icon "more_horiz" at bounding box center [746, 96] width 15 height 15
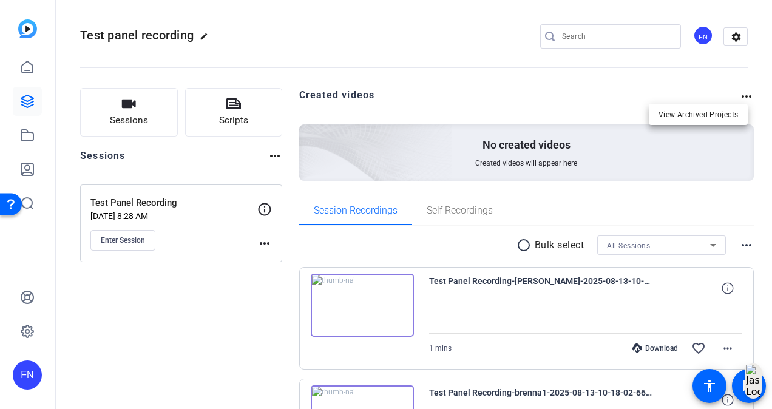
click at [737, 38] on div at bounding box center [386, 204] width 772 height 409
click at [731, 39] on mat-icon "settings" at bounding box center [736, 37] width 24 height 18
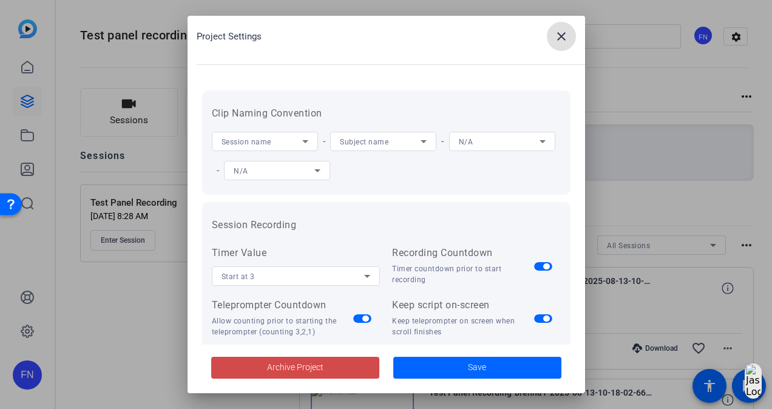
click at [301, 367] on span "Archive Project" at bounding box center [295, 367] width 56 height 13
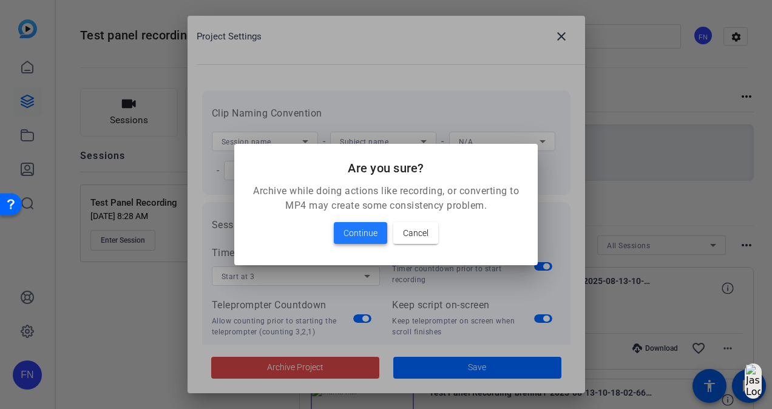
click at [351, 231] on span "Continue" at bounding box center [361, 233] width 34 height 15
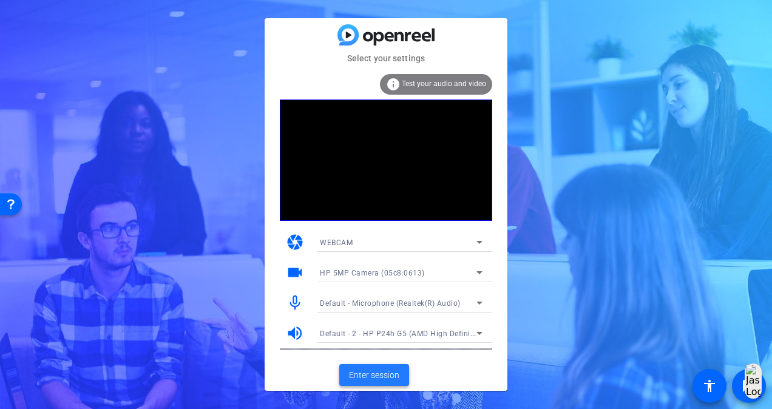
click at [391, 371] on span "Enter session" at bounding box center [374, 375] width 50 height 13
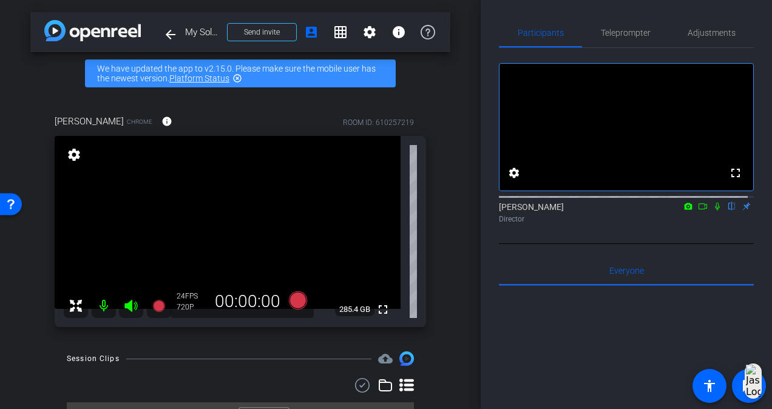
scroll to position [27, 0]
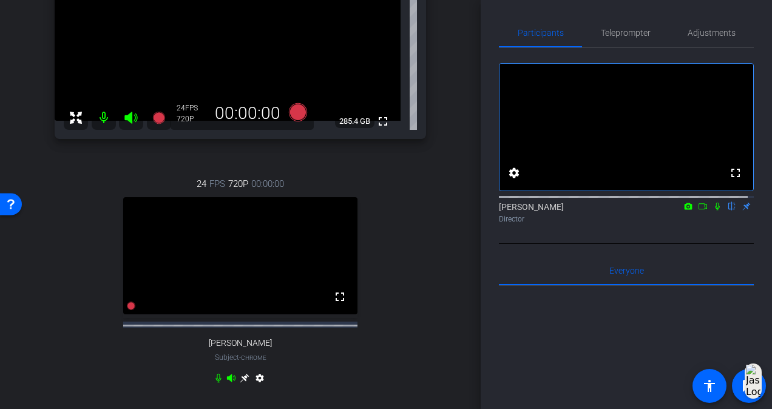
scroll to position [121, 0]
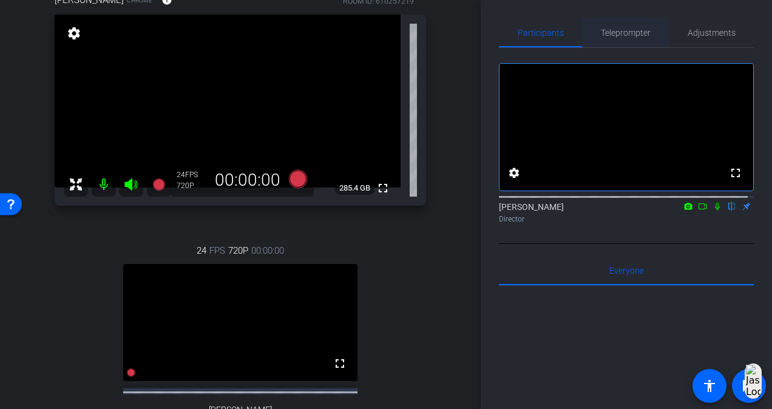
click at [639, 36] on span "Teleprompter" at bounding box center [626, 33] width 50 height 8
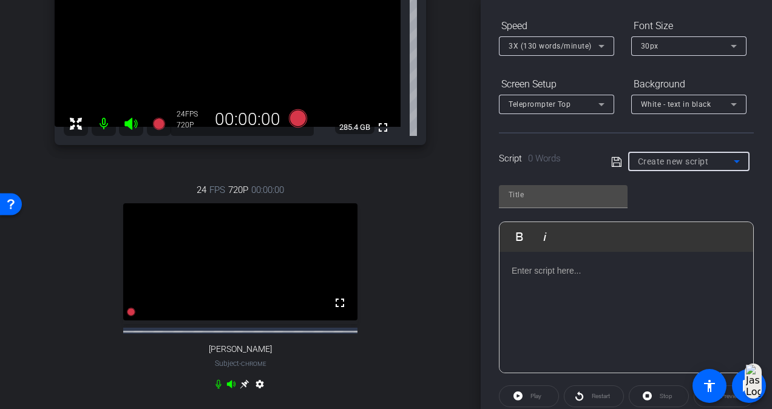
click at [680, 157] on span "Create new script" at bounding box center [673, 162] width 71 height 10
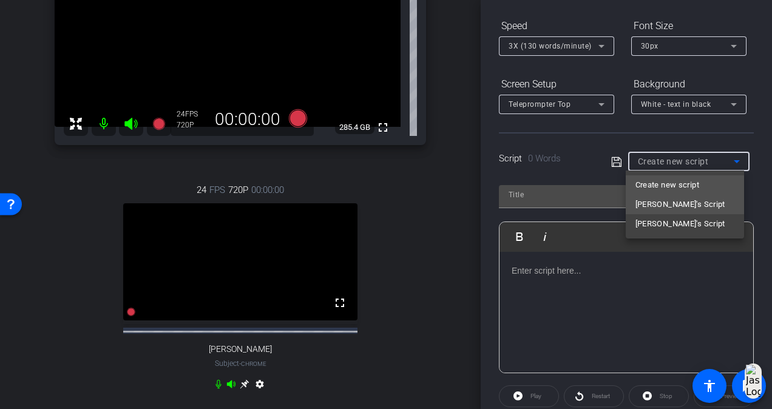
click at [668, 204] on span "[PERSON_NAME]'s Script" at bounding box center [680, 204] width 90 height 15
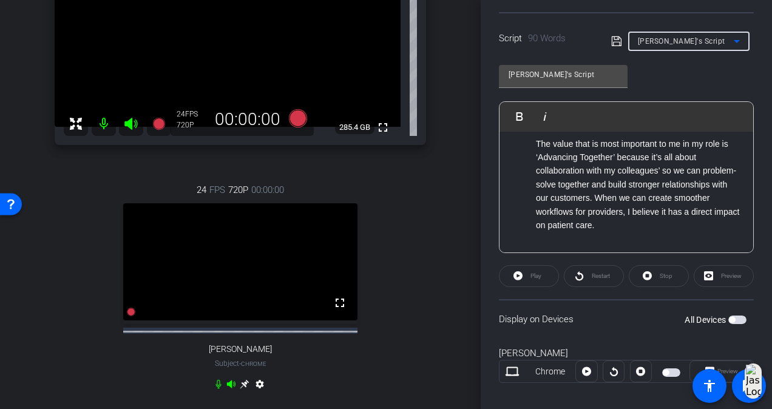
scroll to position [243, 0]
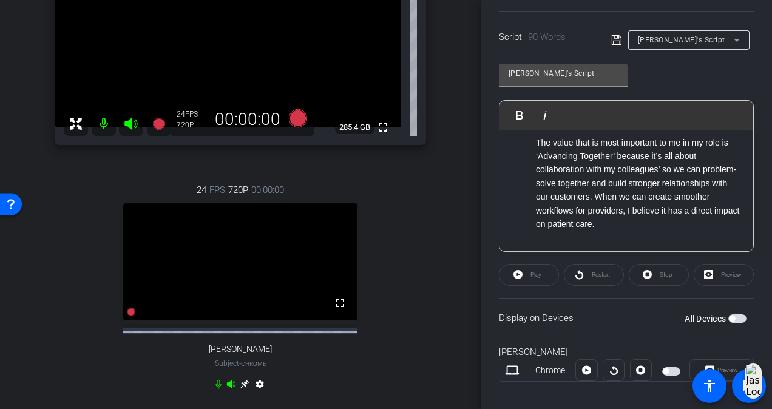
click at [727, 313] on div "All Devices" at bounding box center [716, 319] width 62 height 12
click at [729, 316] on span "button" at bounding box center [732, 319] width 6 height 6
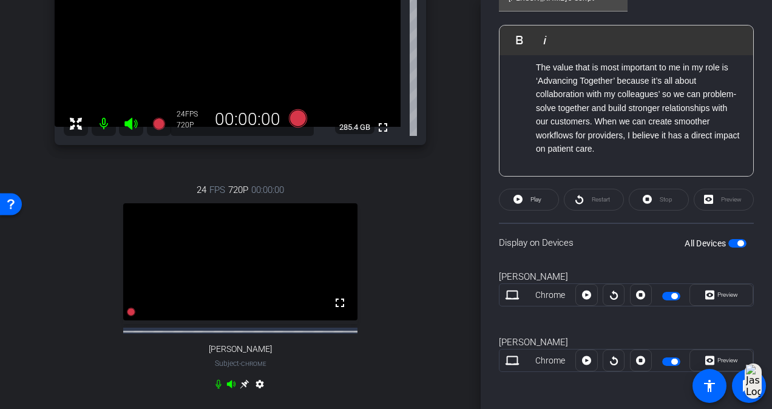
scroll to position [318, 0]
click at [671, 360] on span "button" at bounding box center [674, 362] width 6 height 6
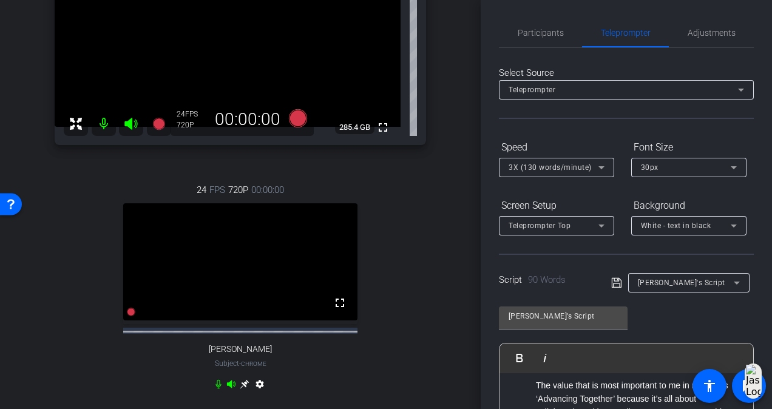
scroll to position [61, 0]
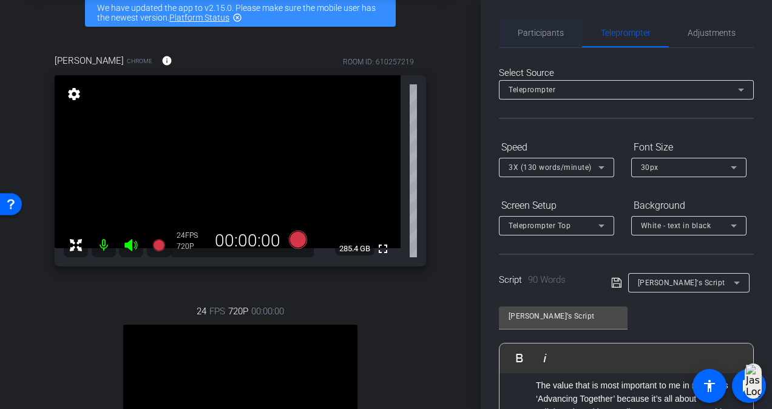
click at [544, 37] on span "Participants" at bounding box center [541, 33] width 46 height 8
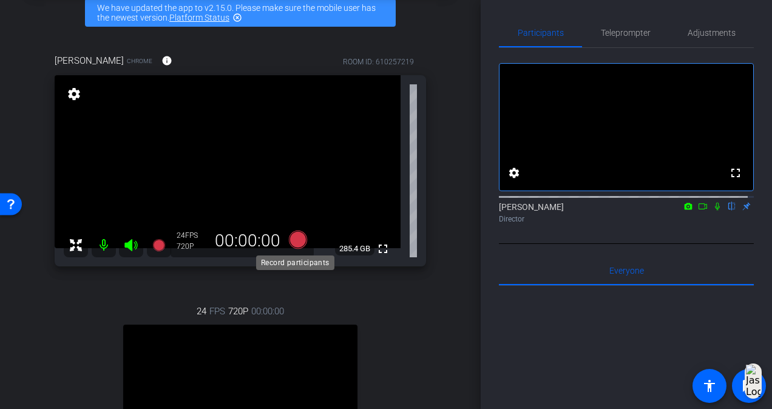
click at [294, 240] on icon at bounding box center [298, 240] width 18 height 18
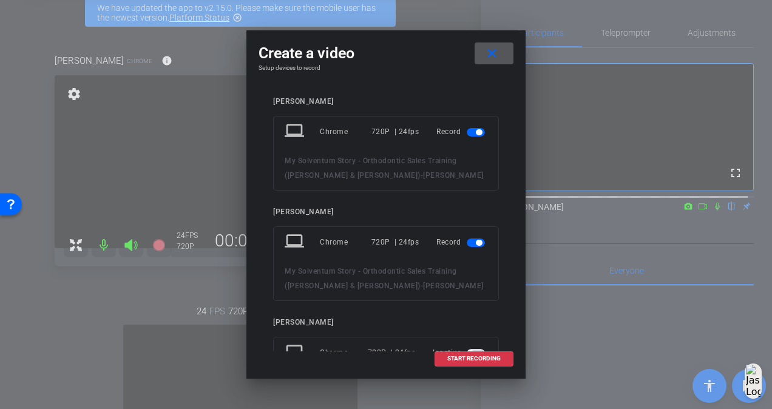
click at [476, 239] on span "button" at bounding box center [476, 243] width 18 height 8
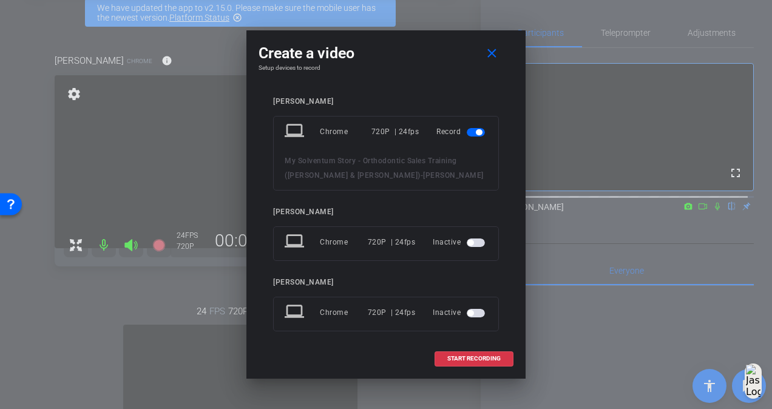
scroll to position [8, 0]
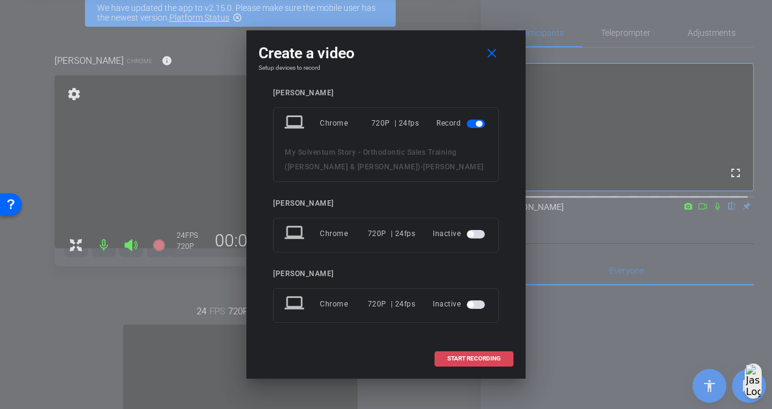
click at [486, 357] on span "START RECORDING" at bounding box center [473, 359] width 53 height 6
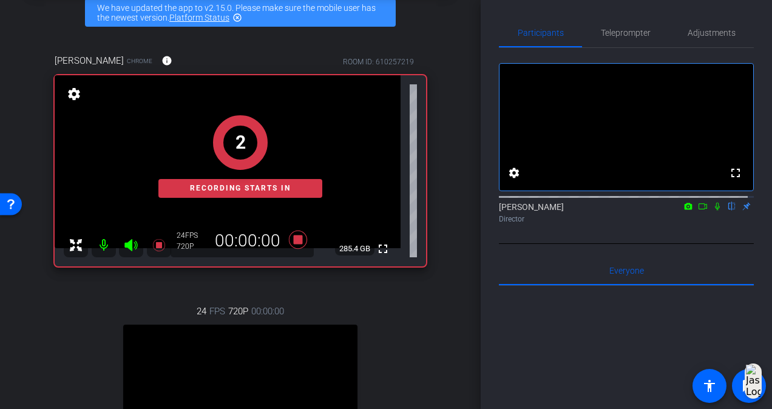
click at [713, 211] on icon at bounding box center [718, 206] width 10 height 8
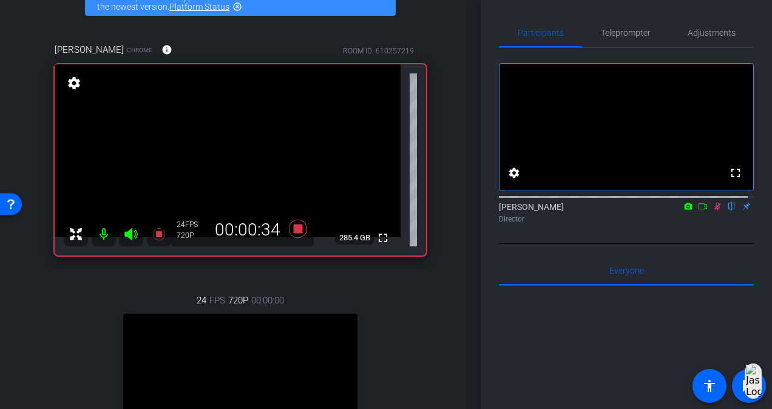
scroll to position [61, 0]
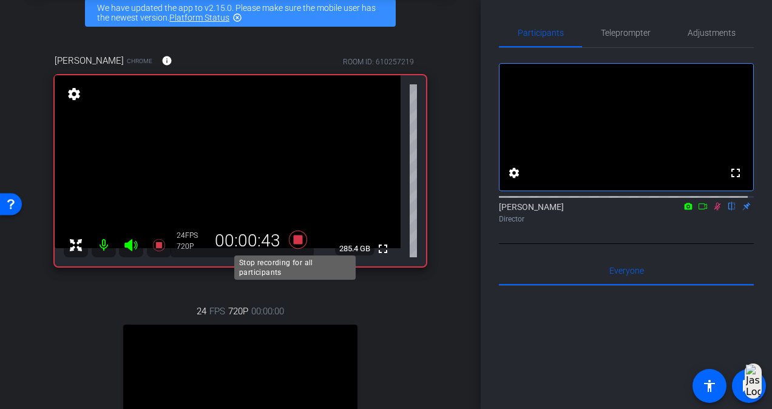
click at [296, 239] on icon at bounding box center [298, 240] width 18 height 18
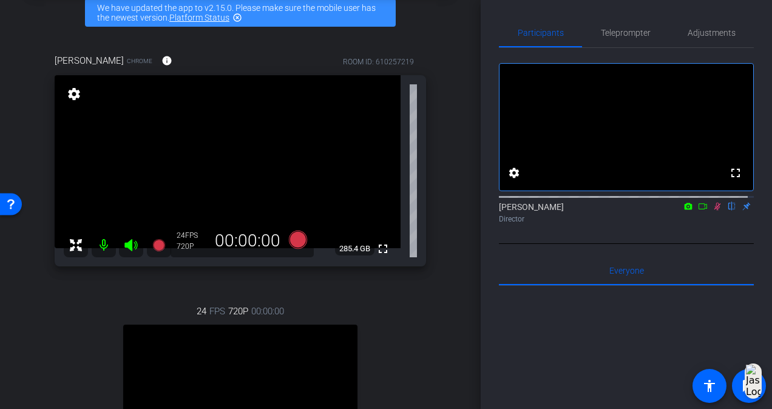
click at [713, 211] on icon at bounding box center [718, 206] width 10 height 8
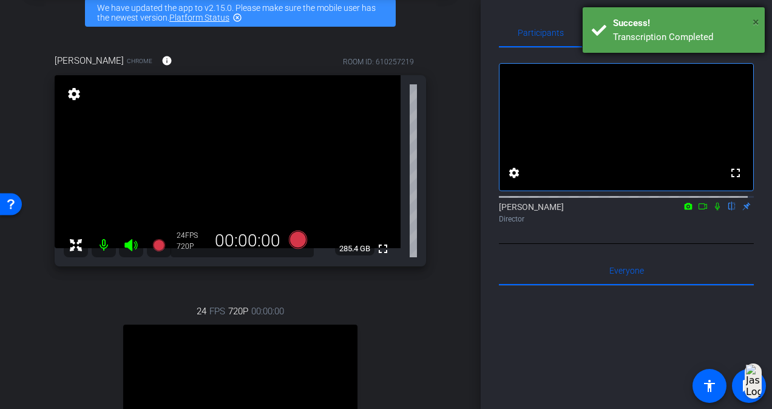
click at [756, 22] on span "×" at bounding box center [756, 22] width 7 height 15
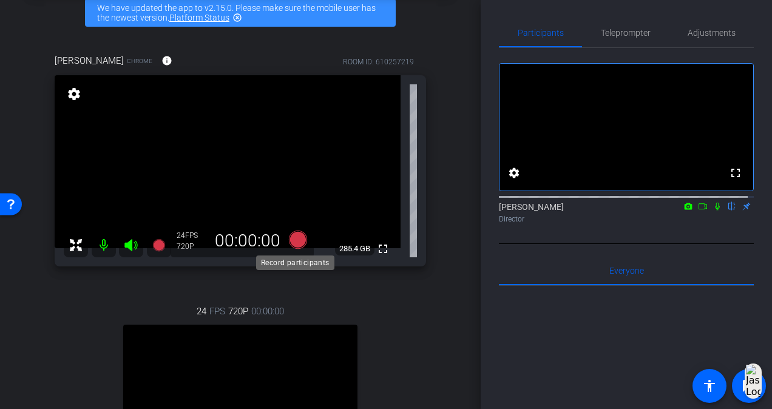
click at [295, 239] on icon at bounding box center [298, 240] width 18 height 18
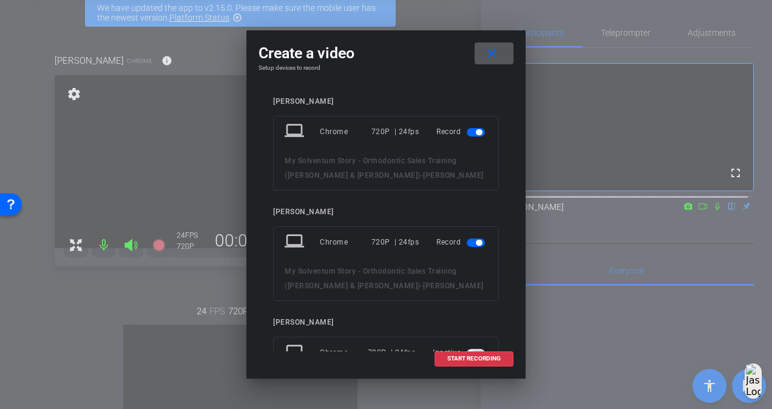
click at [476, 242] on span "button" at bounding box center [479, 243] width 6 height 6
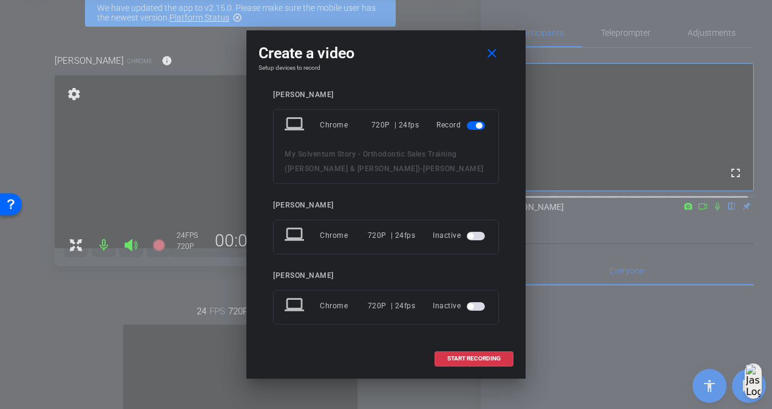
scroll to position [8, 0]
click at [483, 359] on span "START RECORDING" at bounding box center [473, 359] width 53 height 6
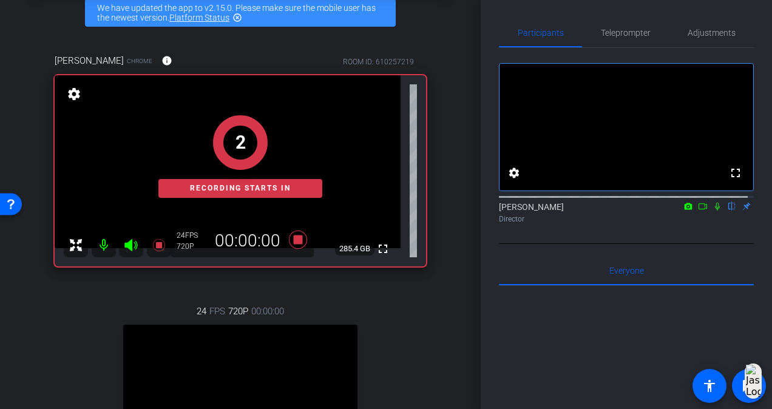
click at [713, 211] on icon at bounding box center [718, 206] width 10 height 8
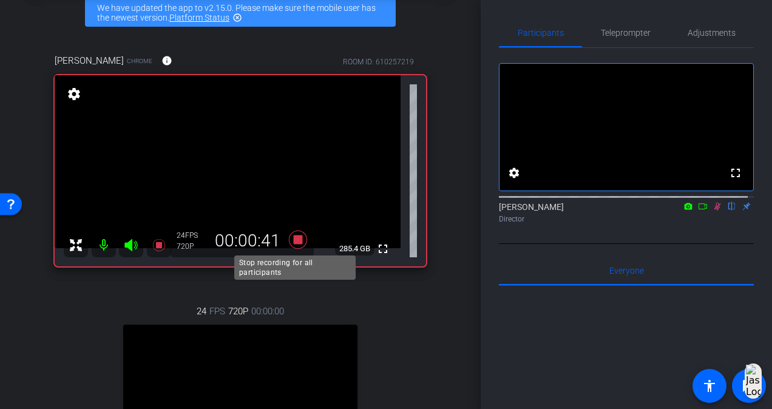
click at [294, 237] on icon at bounding box center [298, 240] width 18 height 18
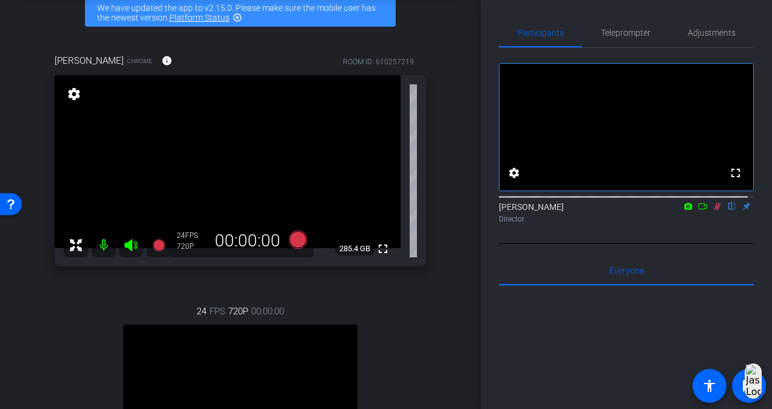
click at [713, 211] on icon at bounding box center [718, 206] width 10 height 8
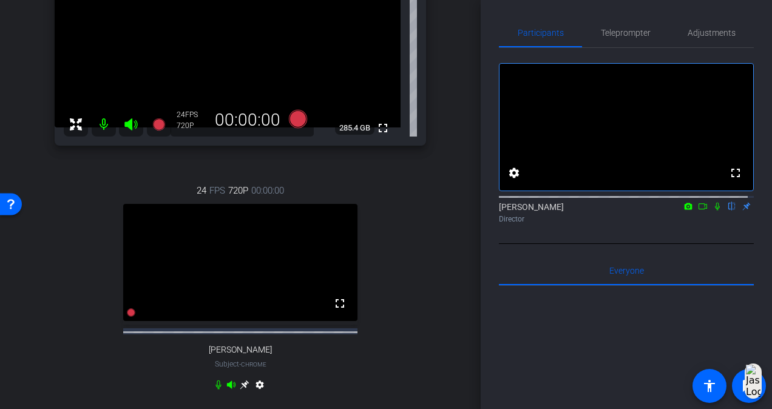
scroll to position [182, 0]
click at [636, 40] on span "Teleprompter" at bounding box center [626, 32] width 50 height 29
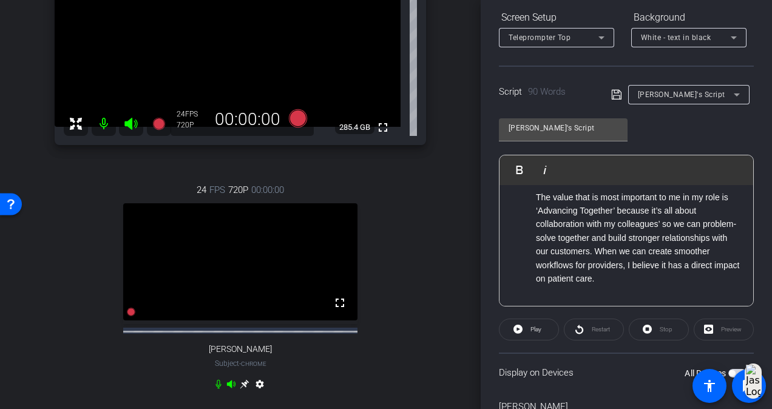
scroll to position [121, 0]
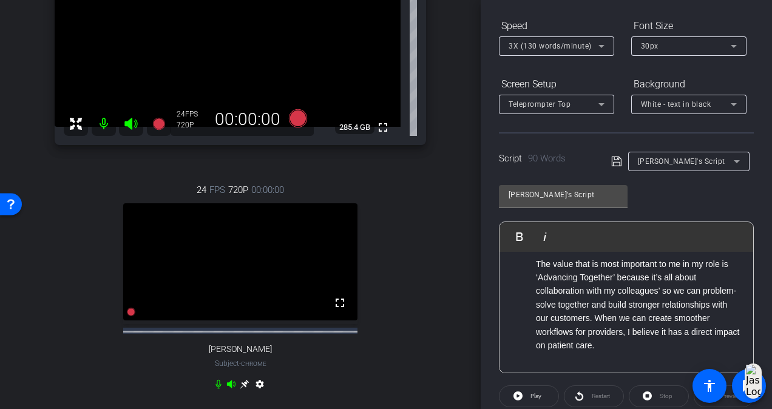
click at [734, 161] on icon at bounding box center [737, 161] width 6 height 3
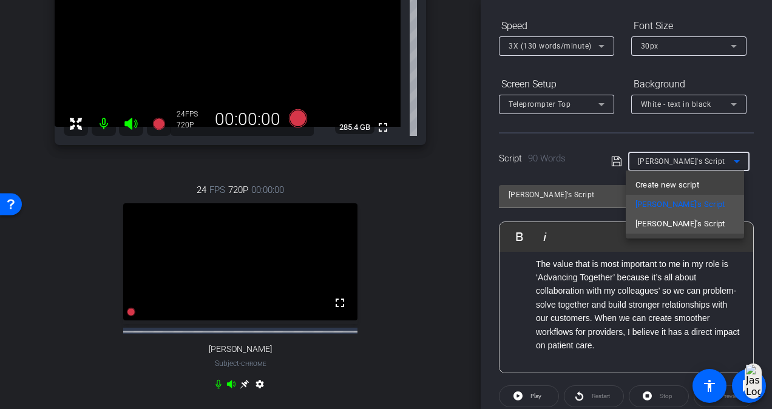
click at [698, 222] on mat-option "[PERSON_NAME]'s Script" at bounding box center [685, 223] width 118 height 19
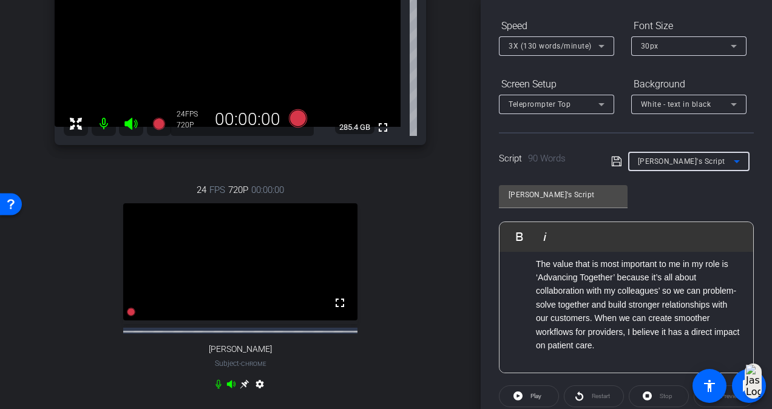
type input "[PERSON_NAME]'s Script"
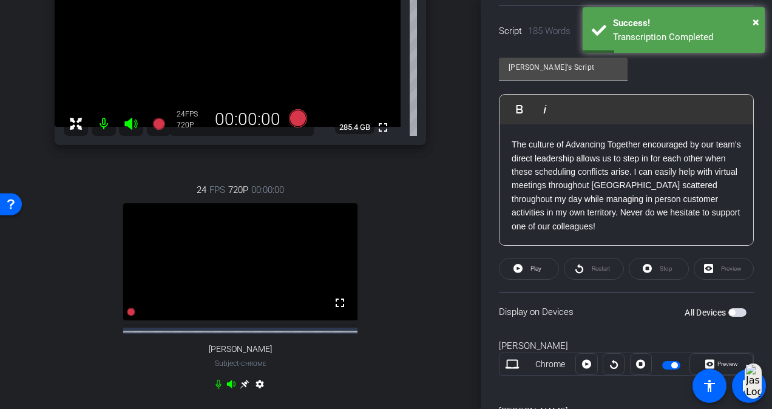
scroll to position [303, 0]
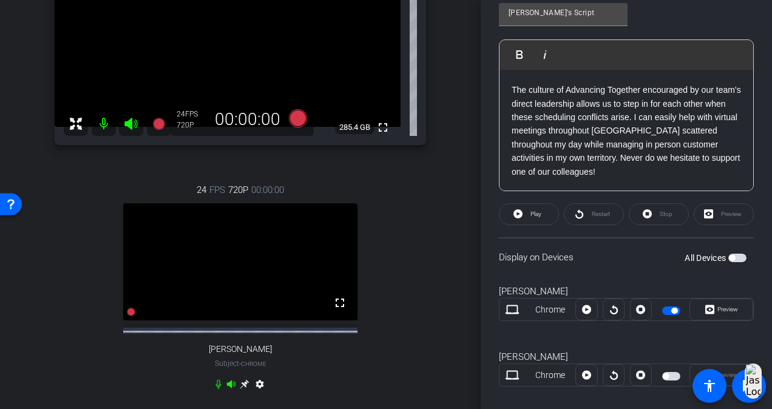
click at [671, 309] on span "button" at bounding box center [674, 311] width 6 height 6
click at [666, 374] on span "button" at bounding box center [671, 376] width 18 height 8
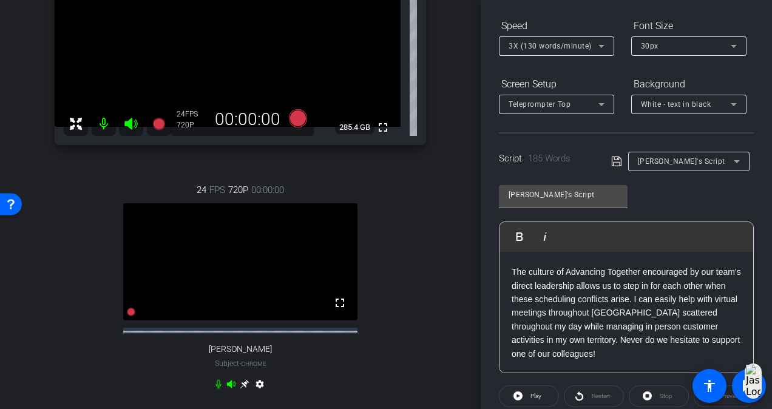
scroll to position [0, 0]
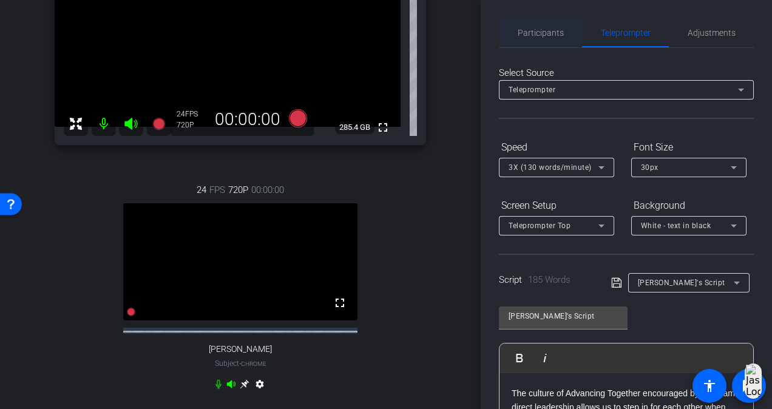
click at [537, 34] on span "Participants" at bounding box center [541, 33] width 46 height 8
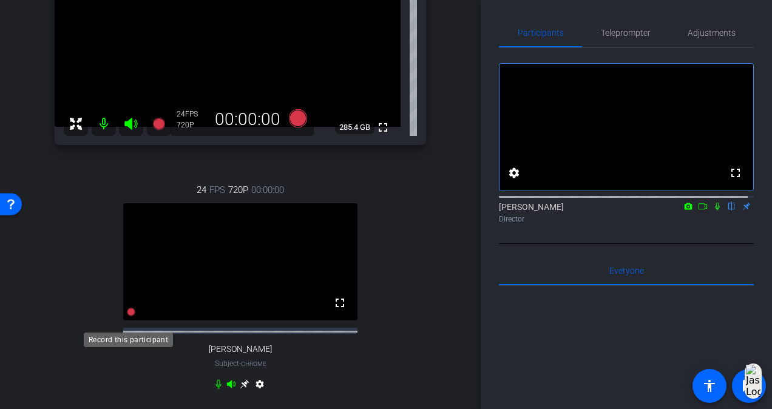
click at [127, 316] on icon at bounding box center [131, 312] width 8 height 8
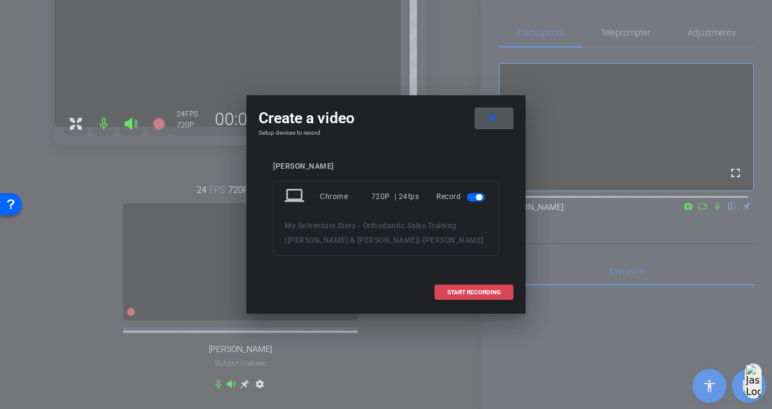
click at [488, 290] on span "START RECORDING" at bounding box center [473, 293] width 53 height 6
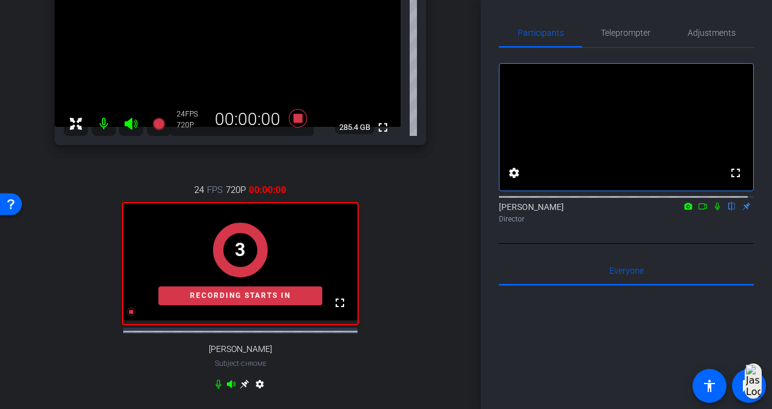
click at [715, 211] on icon at bounding box center [717, 207] width 5 height 8
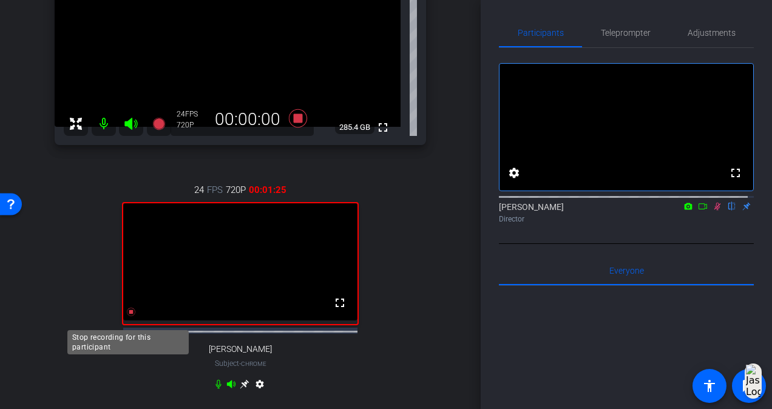
click at [126, 317] on icon at bounding box center [131, 312] width 10 height 10
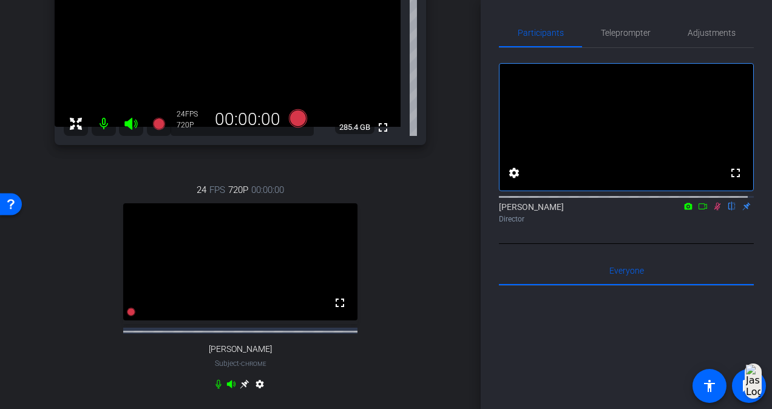
click at [713, 211] on icon at bounding box center [718, 206] width 10 height 8
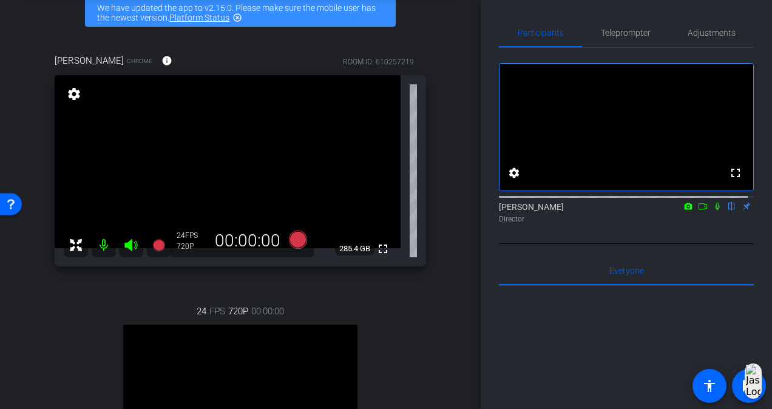
scroll to position [182, 0]
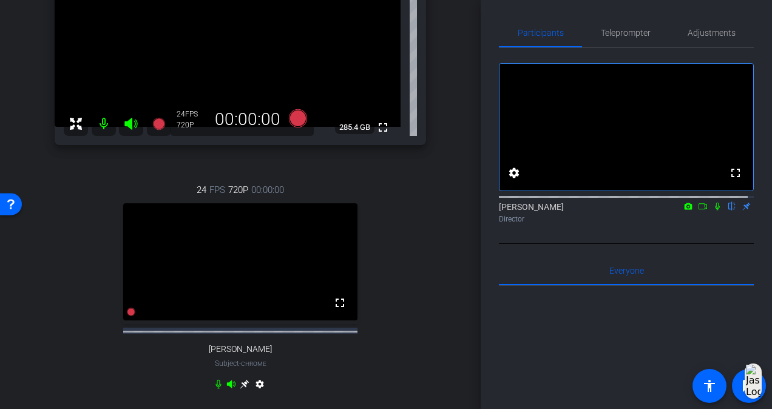
drag, startPoint x: 280, startPoint y: 264, endPoint x: 279, endPoint y: 215, distance: 48.6
click at [279, 215] on video at bounding box center [240, 261] width 234 height 117
click at [240, 389] on icon at bounding box center [245, 384] width 10 height 10
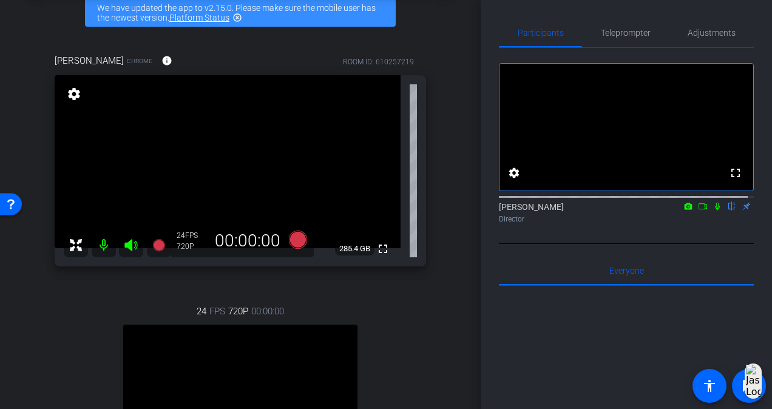
scroll to position [0, 0]
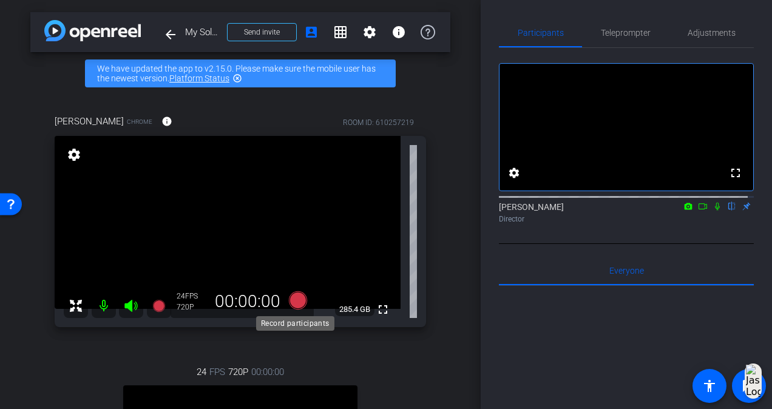
click at [294, 299] on icon at bounding box center [298, 300] width 18 height 18
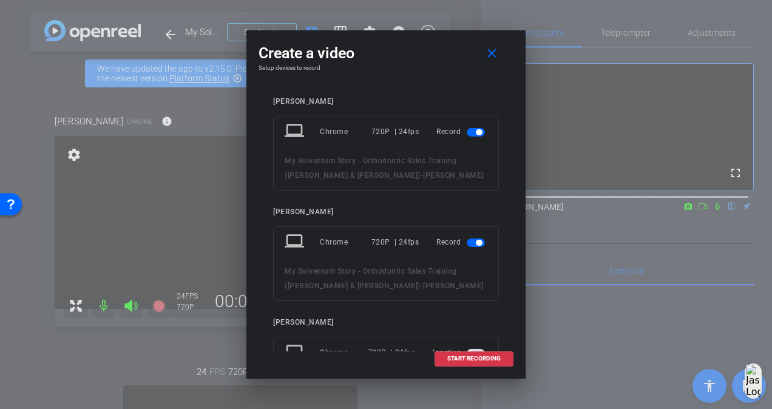
click at [476, 129] on span "button" at bounding box center [479, 132] width 6 height 6
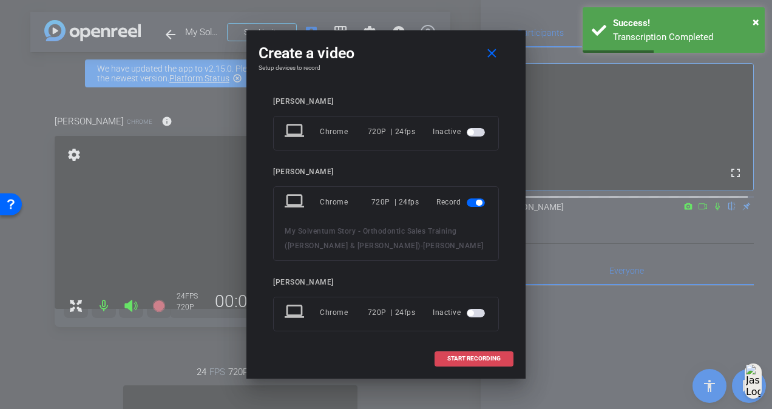
click at [467, 360] on span "START RECORDING" at bounding box center [473, 359] width 53 height 6
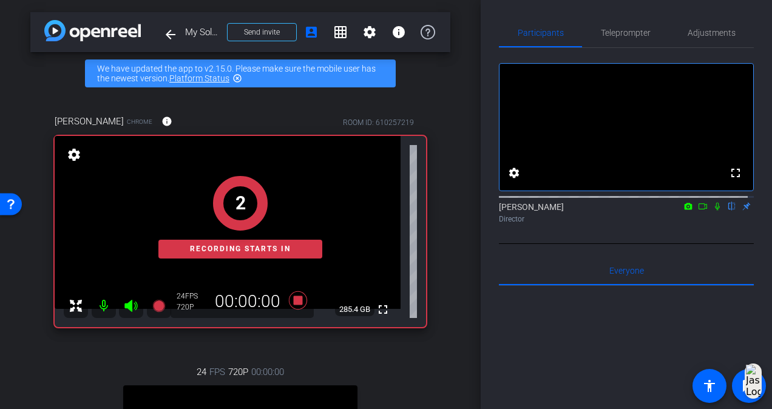
click at [715, 211] on icon at bounding box center [717, 207] width 5 height 8
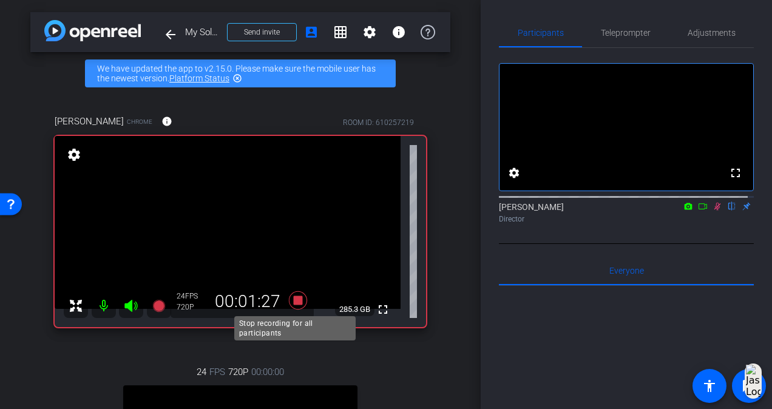
click at [296, 302] on icon at bounding box center [298, 300] width 18 height 18
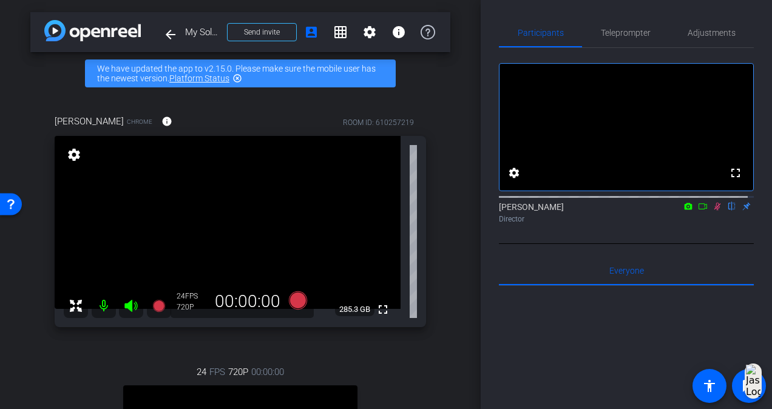
click at [714, 211] on icon at bounding box center [717, 207] width 7 height 8
click at [169, 33] on mat-icon "arrow_back" at bounding box center [170, 34] width 15 height 15
